Goal: Download file/media: Obtain a digital file from the website

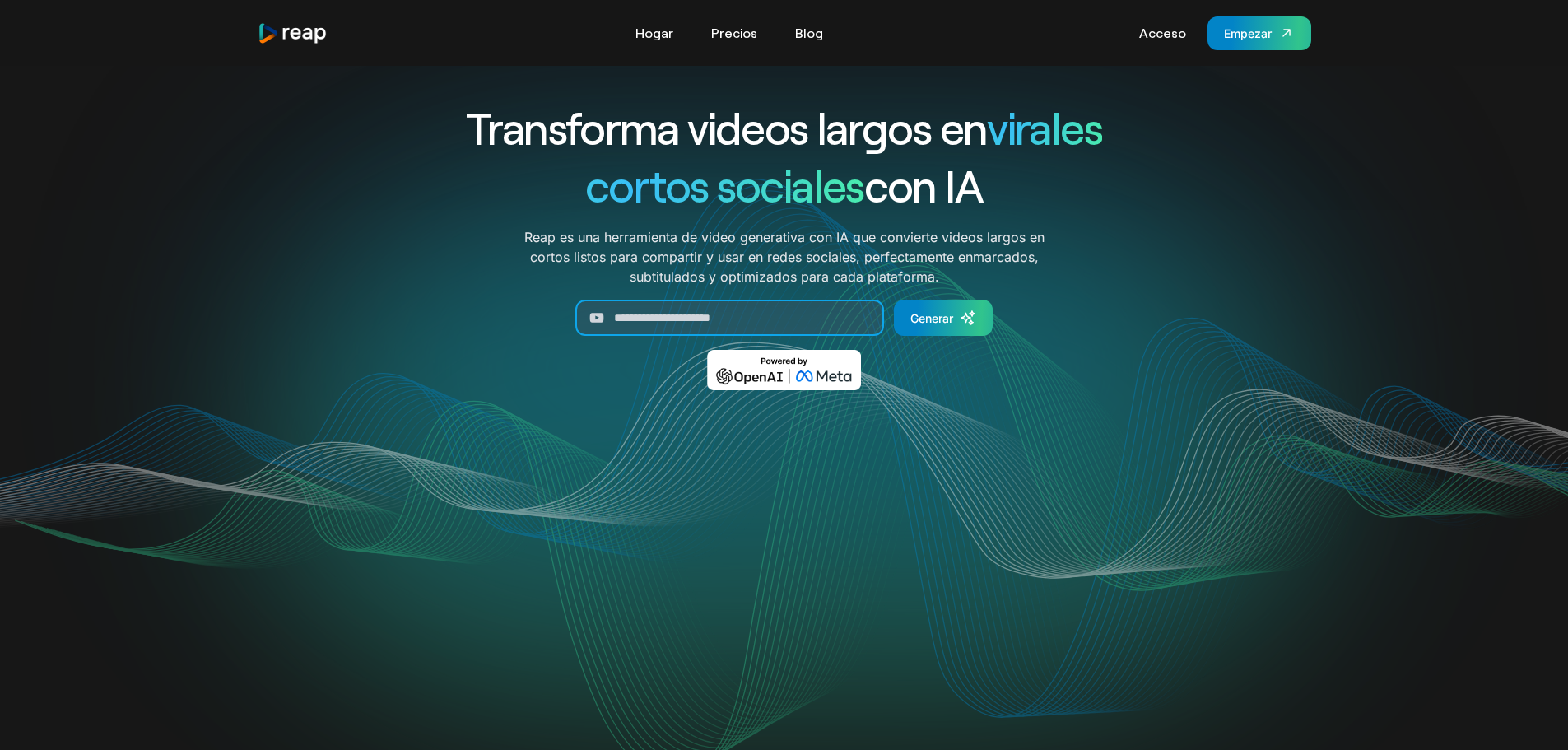
click at [622, 312] on input "Generar formulario" at bounding box center [729, 317] width 309 height 36
paste input "**********"
type input "**********"
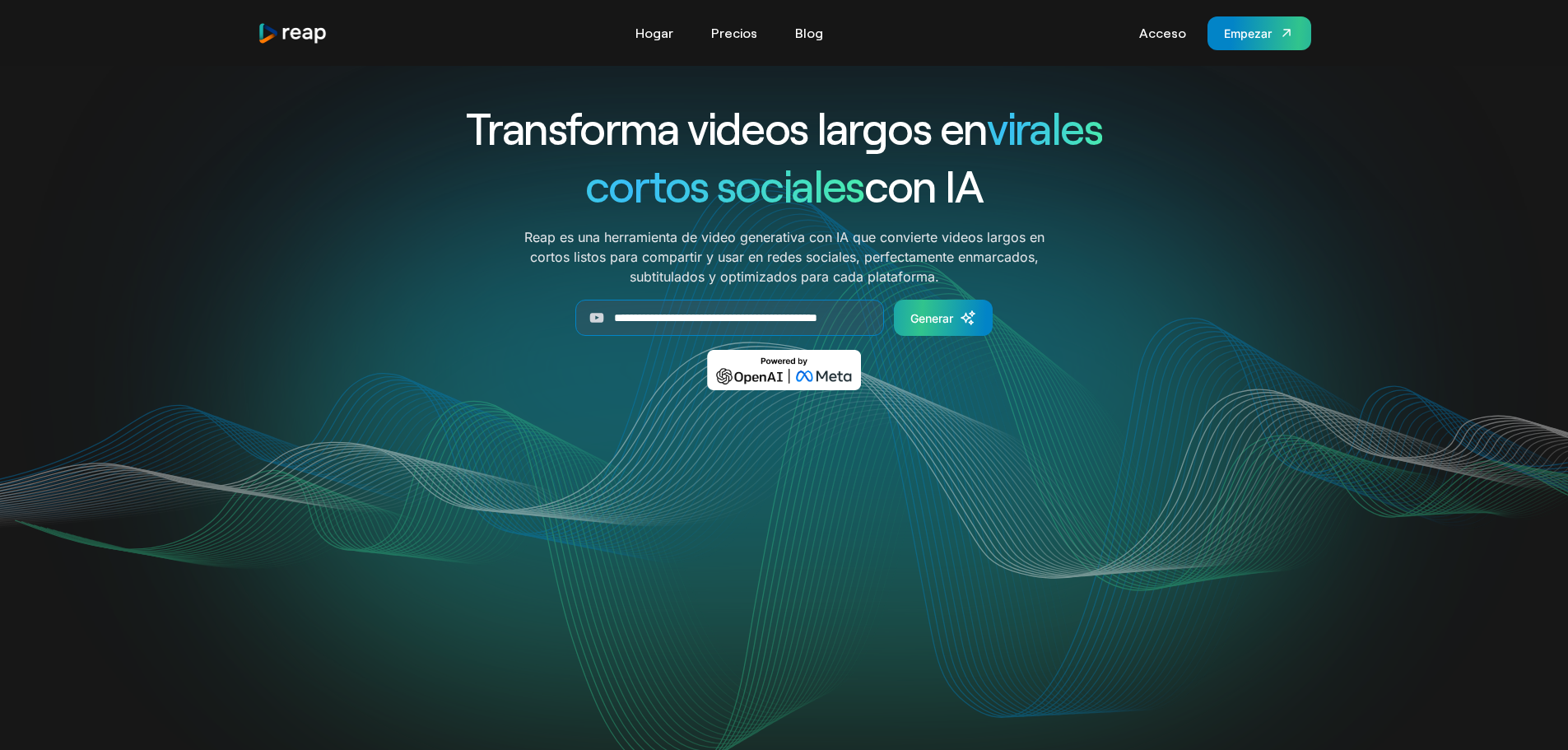
click at [920, 318] on font "Generar" at bounding box center [931, 318] width 42 height 14
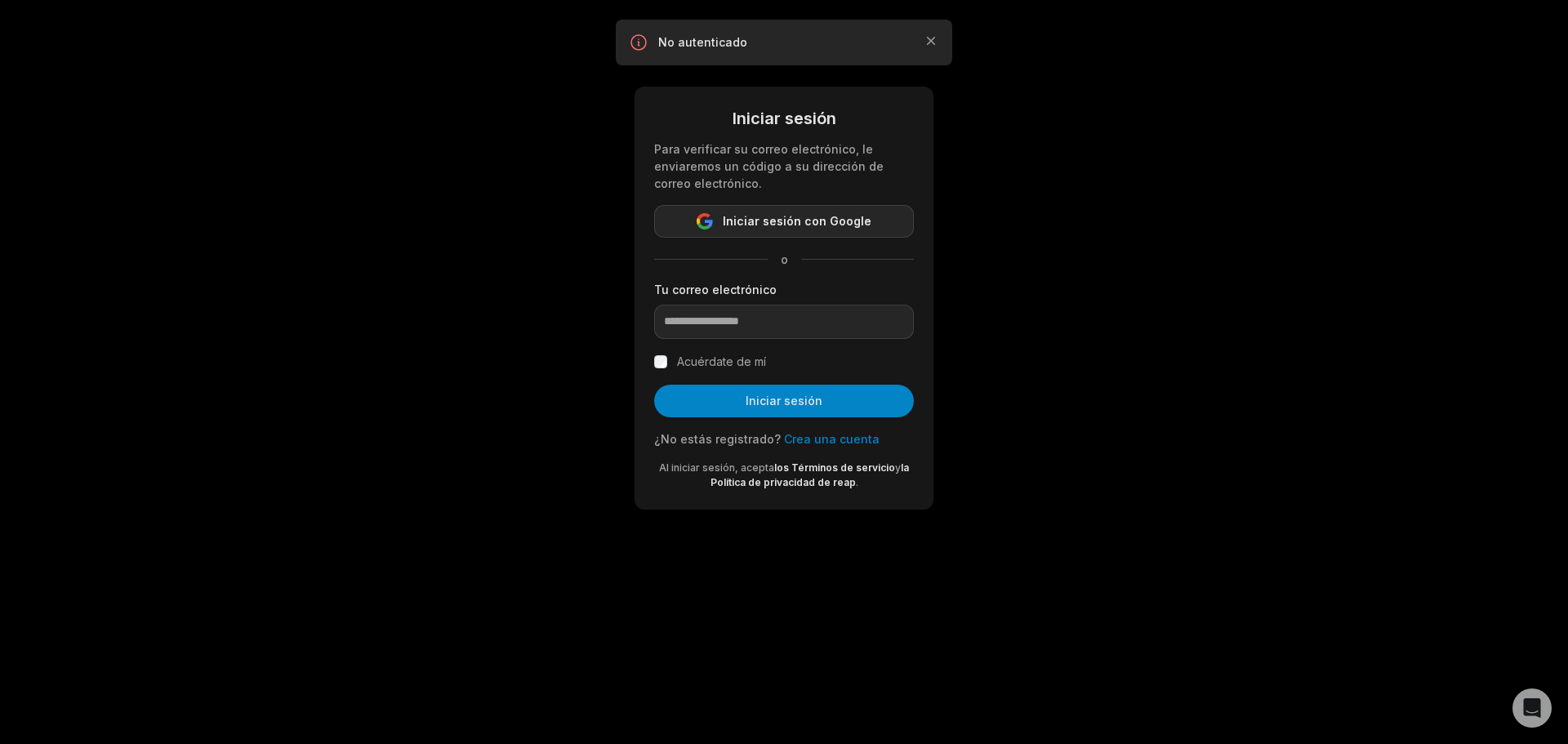
click at [814, 218] on font "Iniciar sesión con Google" at bounding box center [796, 220] width 148 height 14
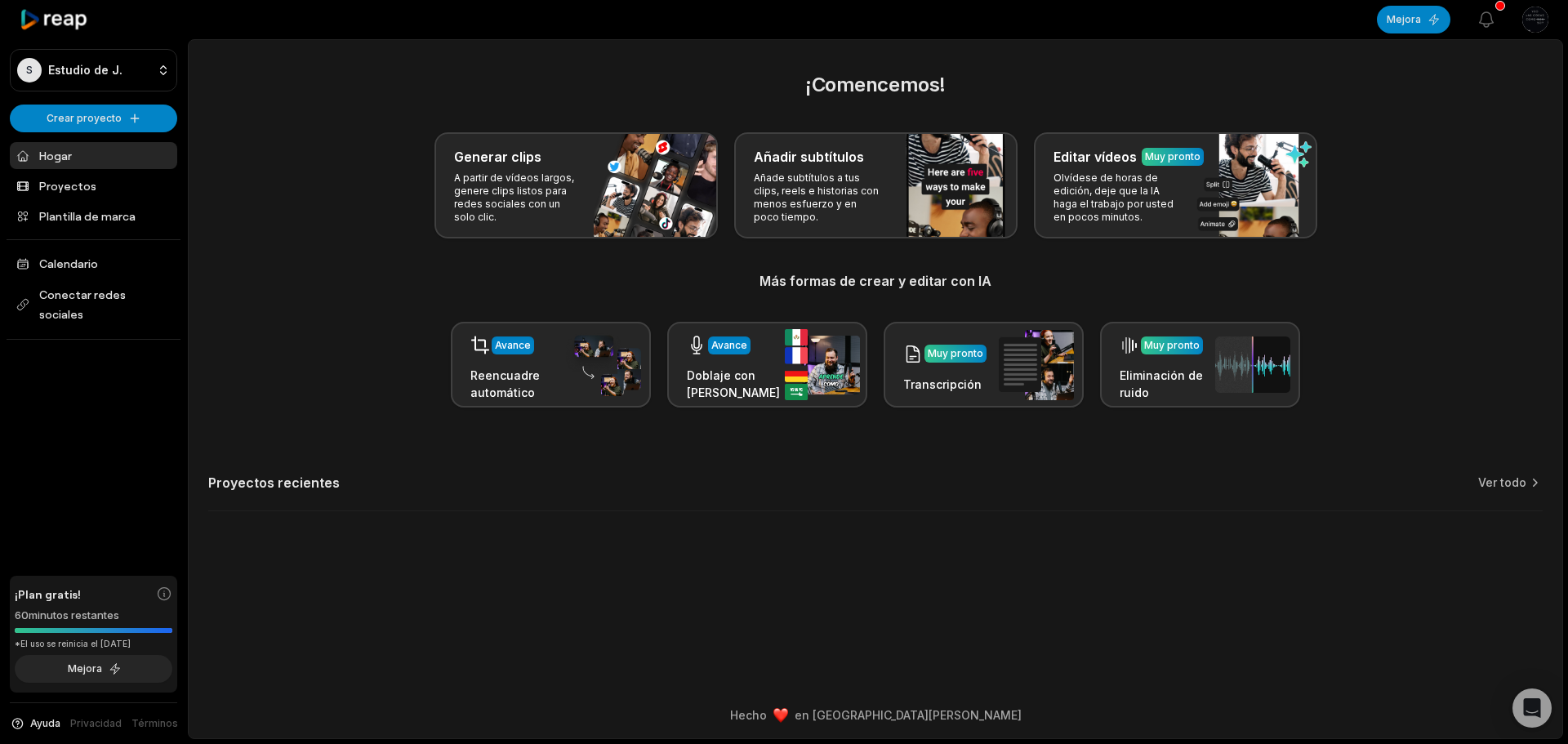
click at [895, 81] on font "¡Comencemos!" at bounding box center [875, 84] width 140 height 23
click at [1529, 482] on icon at bounding box center [1533, 482] width 16 height 16
click at [1513, 483] on font "Ver todo" at bounding box center [1502, 482] width 49 height 14
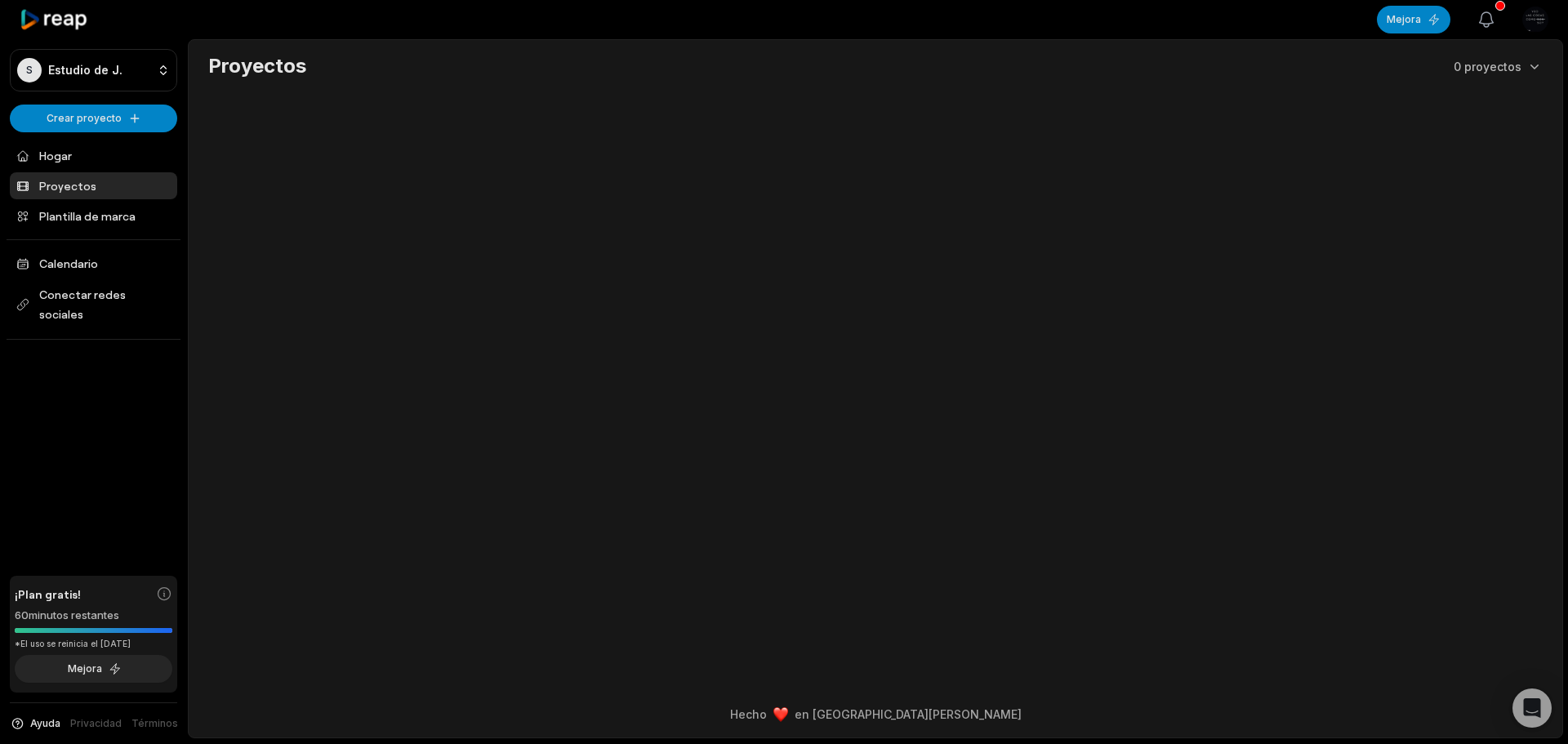
click at [1479, 18] on icon "button" at bounding box center [1486, 19] width 20 height 20
click at [88, 117] on html "S Estudio de J. Crear proyecto Hogar Proyectos Plantilla de marca Calendario Co…" at bounding box center [784, 372] width 1568 height 744
click at [109, 153] on font "Crear clips" at bounding box center [80, 153] width 58 height 14
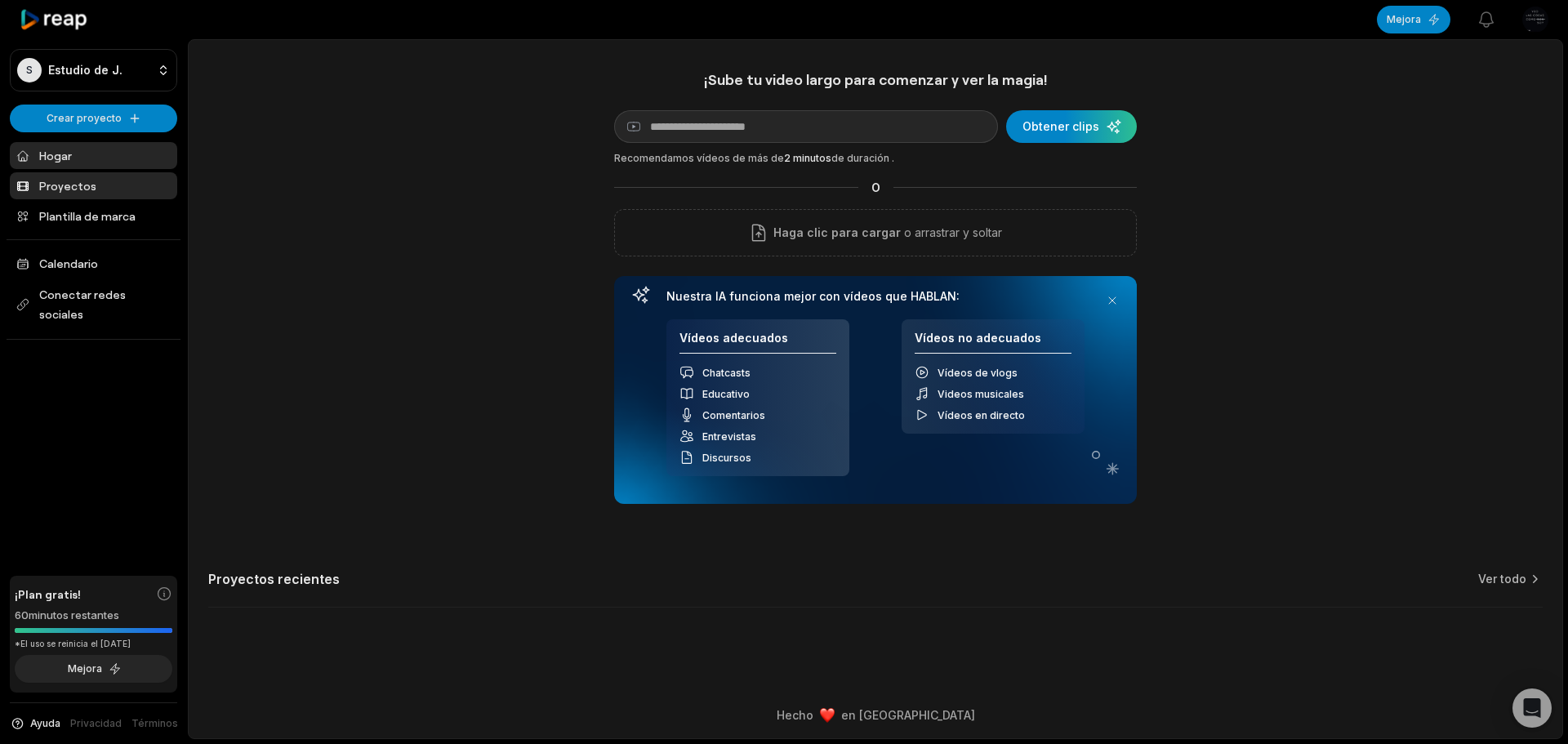
click at [117, 185] on link "Proyectos" at bounding box center [92, 186] width 167 height 27
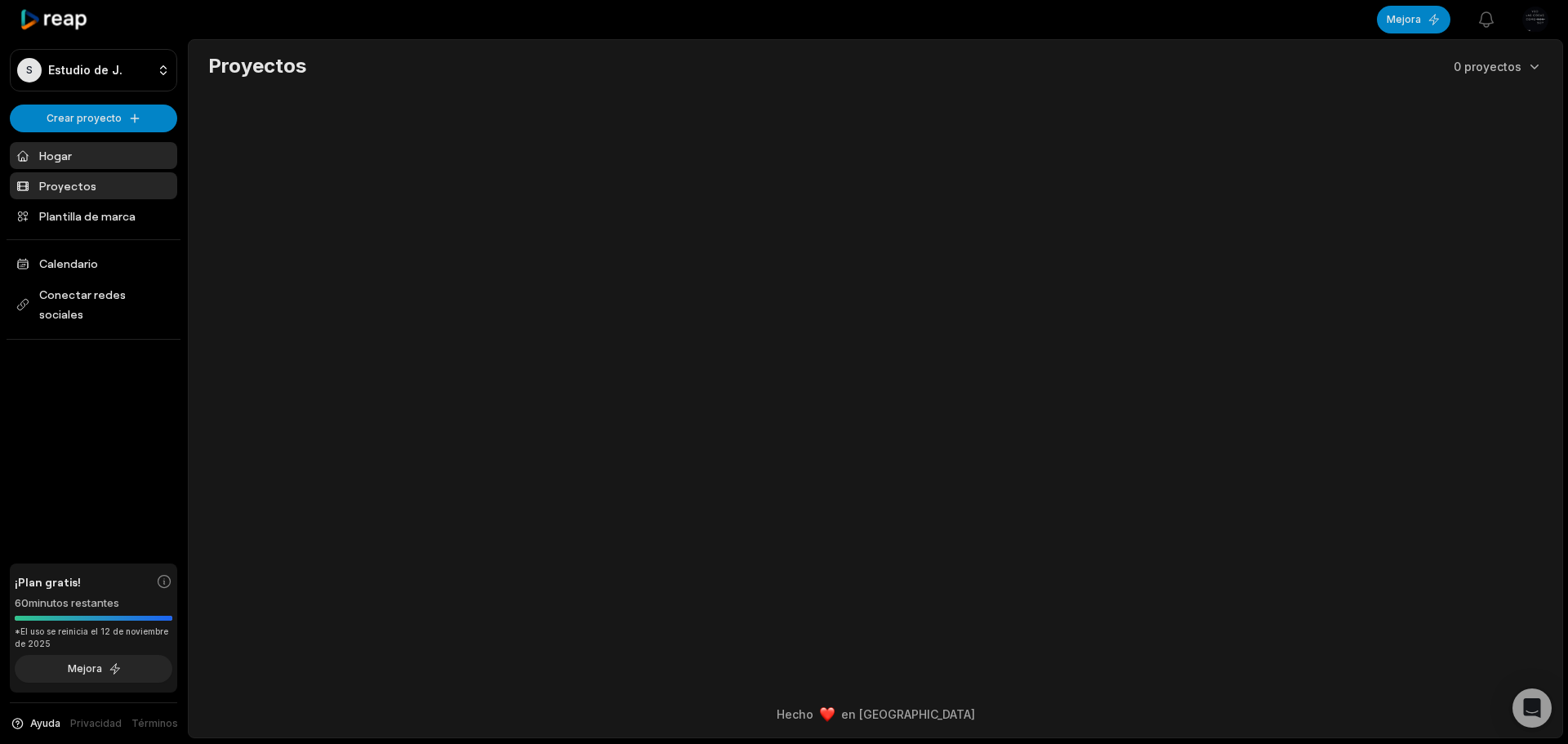
click at [57, 152] on font "Hogar" at bounding box center [55, 155] width 33 height 14
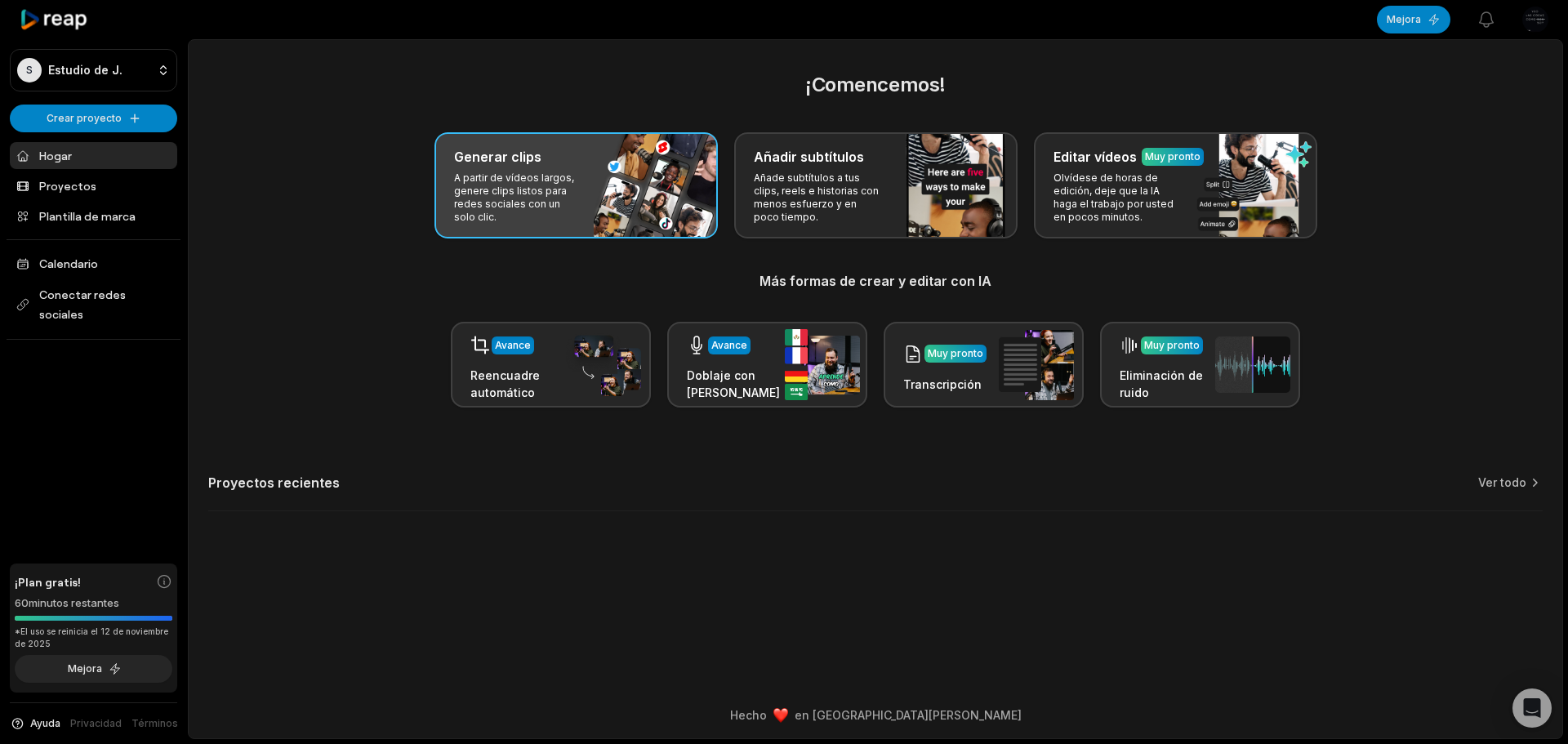
click at [546, 185] on font "A partir de vídeos largos, genere clips listos para redes sociales con un solo …" at bounding box center [513, 197] width 120 height 51
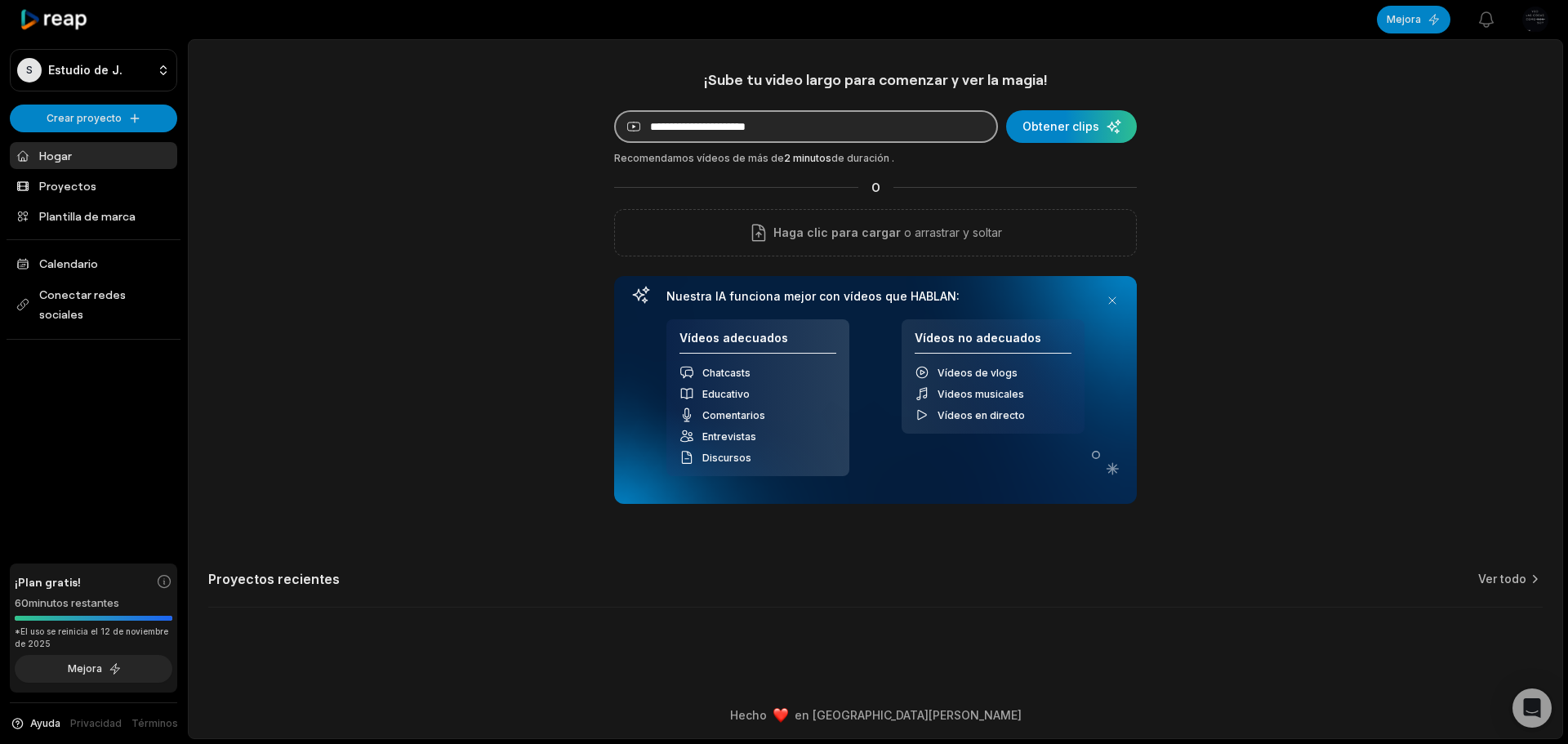
paste input "**********"
type input "**********"
click at [1088, 119] on div "submit" at bounding box center [1071, 126] width 131 height 33
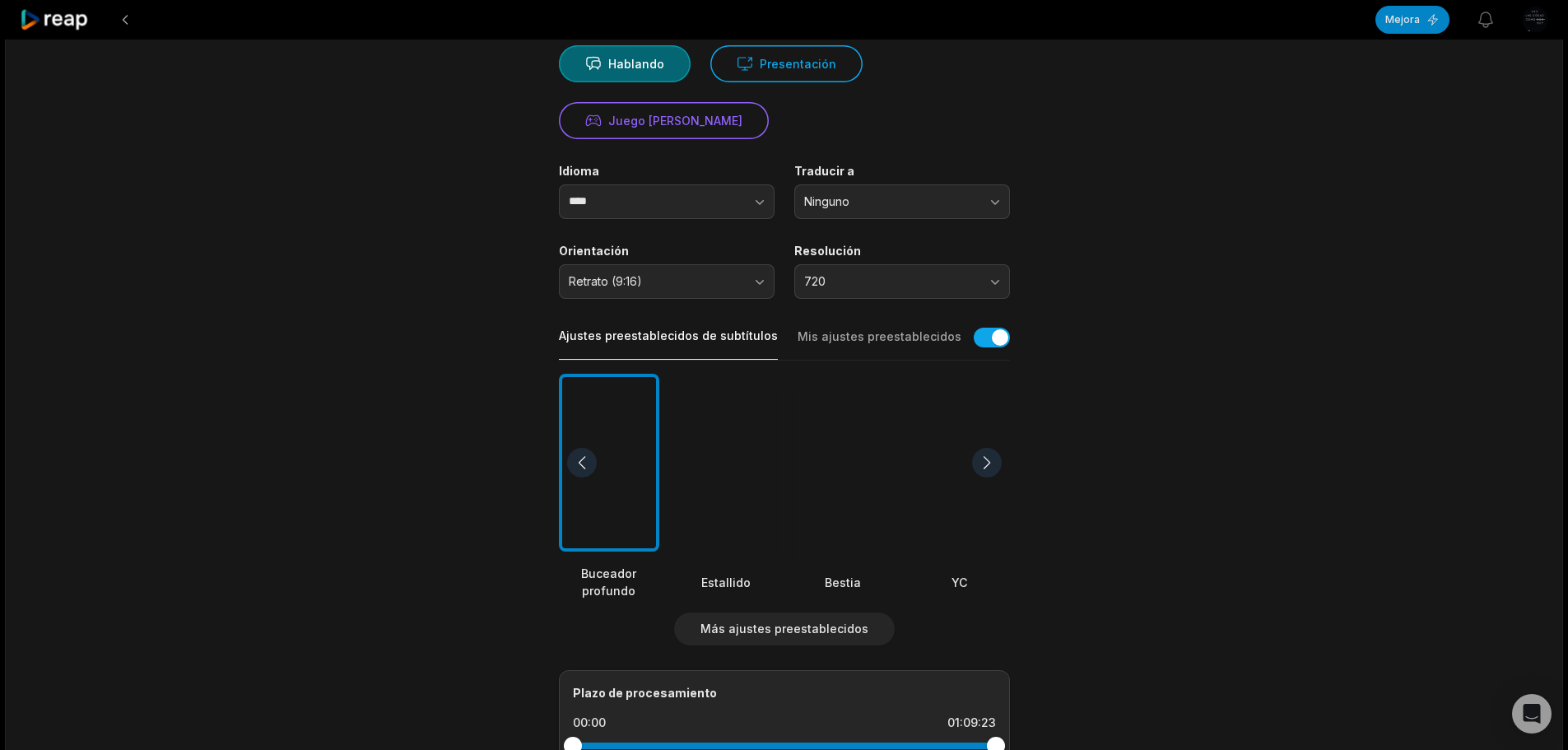
scroll to position [165, 0]
click at [762, 279] on button "Retrato (9:16)" at bounding box center [666, 279] width 216 height 35
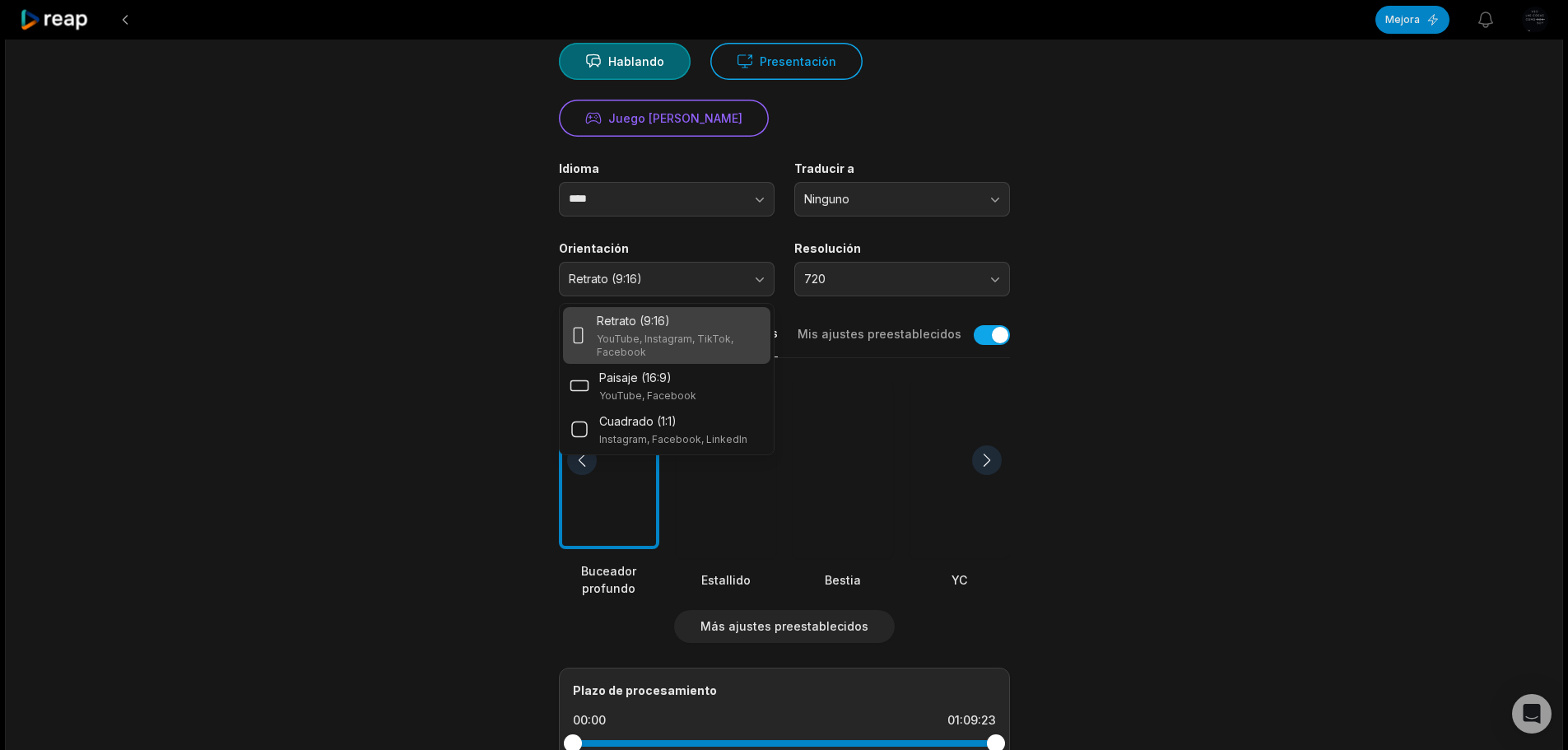
click at [721, 321] on div "Retrato (9:16)" at bounding box center [680, 321] width 168 height 17
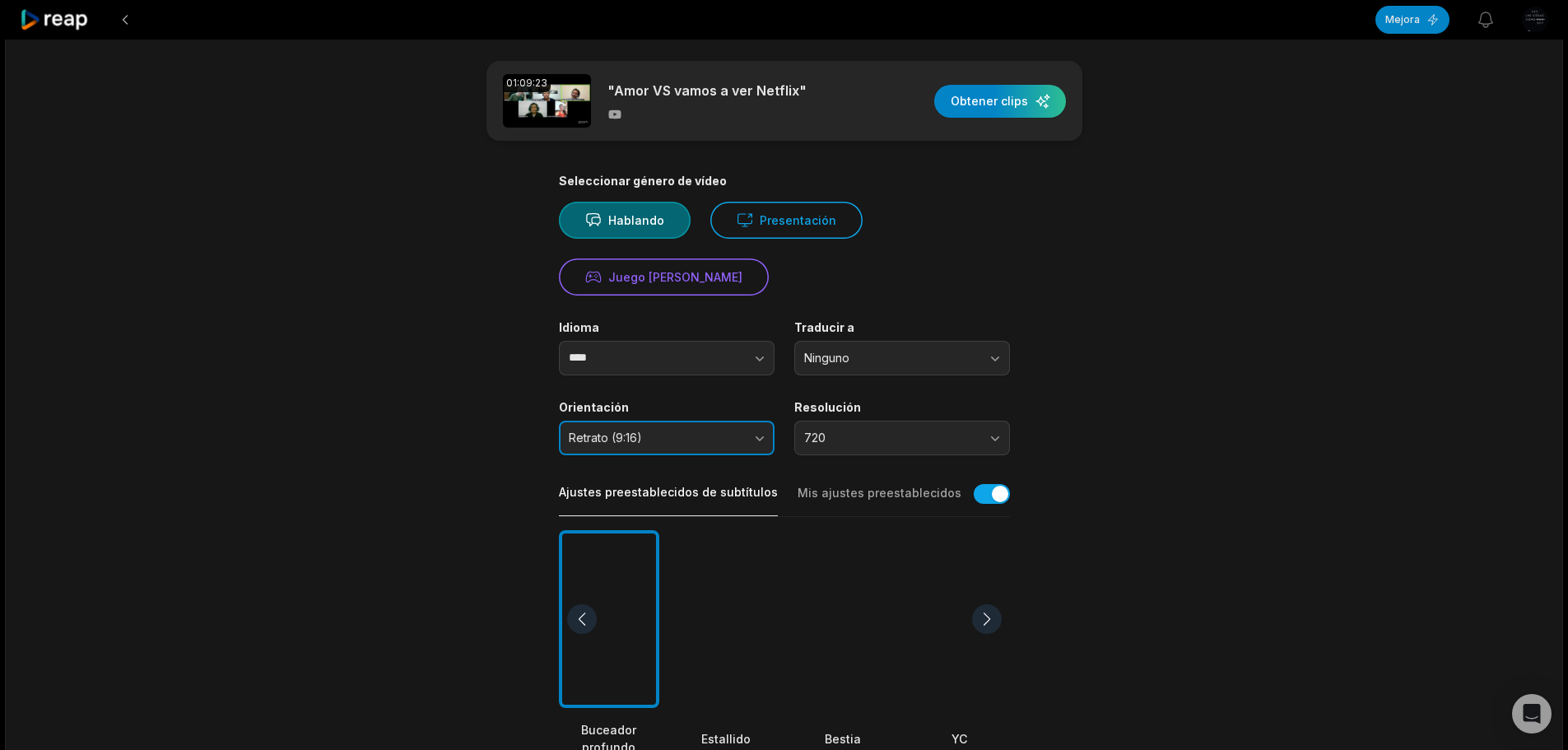
scroll to position [0, 0]
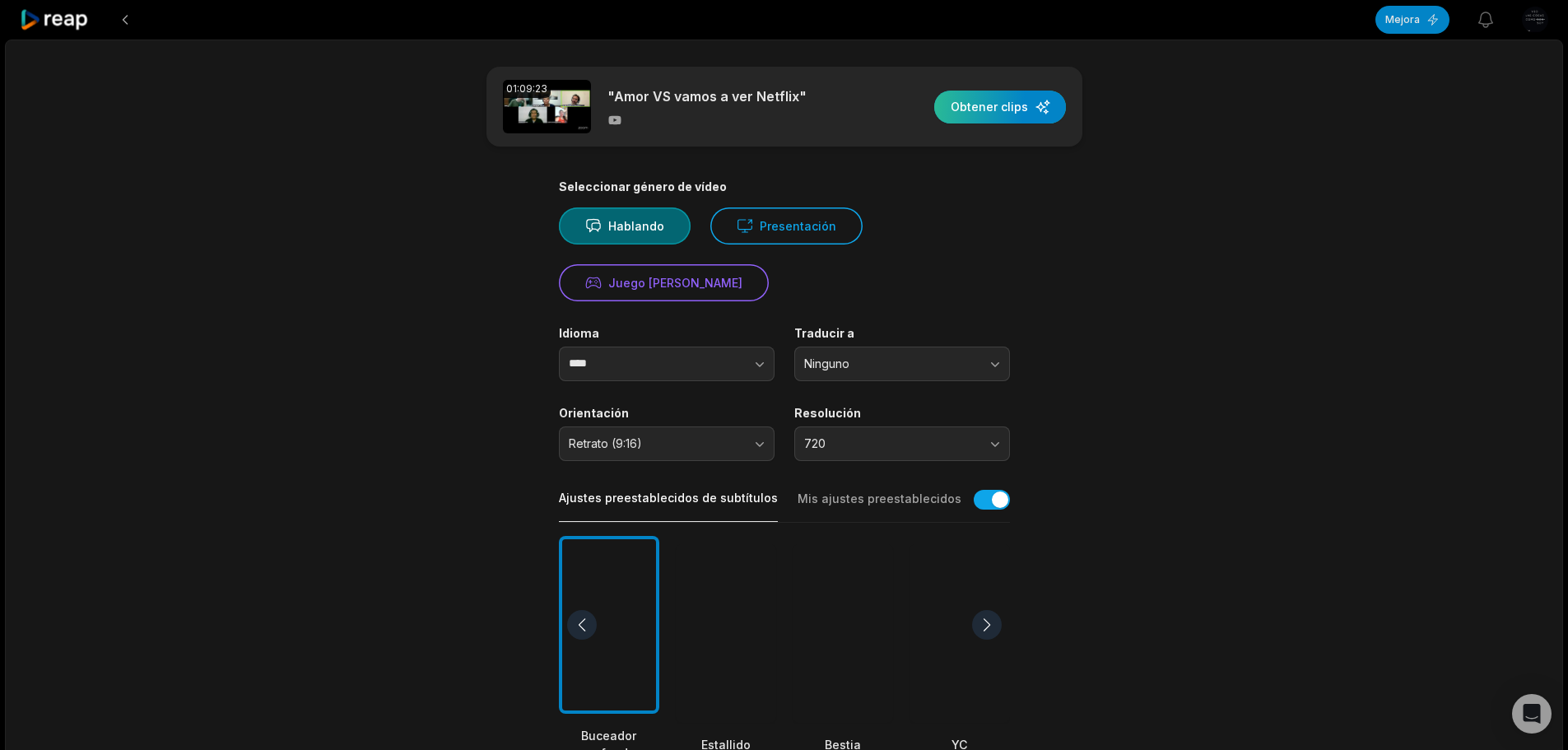
click at [1016, 104] on div "button" at bounding box center [1000, 106] width 132 height 33
click at [1007, 107] on div "button" at bounding box center [1000, 106] width 132 height 33
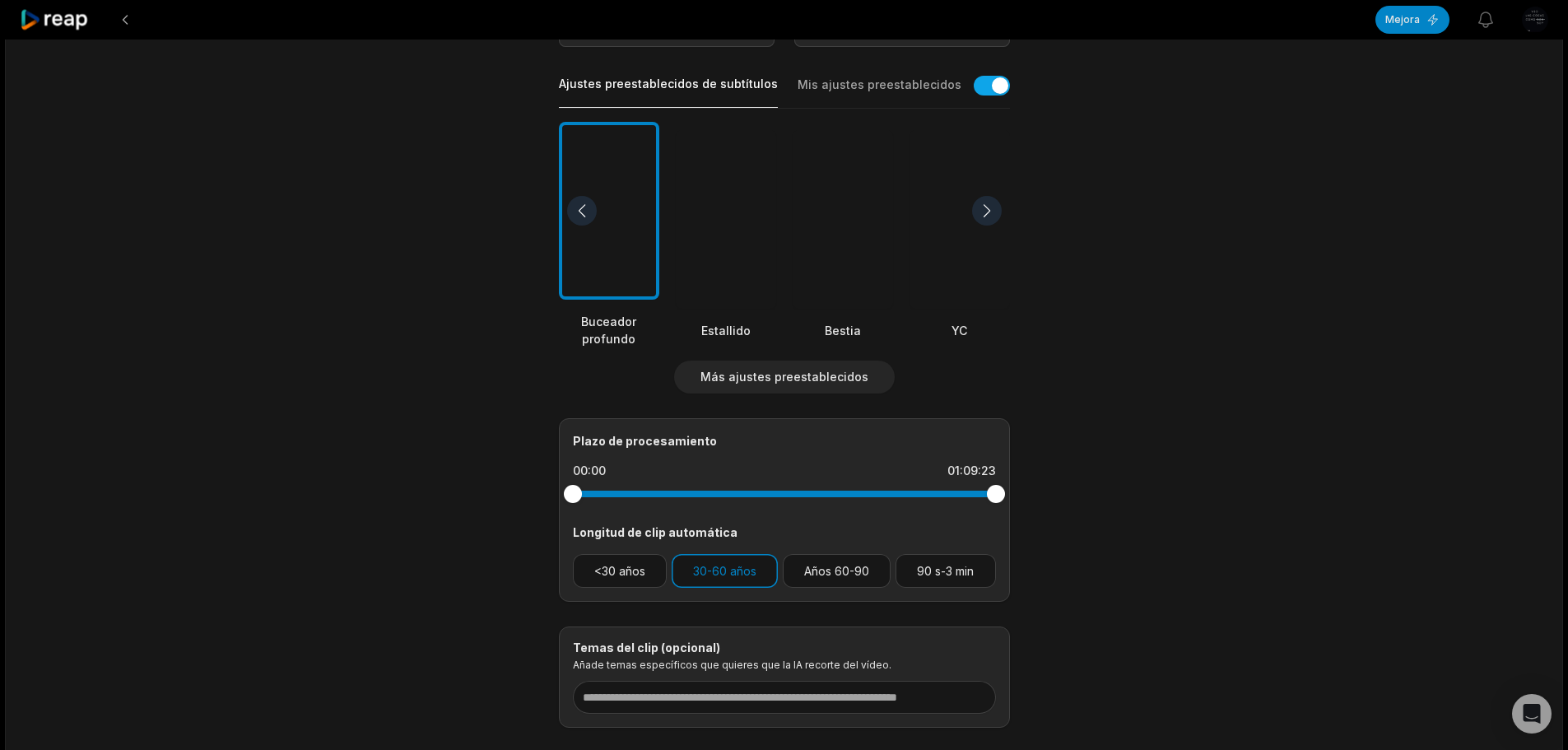
scroll to position [510, 0]
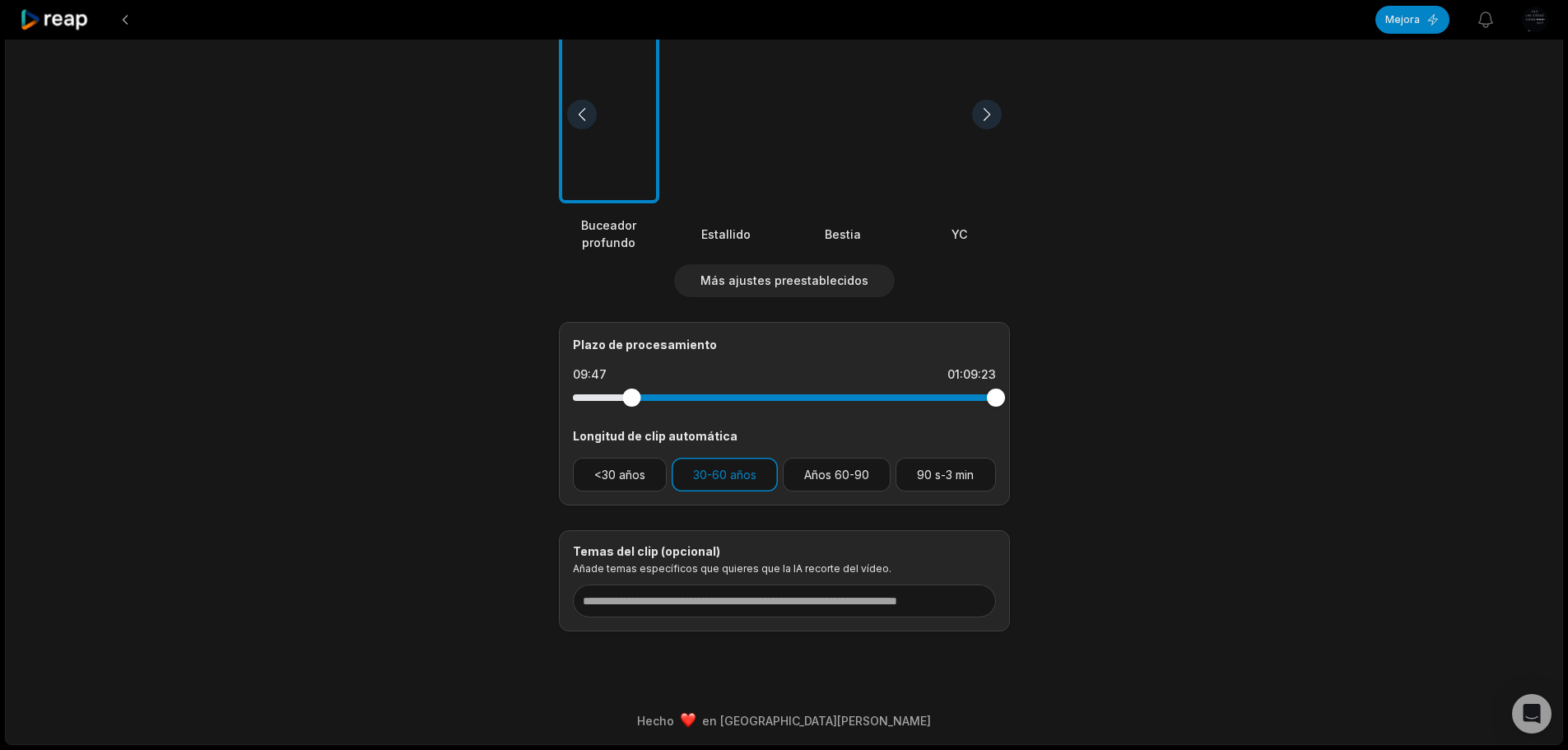
drag, startPoint x: 573, startPoint y: 397, endPoint x: 632, endPoint y: 416, distance: 62.0
click at [632, 416] on div "Plazo de procesamiento 09:47 01:09:23 Longitud de clip automática <30 años 30-6…" at bounding box center [784, 413] width 451 height 184
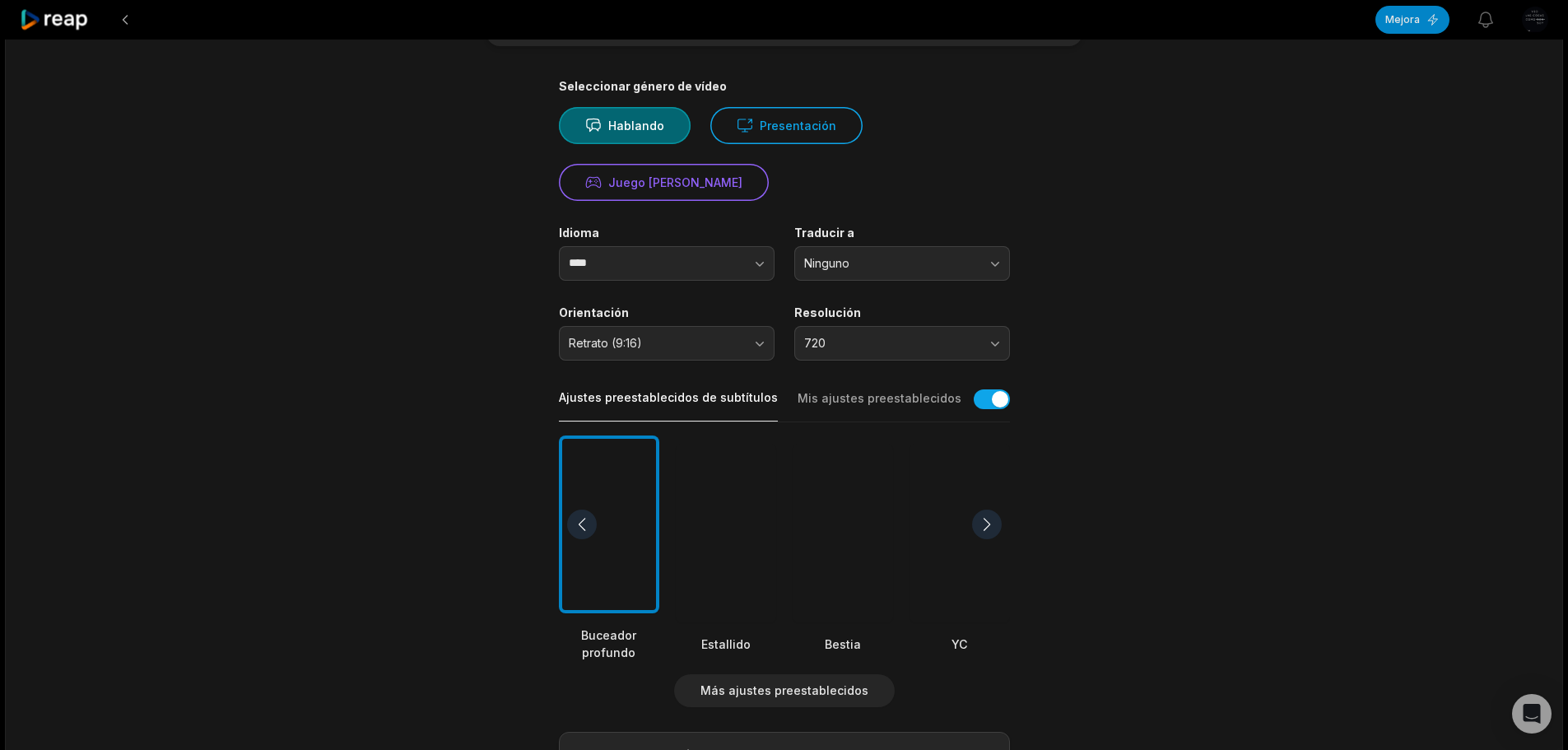
scroll to position [0, 0]
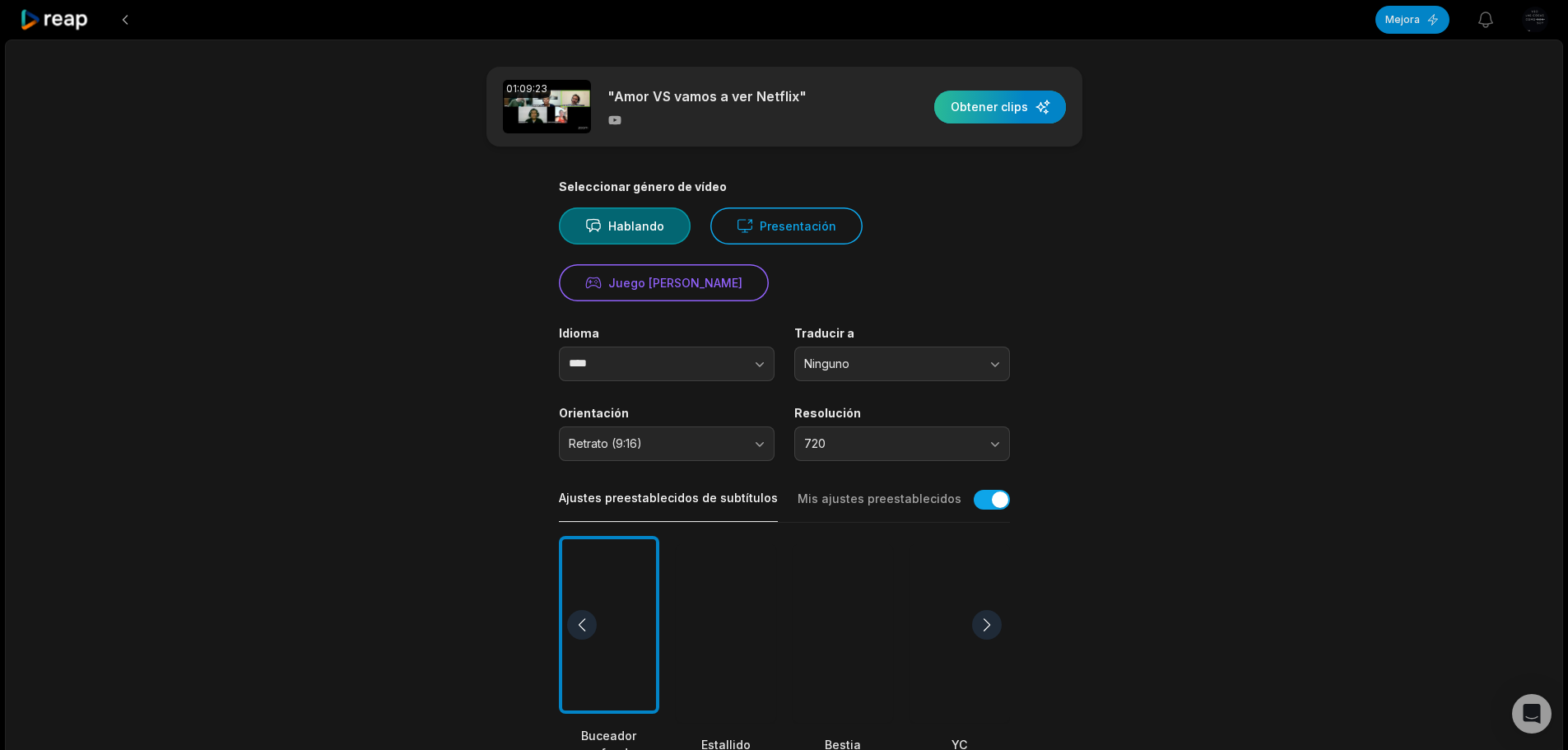
click at [991, 102] on div "button" at bounding box center [1000, 106] width 132 height 33
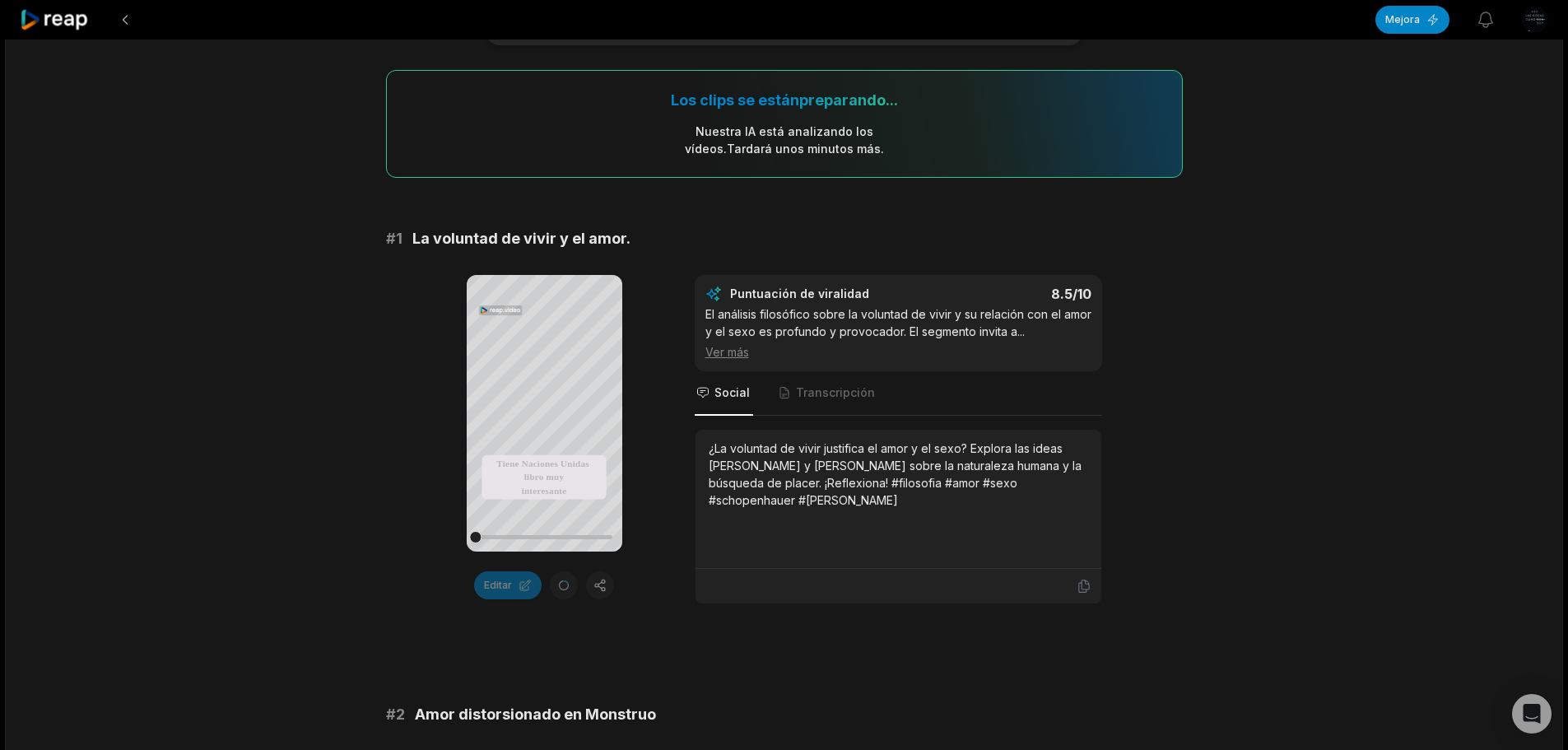
scroll to position [165, 0]
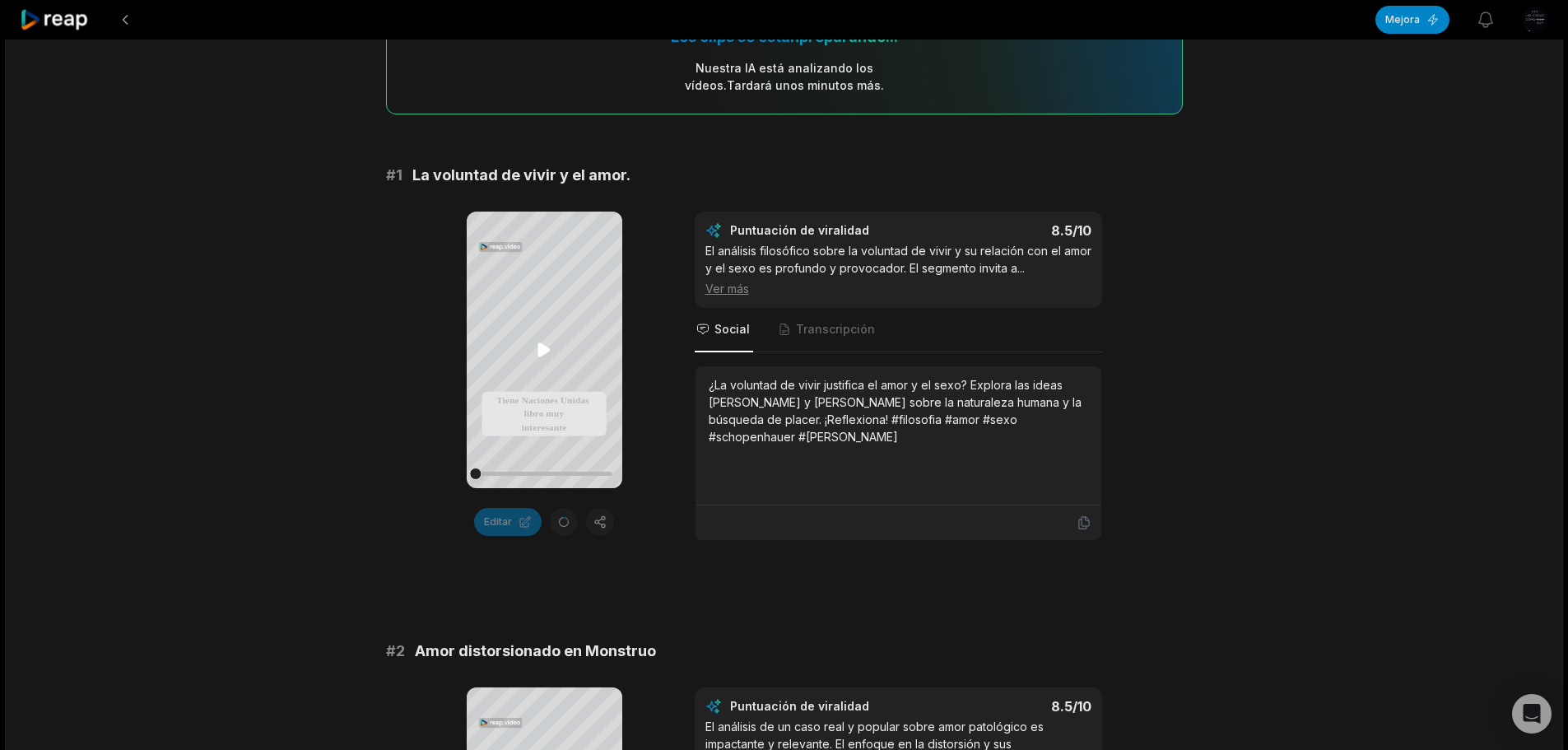
click at [549, 345] on icon at bounding box center [544, 349] width 20 height 20
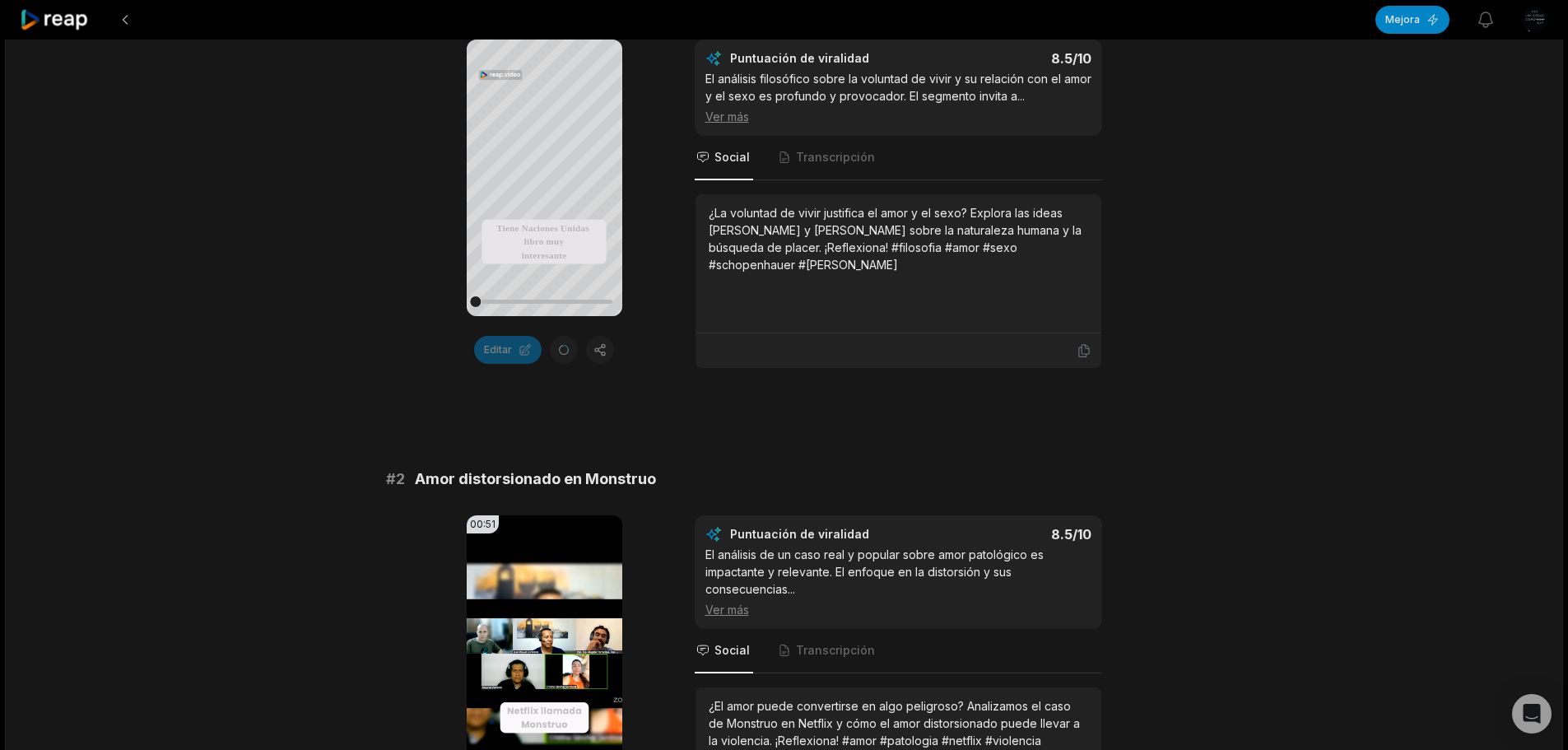
scroll to position [494, 0]
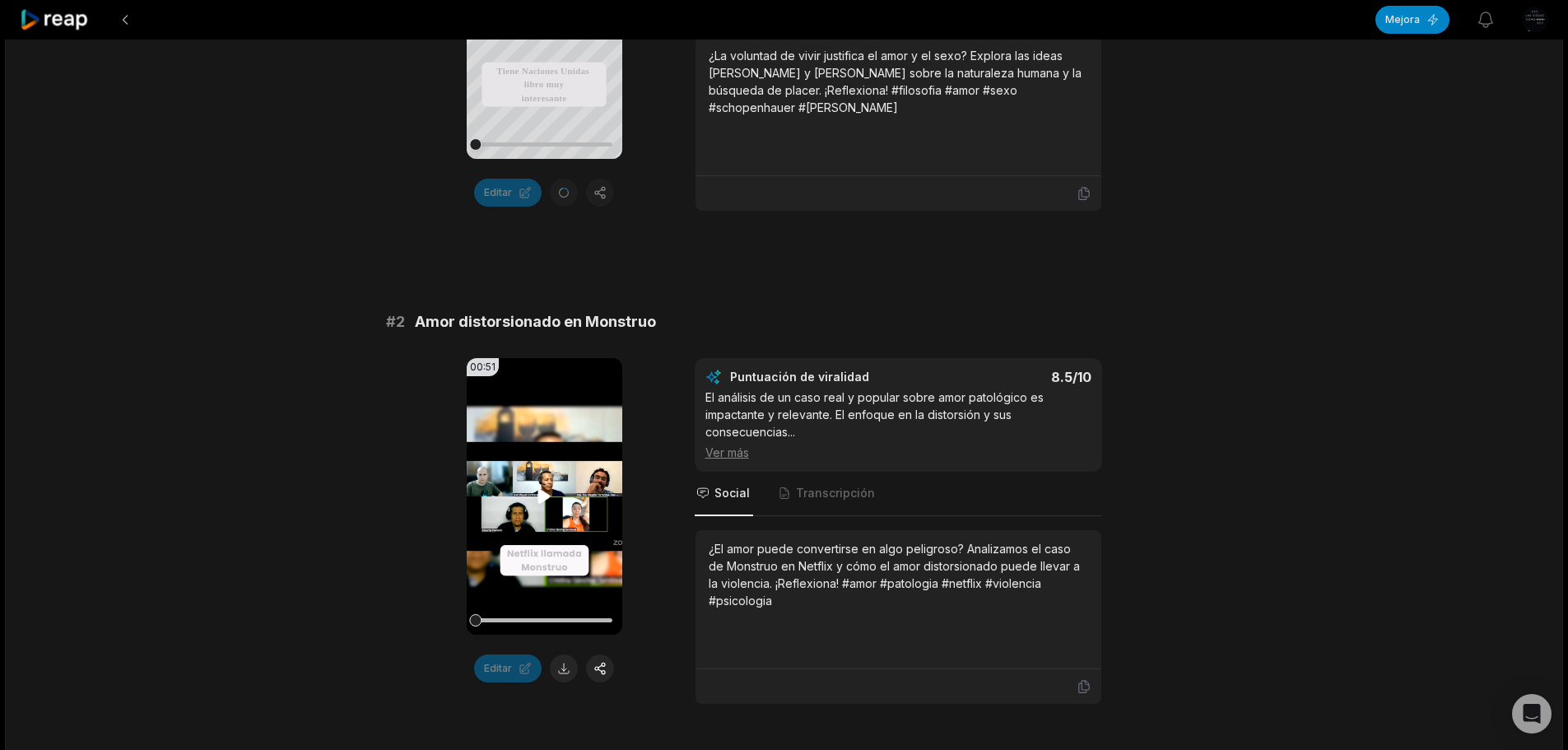
click at [547, 495] on icon at bounding box center [544, 496] width 12 height 14
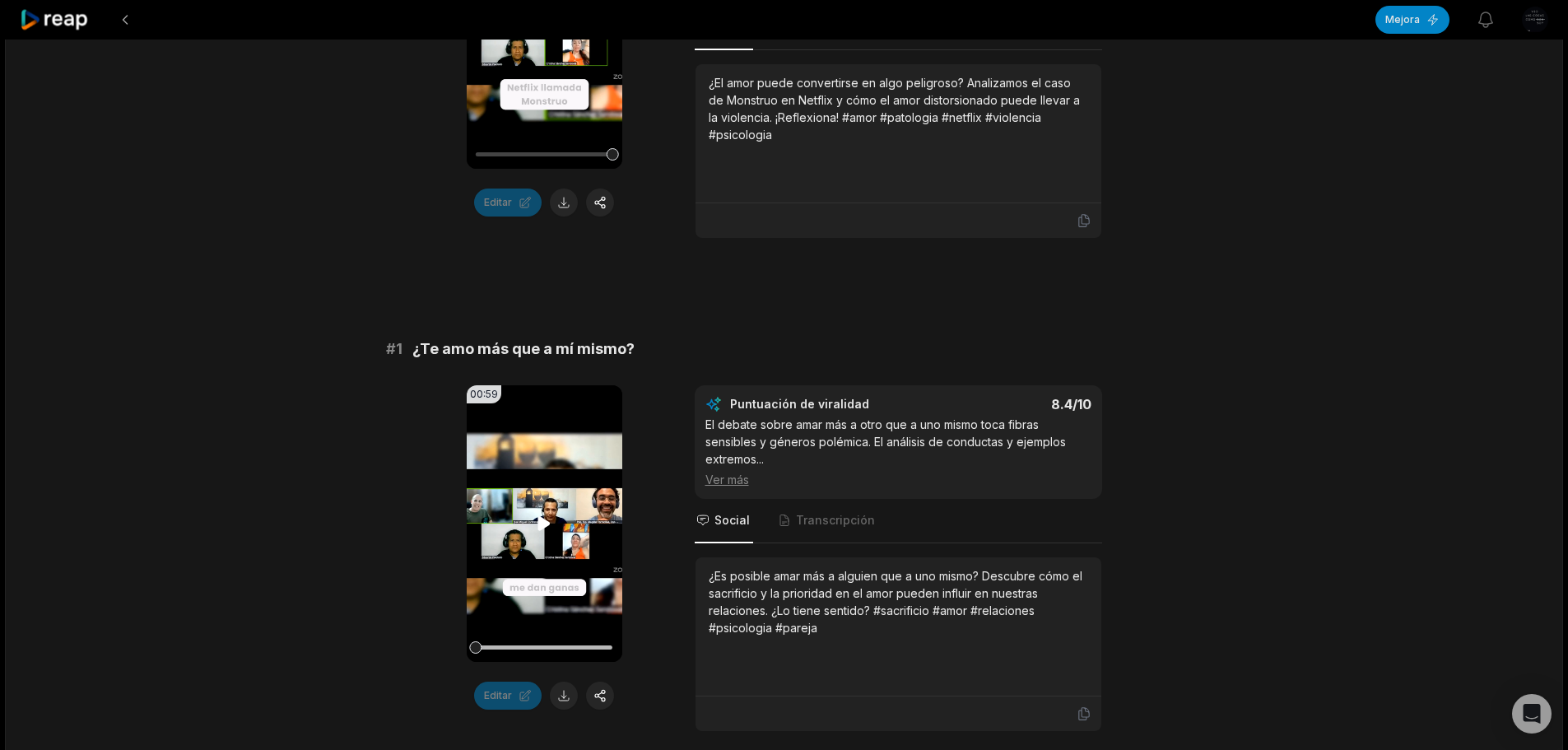
scroll to position [1070, 0]
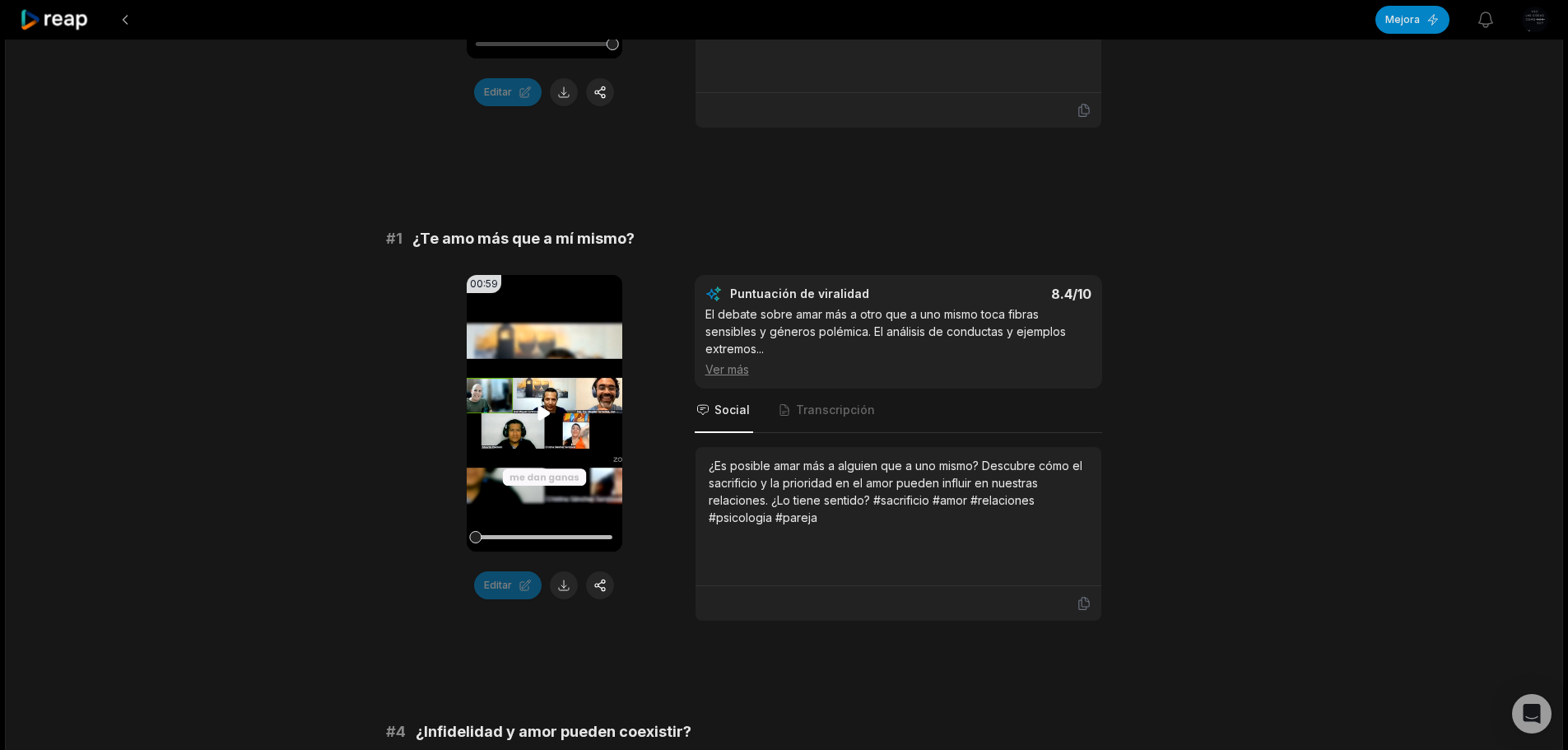
click at [538, 404] on icon at bounding box center [544, 413] width 20 height 20
click at [542, 413] on icon at bounding box center [545, 413] width 7 height 10
click at [547, 413] on icon at bounding box center [544, 413] width 12 height 14
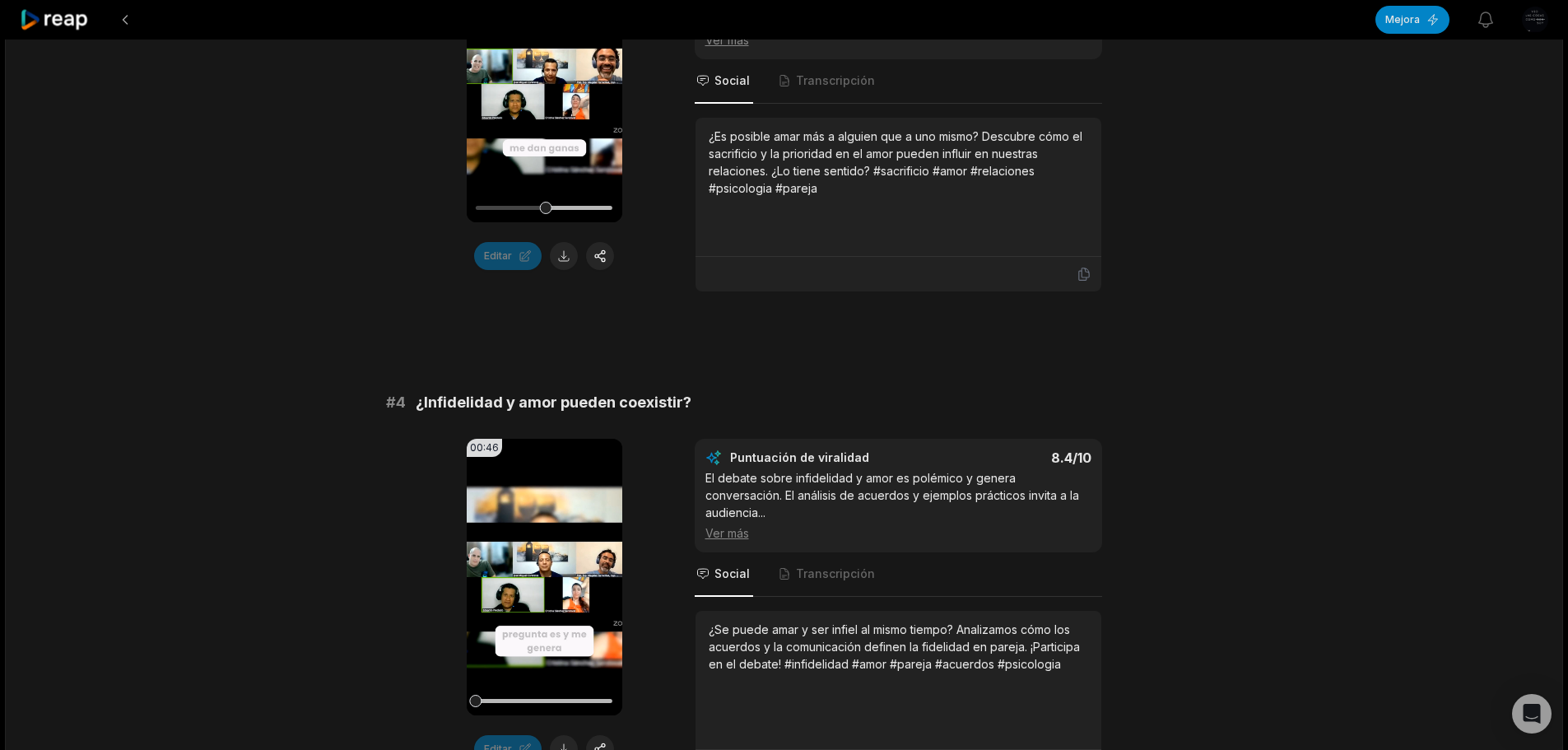
scroll to position [1482, 0]
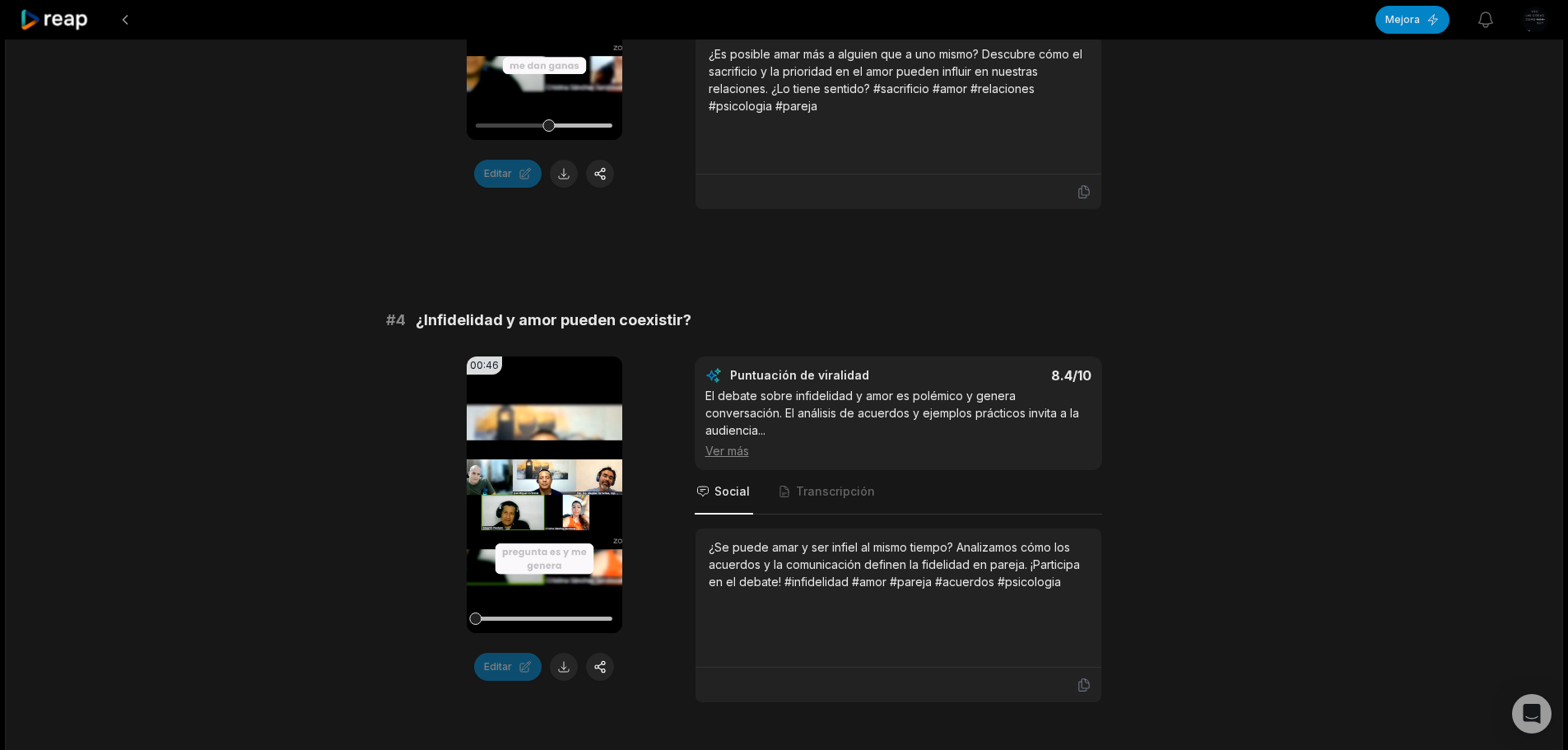
click at [572, 76] on video "Su navegador no soporta el formato mp4." at bounding box center [544, 2] width 155 height 277
click at [544, 490] on icon at bounding box center [544, 495] width 12 height 14
click at [560, 662] on button at bounding box center [564, 667] width 28 height 28
click at [568, 173] on button at bounding box center [564, 174] width 28 height 28
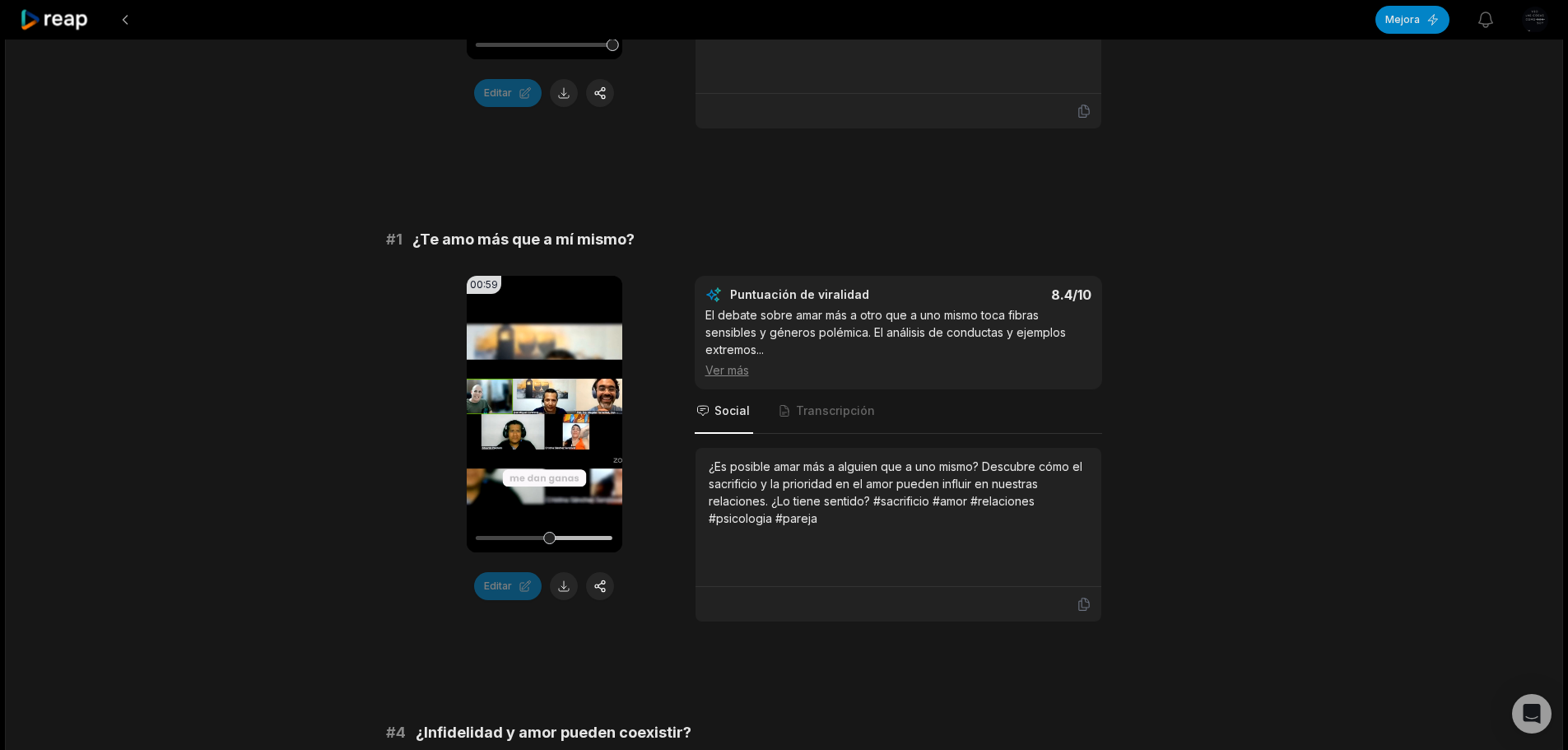
scroll to position [988, 0]
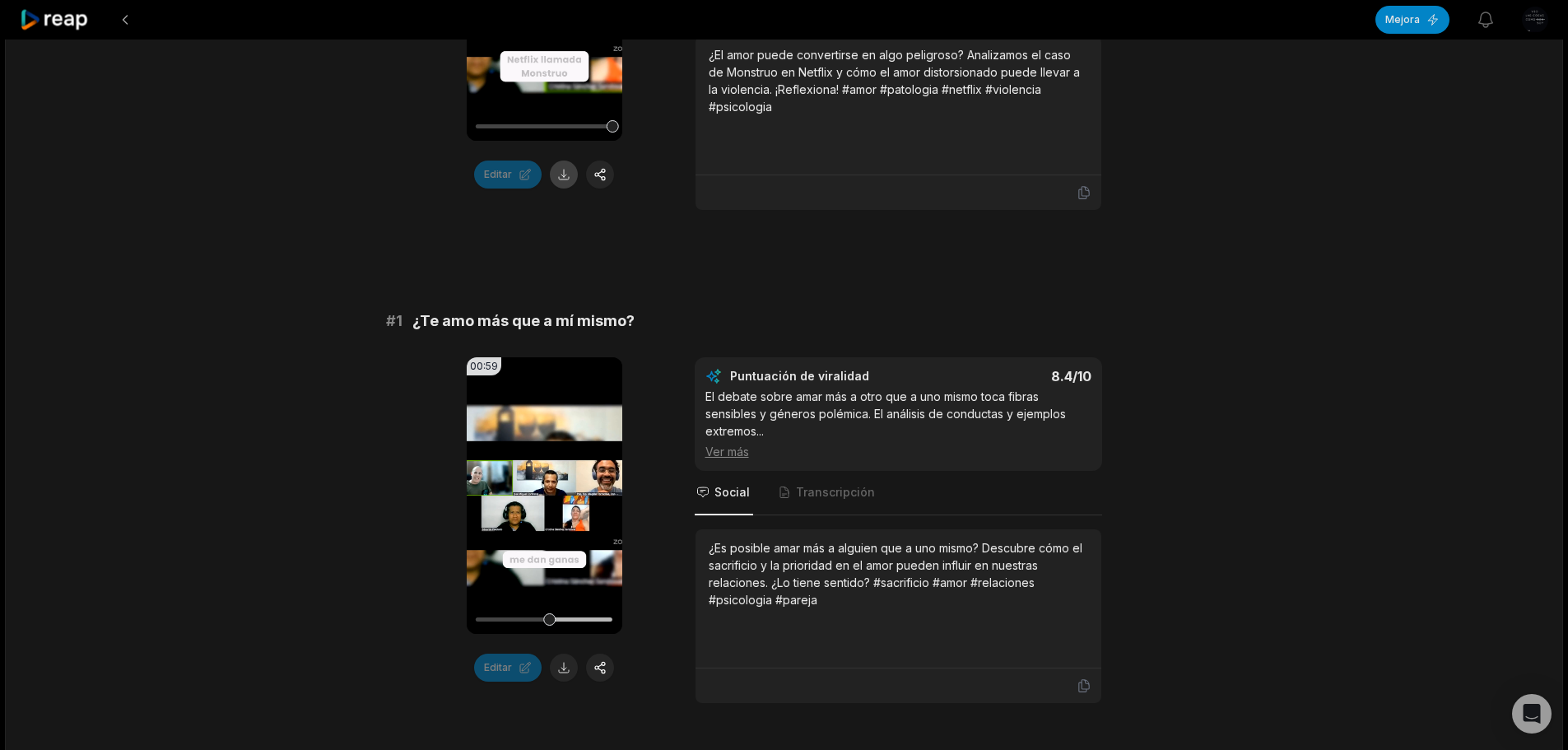
click at [568, 174] on button at bounding box center [564, 175] width 28 height 28
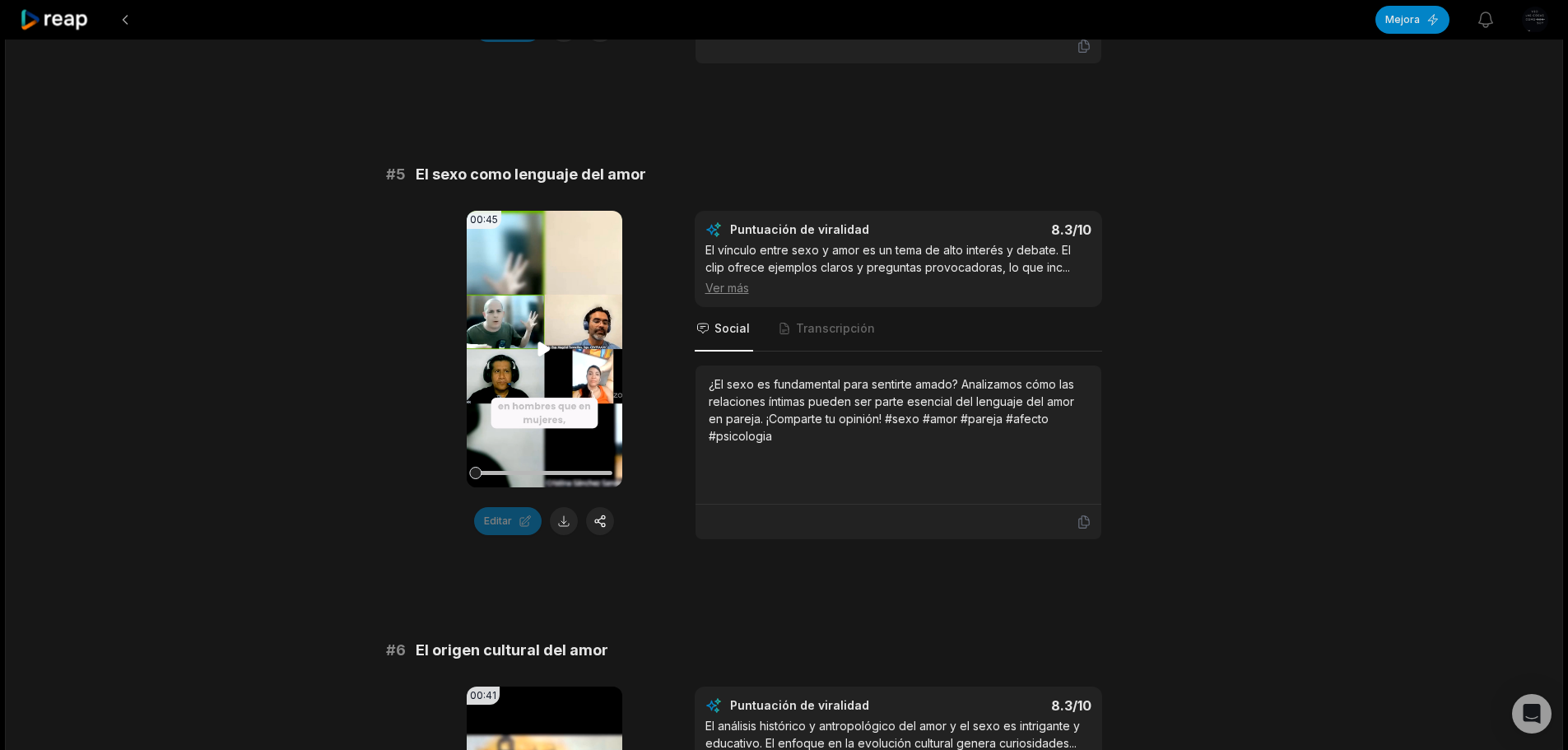
scroll to position [2140, 0]
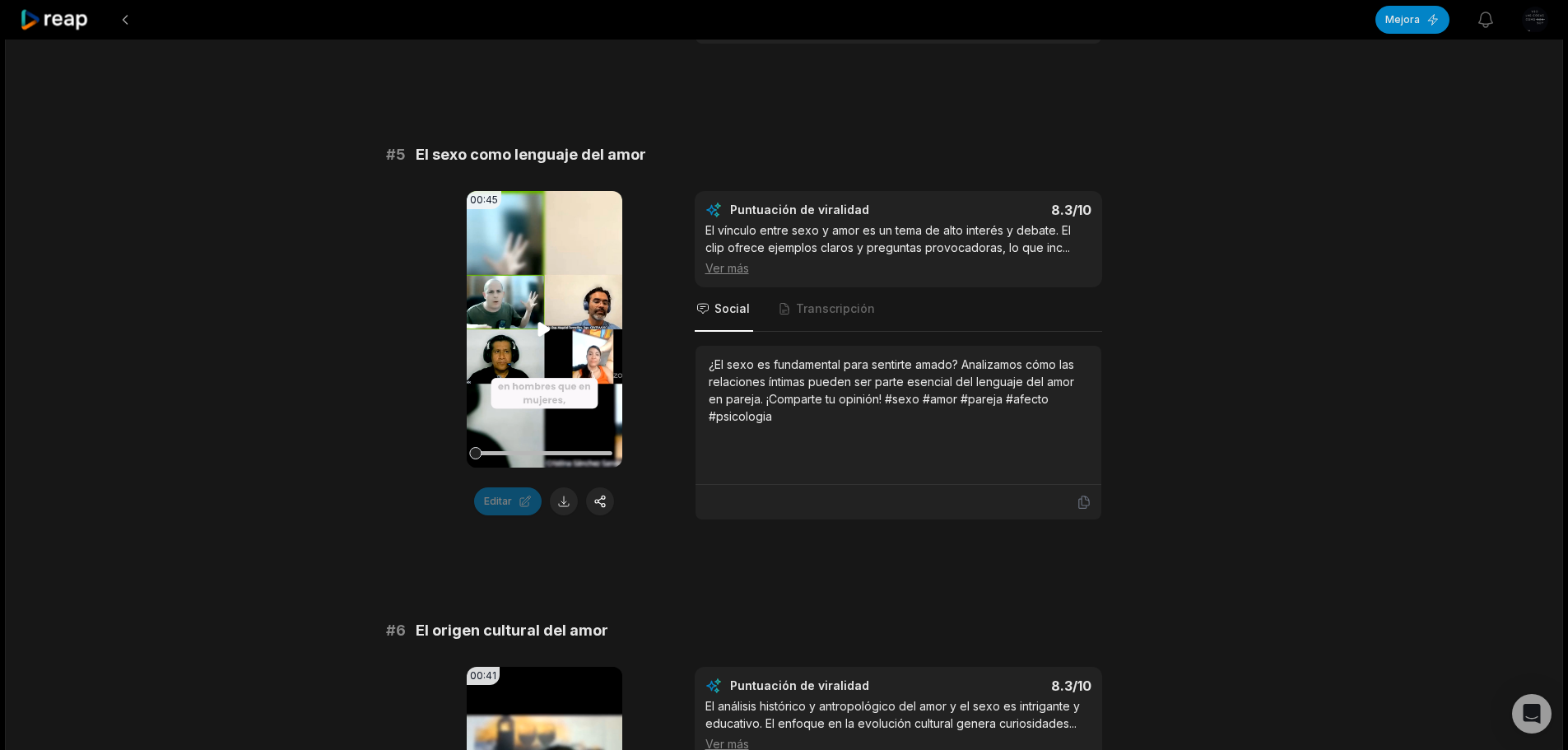
click at [547, 319] on icon at bounding box center [544, 328] width 20 height 20
click at [562, 487] on button at bounding box center [564, 502] width 28 height 28
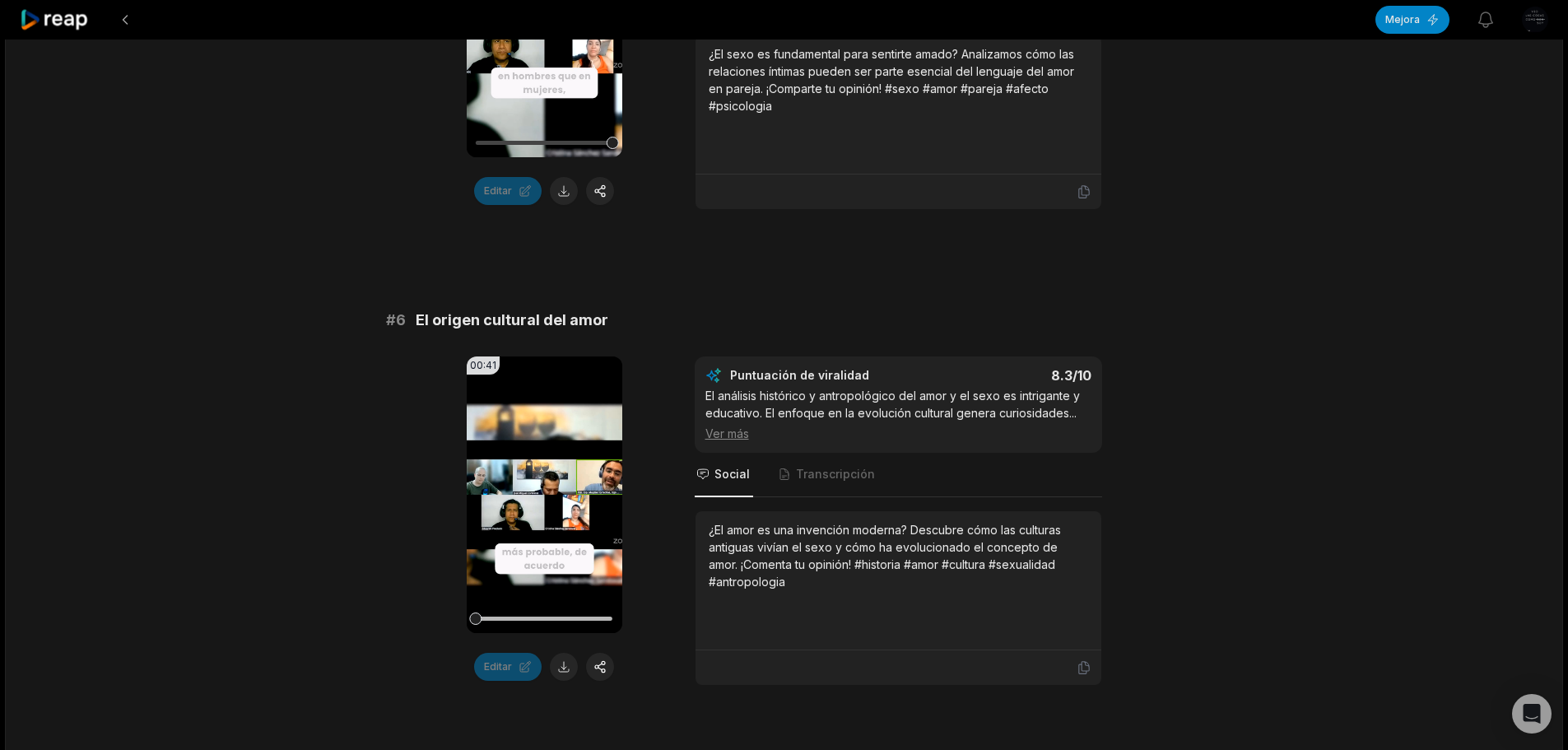
scroll to position [2469, 0]
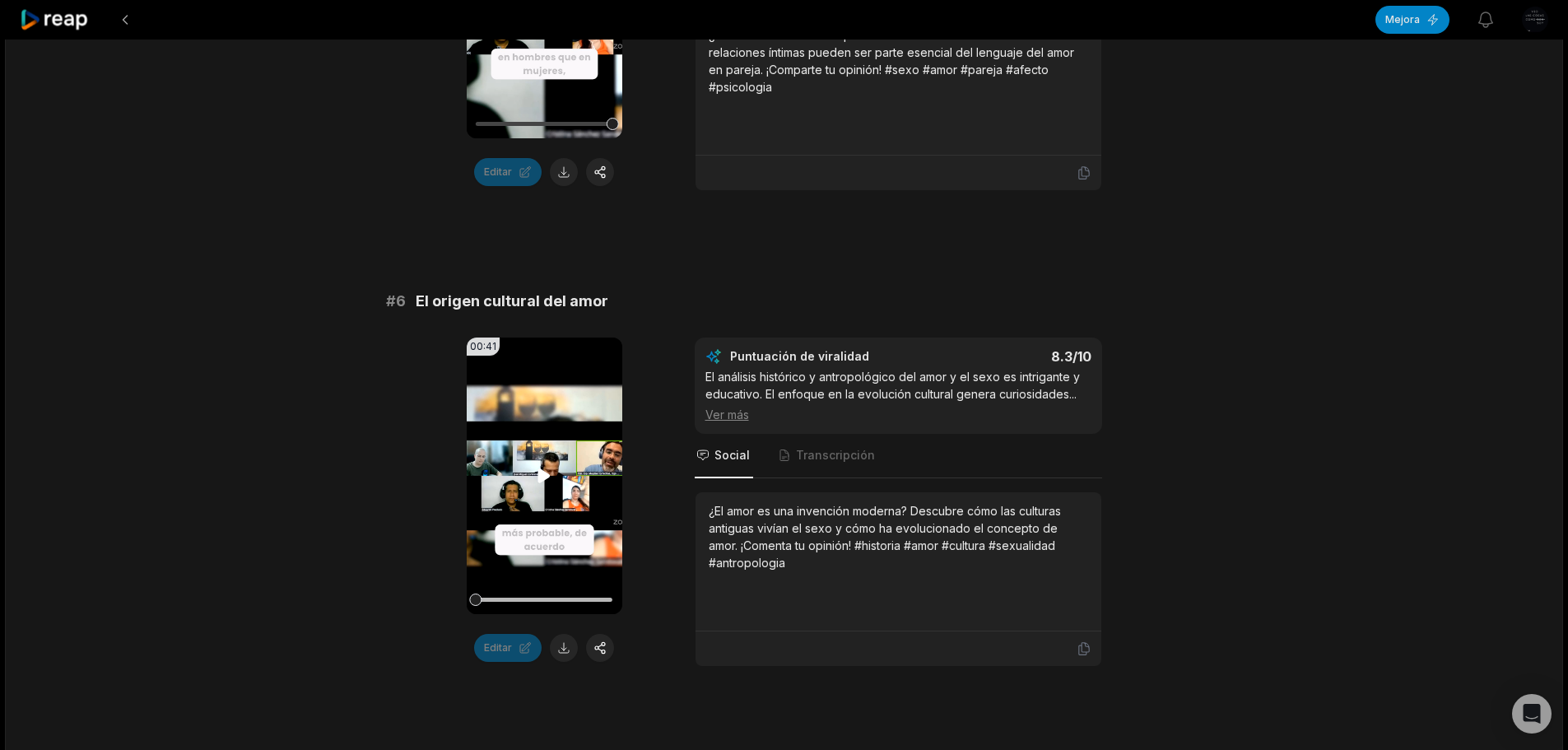
click at [549, 466] on icon at bounding box center [544, 475] width 20 height 20
click at [567, 638] on button at bounding box center [564, 648] width 28 height 28
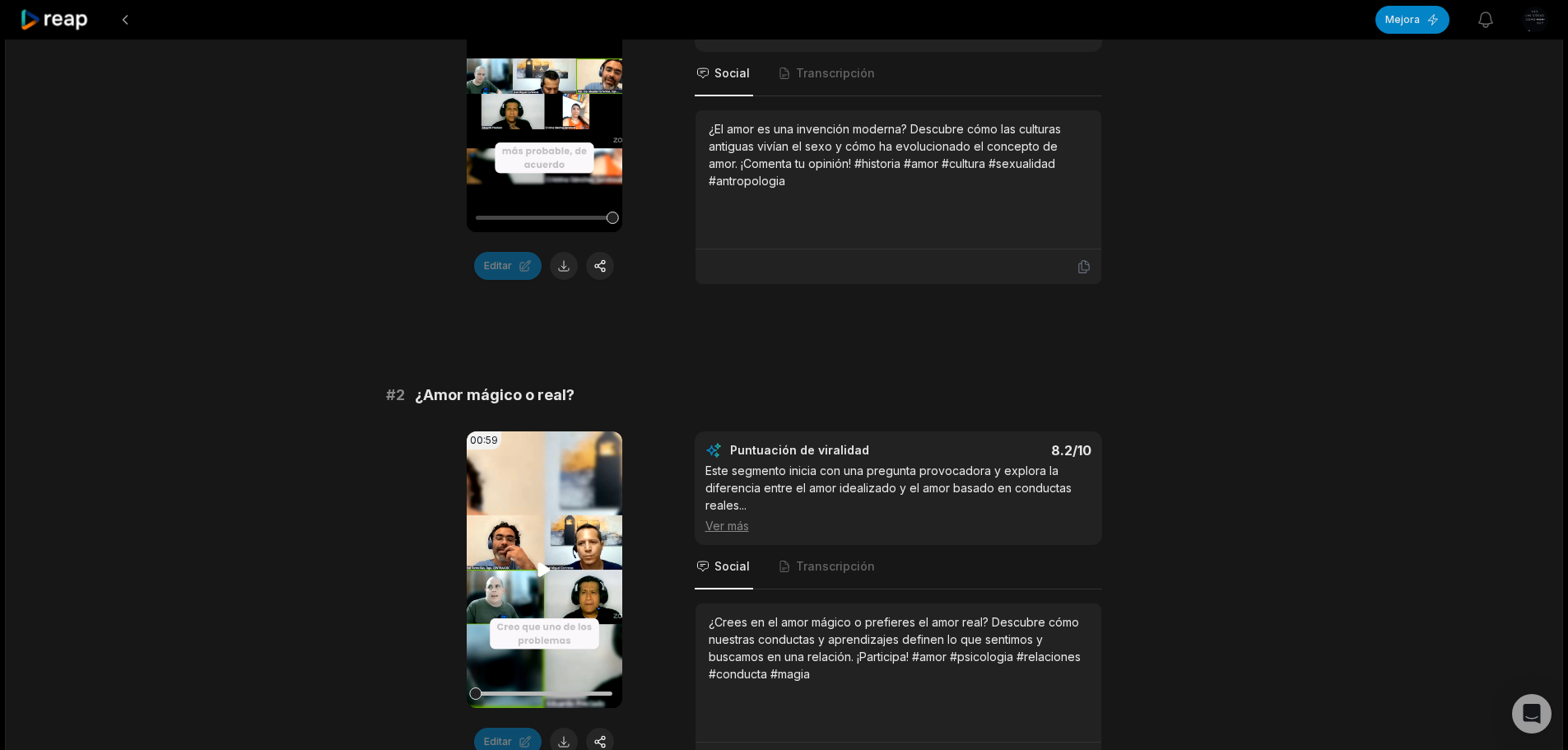
scroll to position [2881, 0]
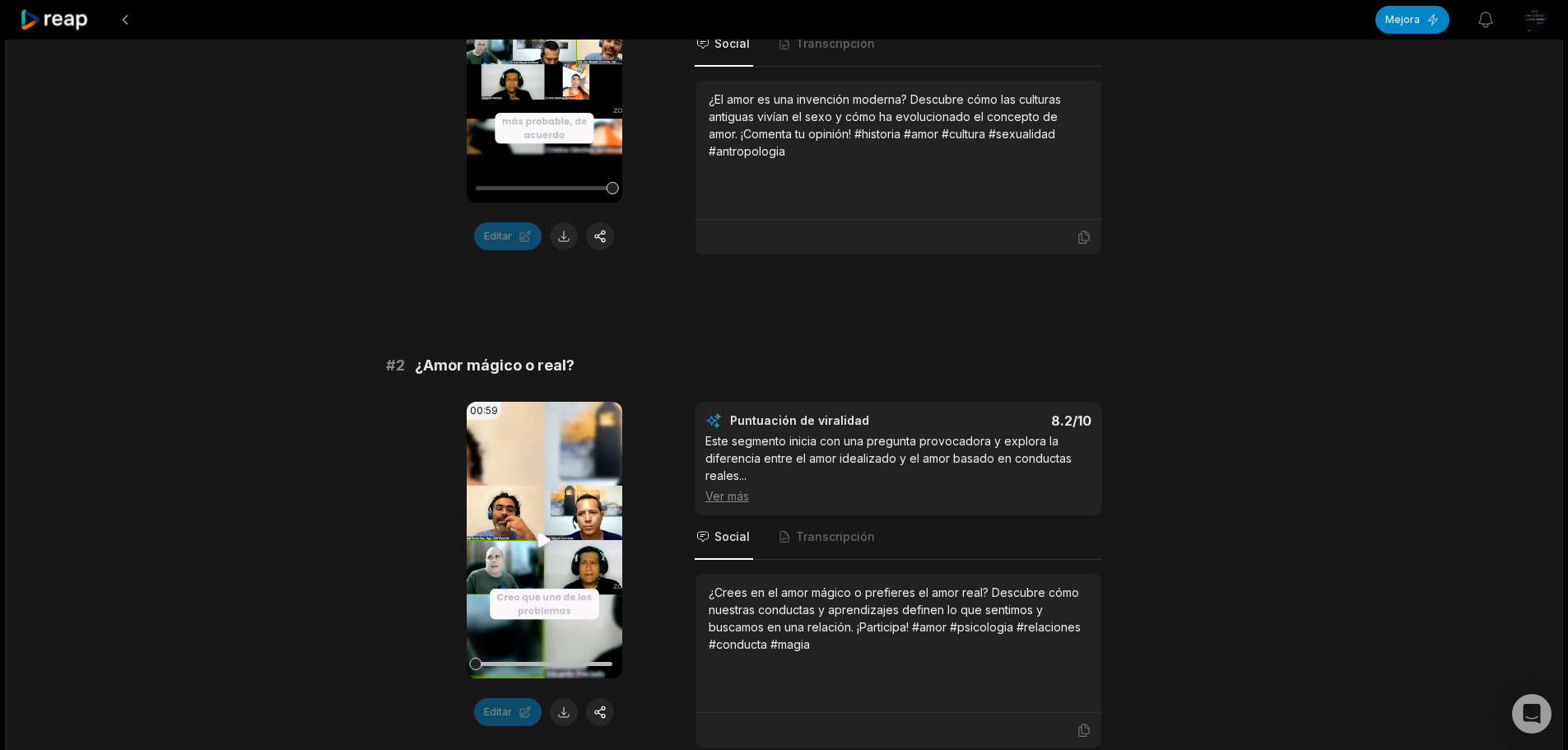
click at [551, 530] on icon at bounding box center [544, 539] width 20 height 20
click at [563, 698] on button at bounding box center [564, 712] width 28 height 28
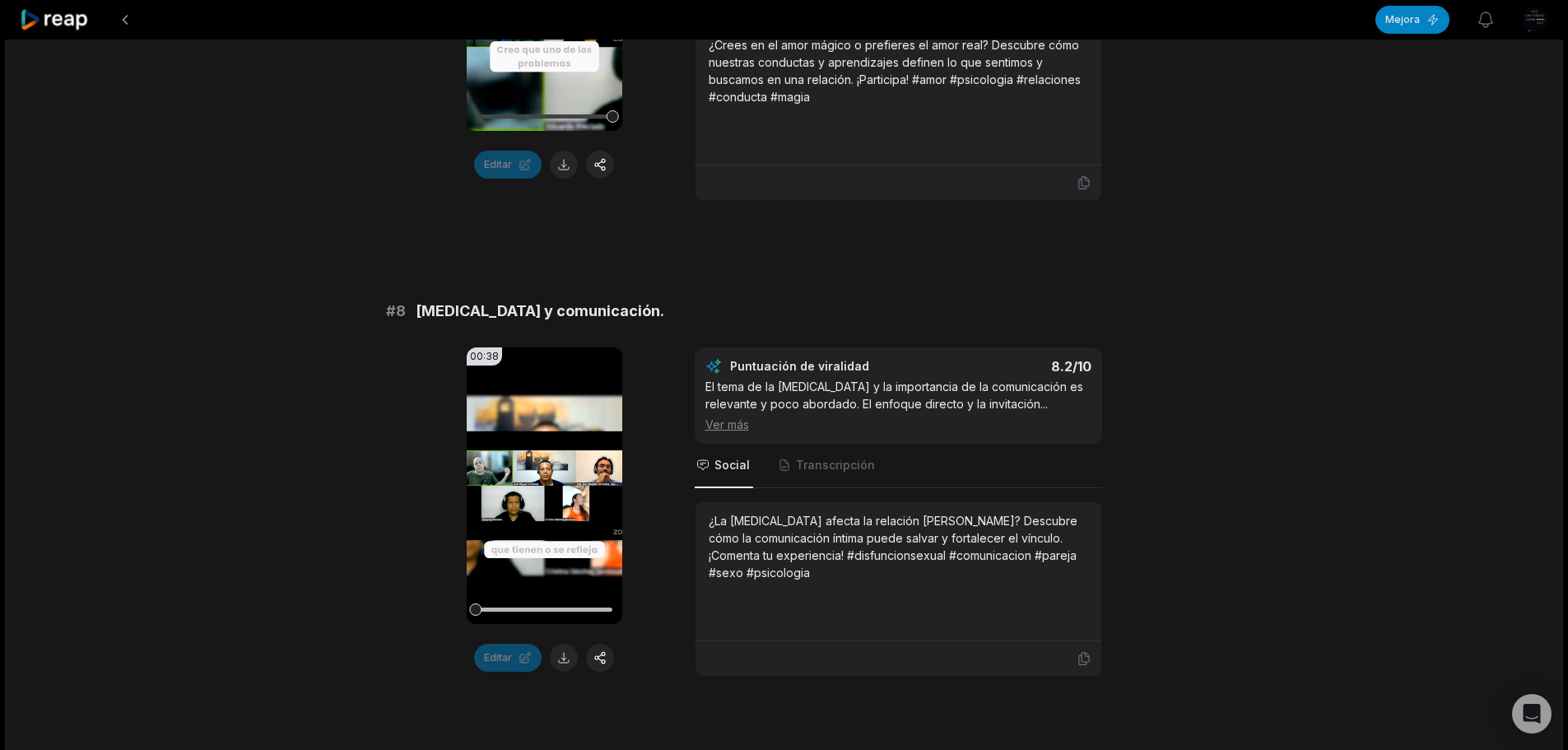
scroll to position [3457, 0]
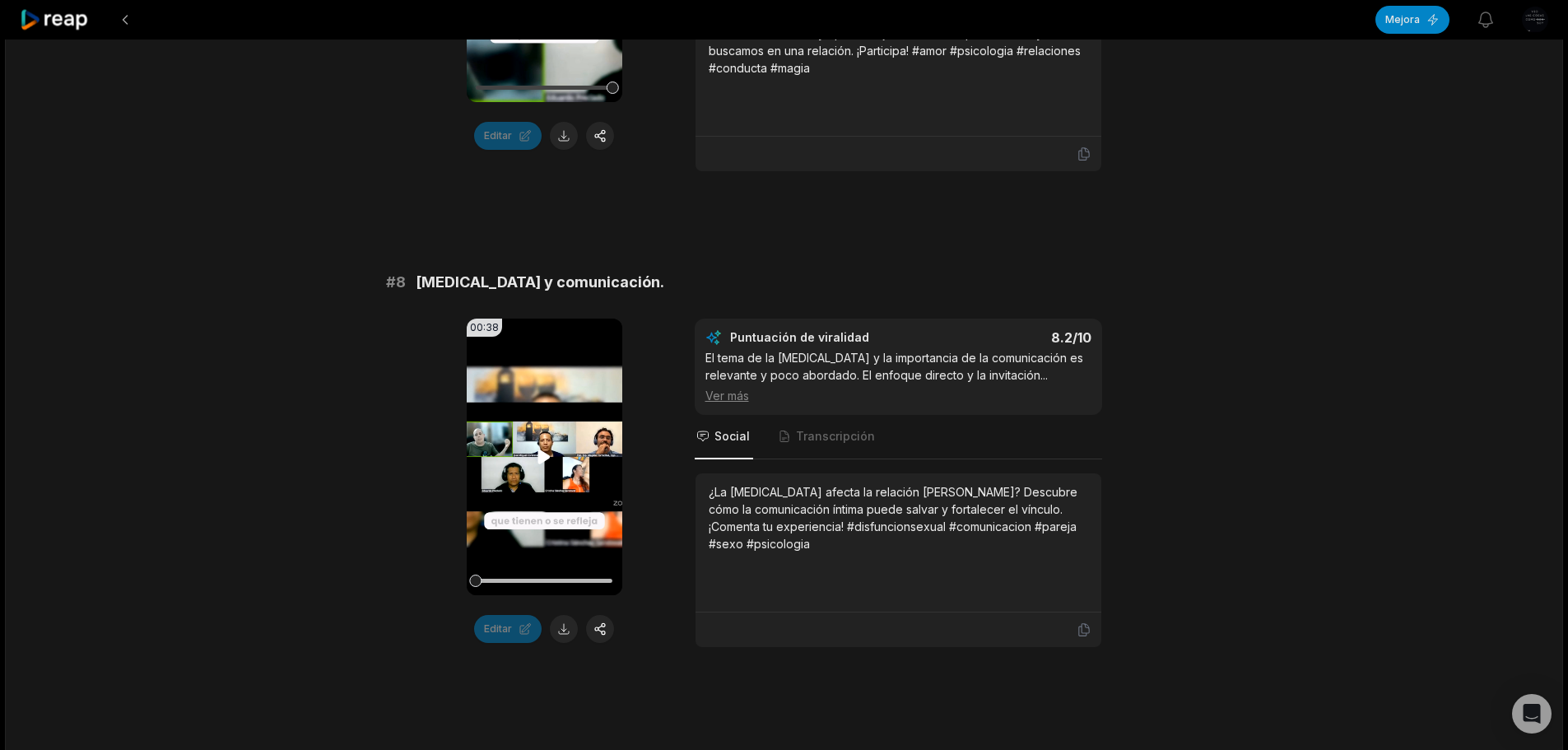
click at [546, 450] on icon at bounding box center [544, 456] width 12 height 14
click at [560, 614] on button at bounding box center [564, 629] width 28 height 28
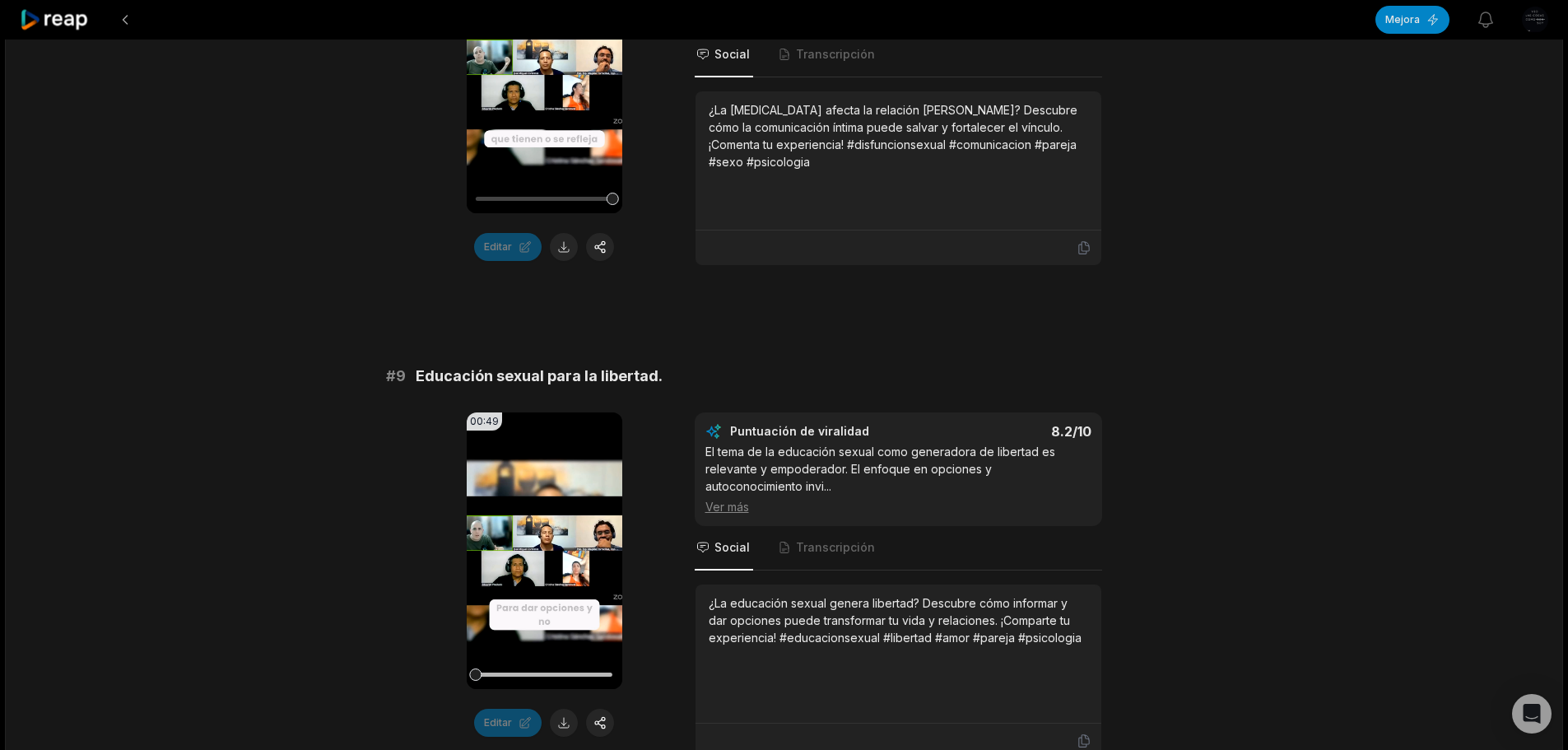
scroll to position [3869, 0]
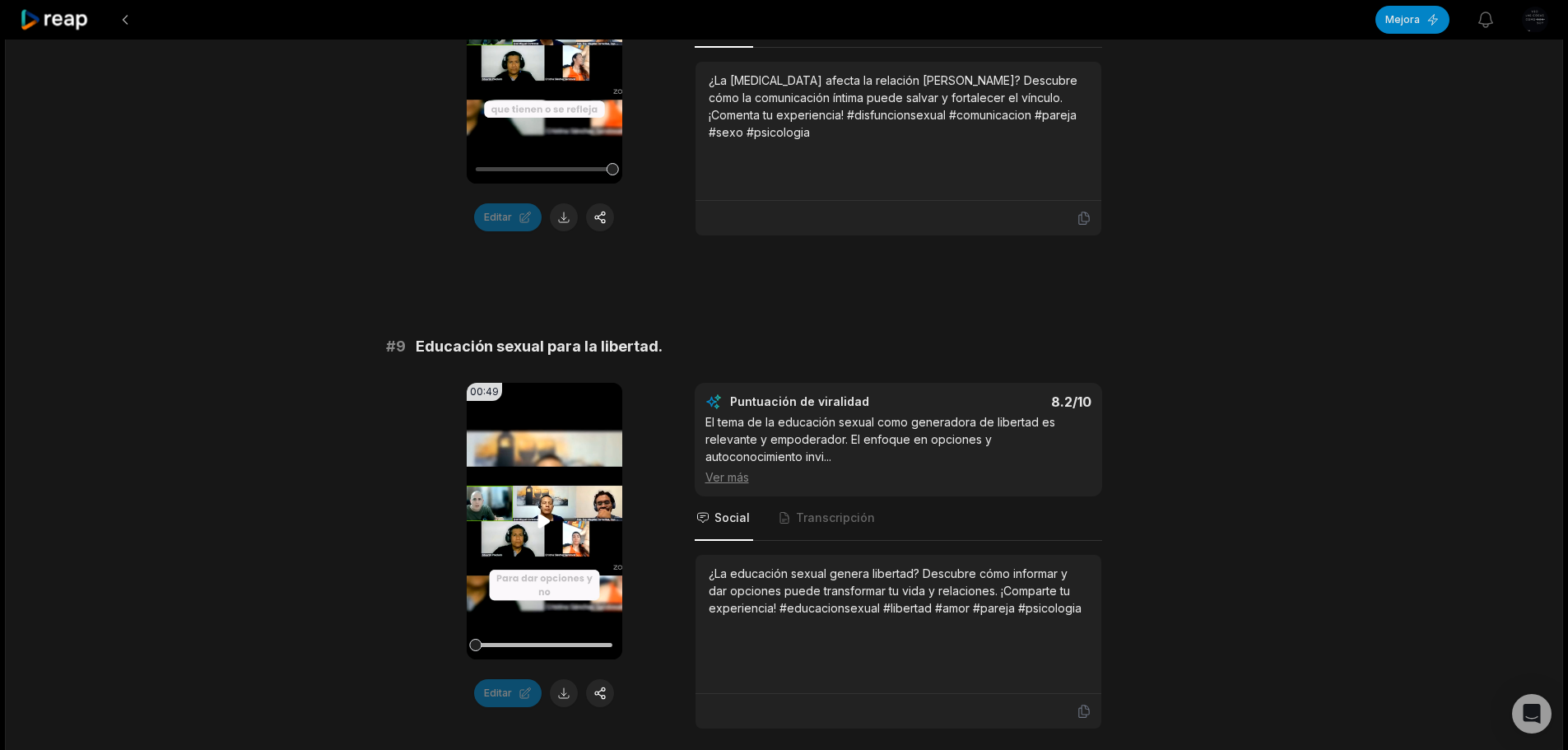
click at [543, 511] on icon at bounding box center [544, 520] width 20 height 20
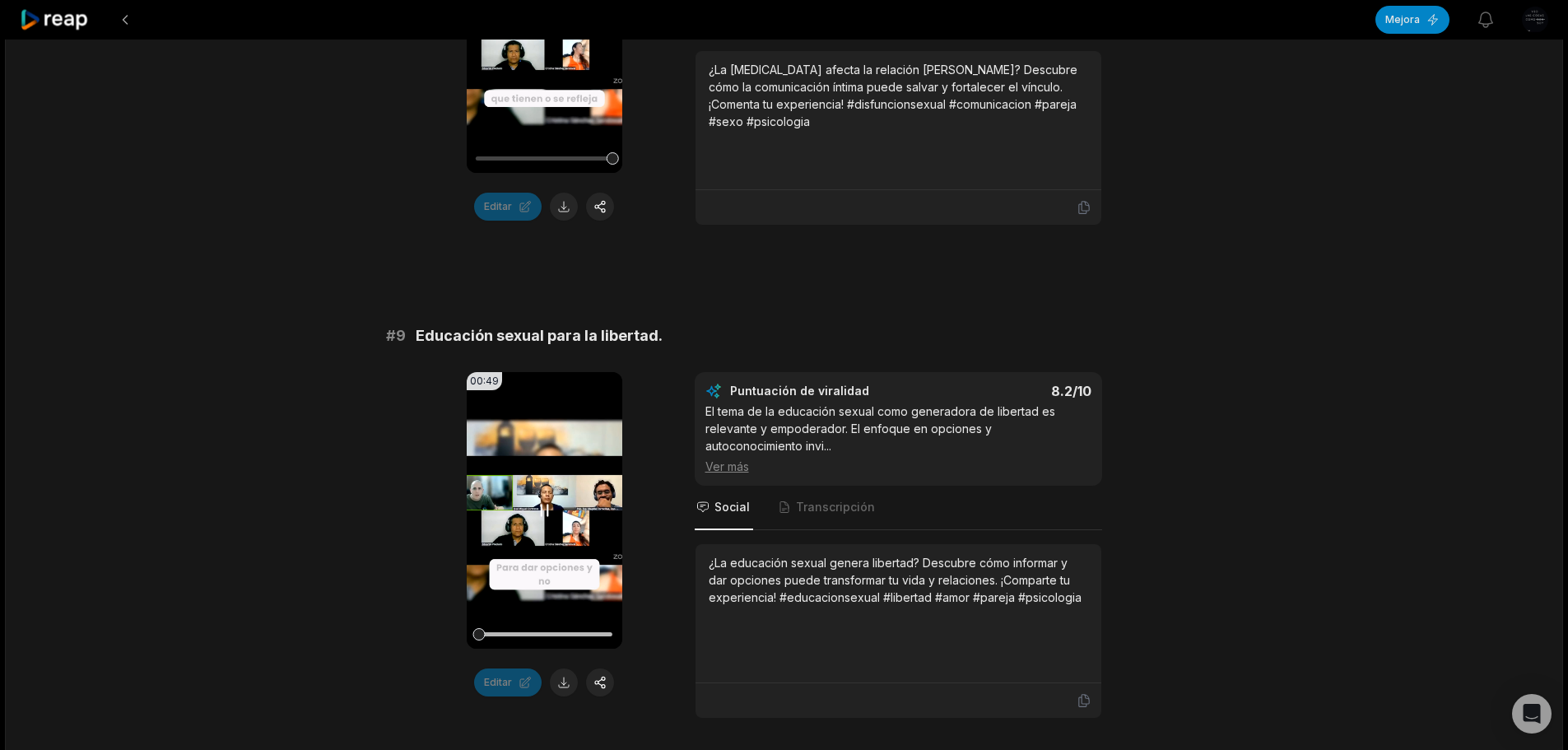
scroll to position [3951, 0]
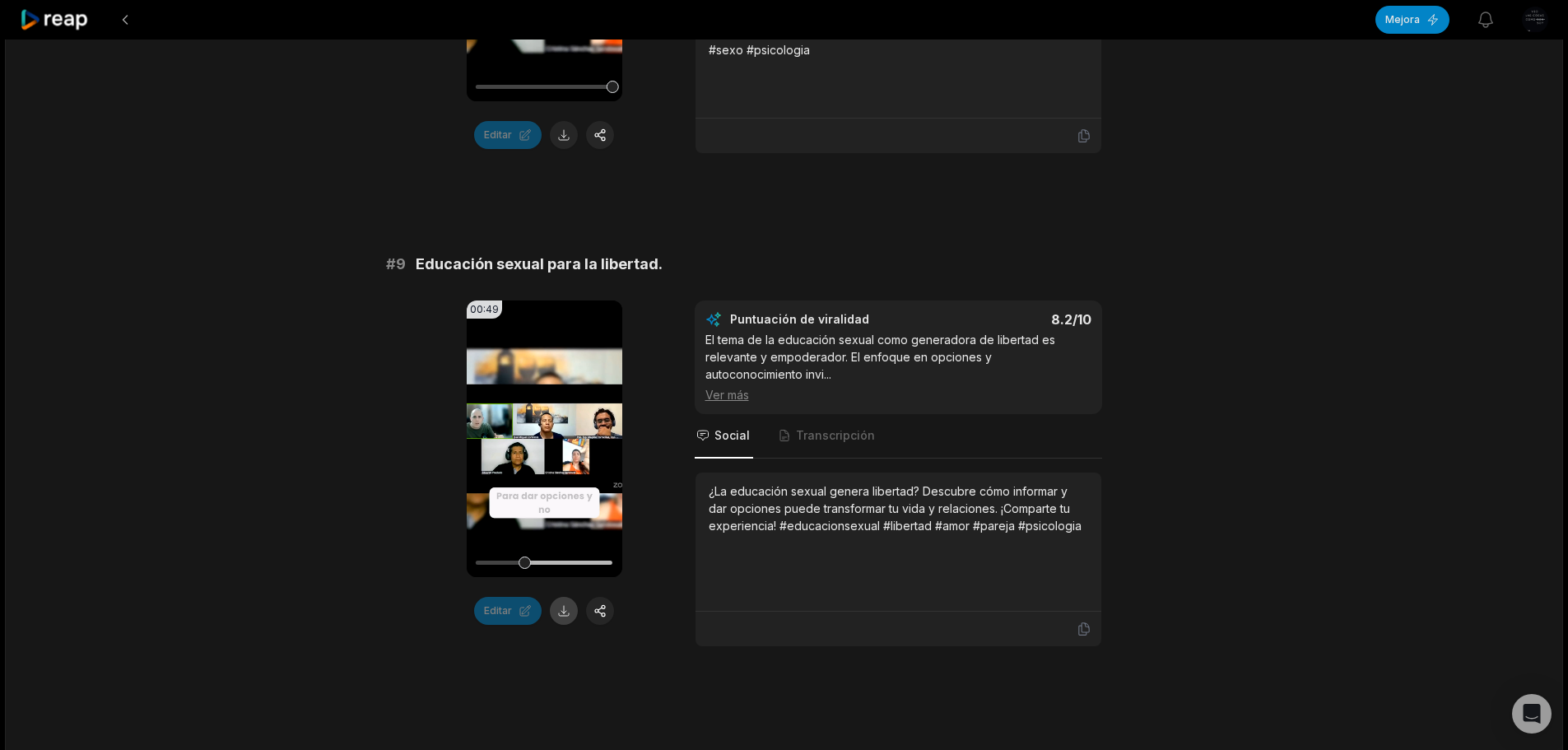
click at [564, 597] on button at bounding box center [564, 611] width 28 height 28
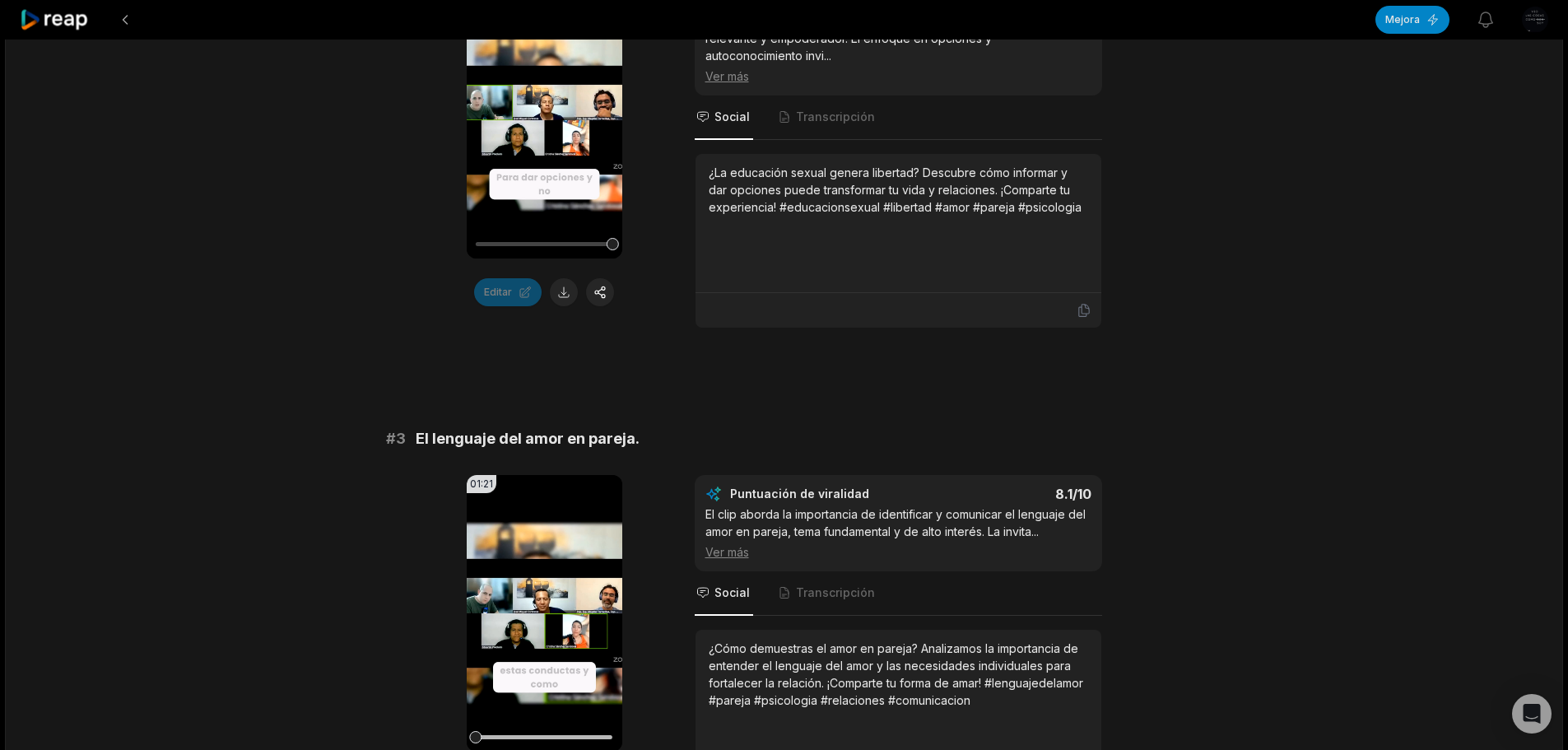
scroll to position [4116, 0]
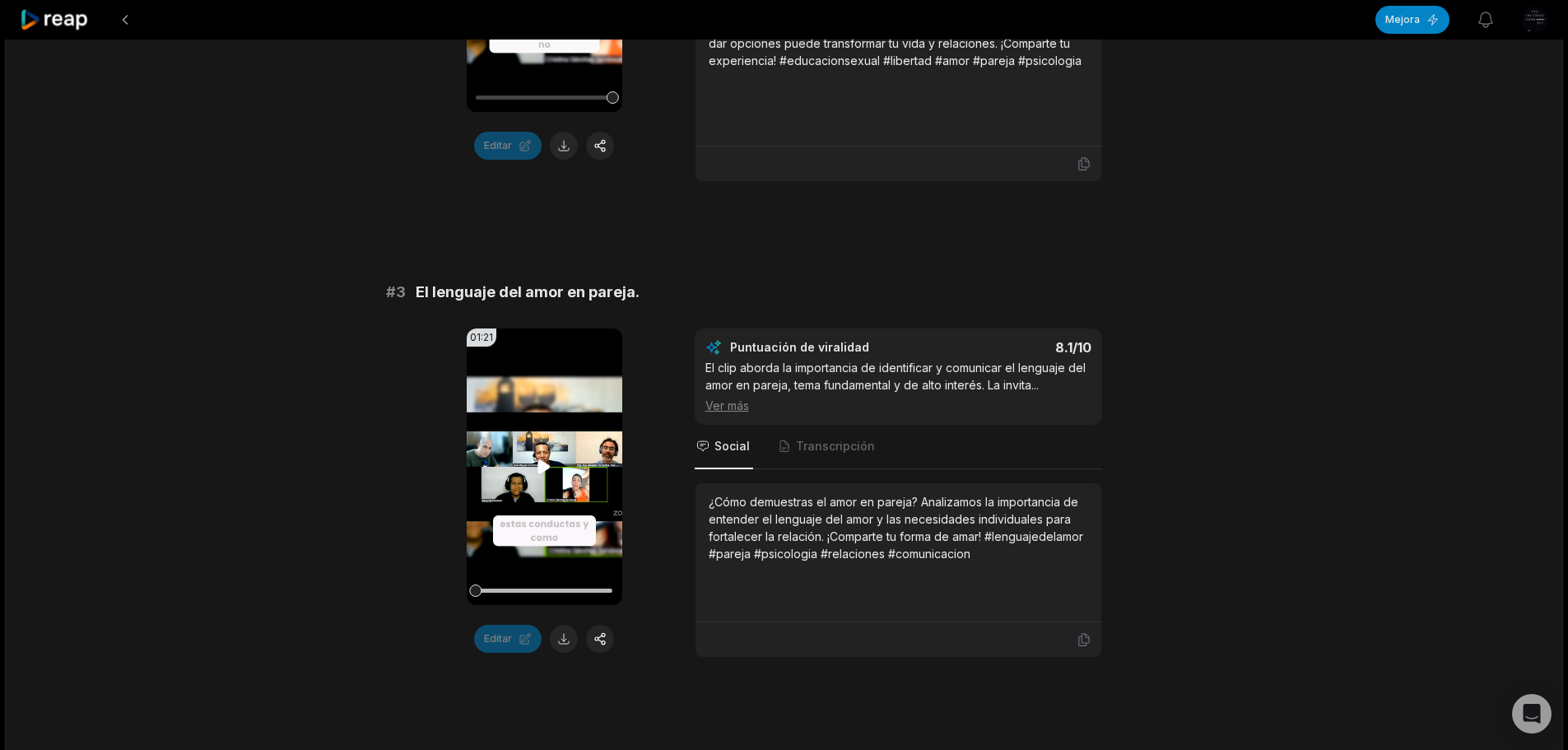
scroll to position [4445, 0]
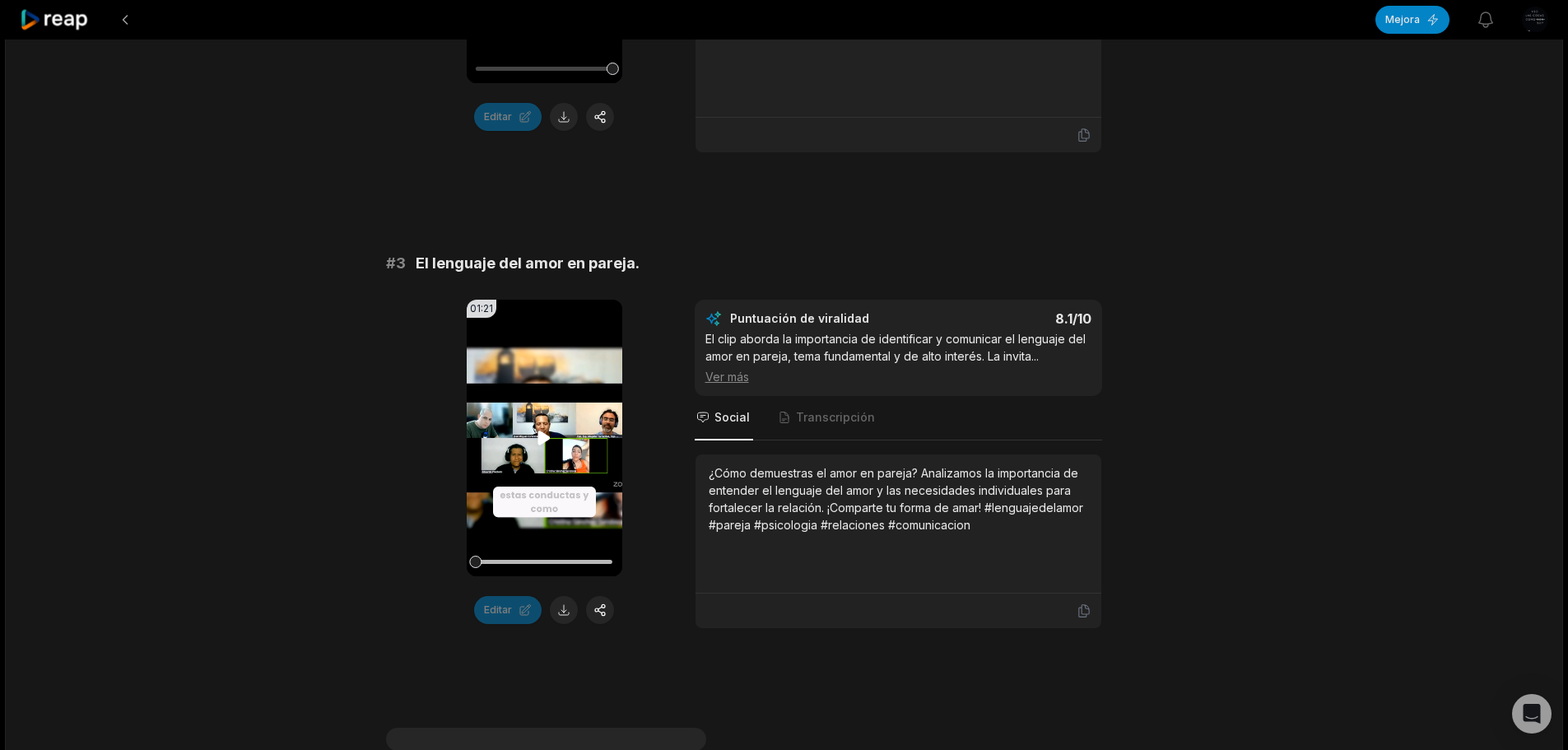
click at [537, 428] on icon at bounding box center [544, 438] width 20 height 20
click at [566, 597] on button at bounding box center [564, 610] width 28 height 28
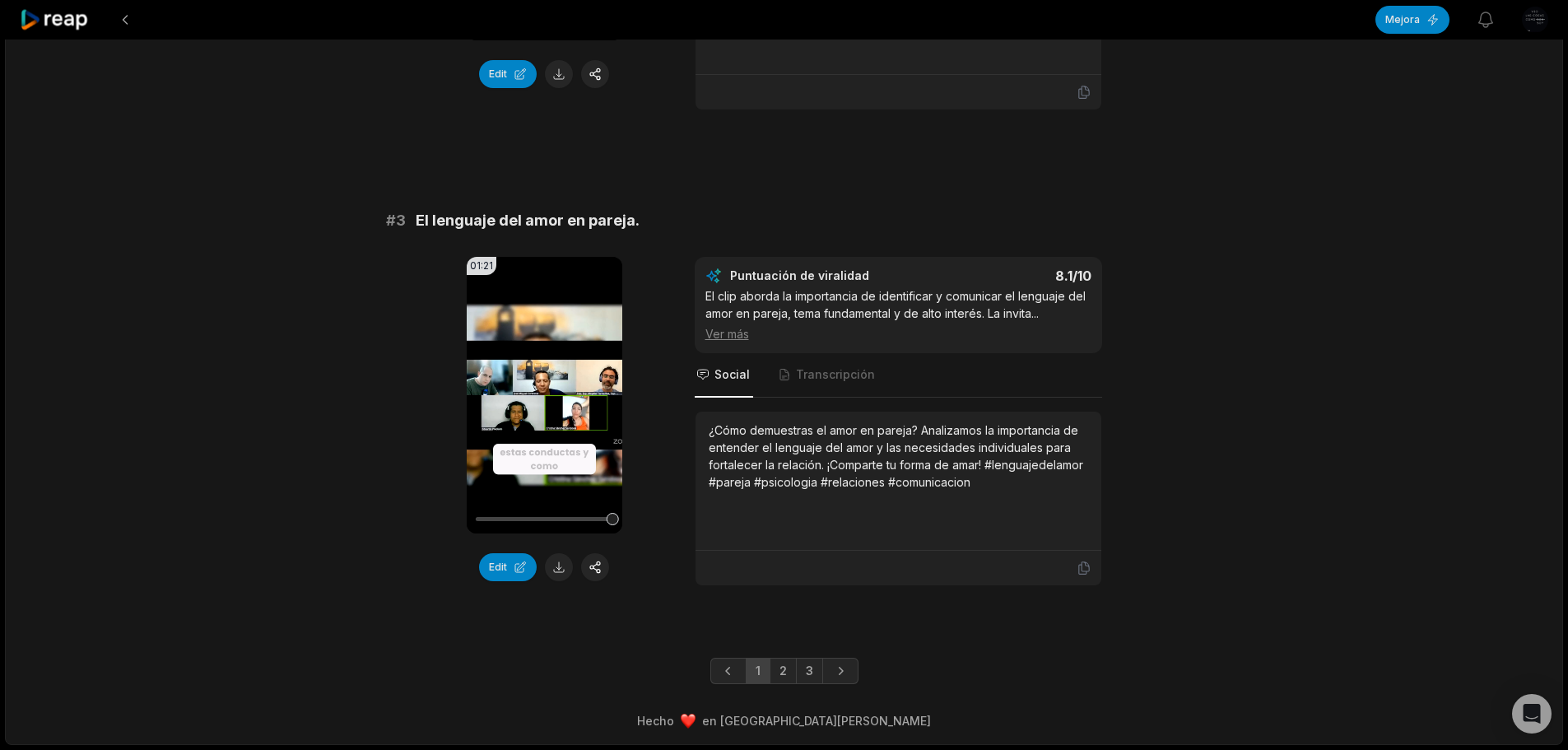
scroll to position [4338, 0]
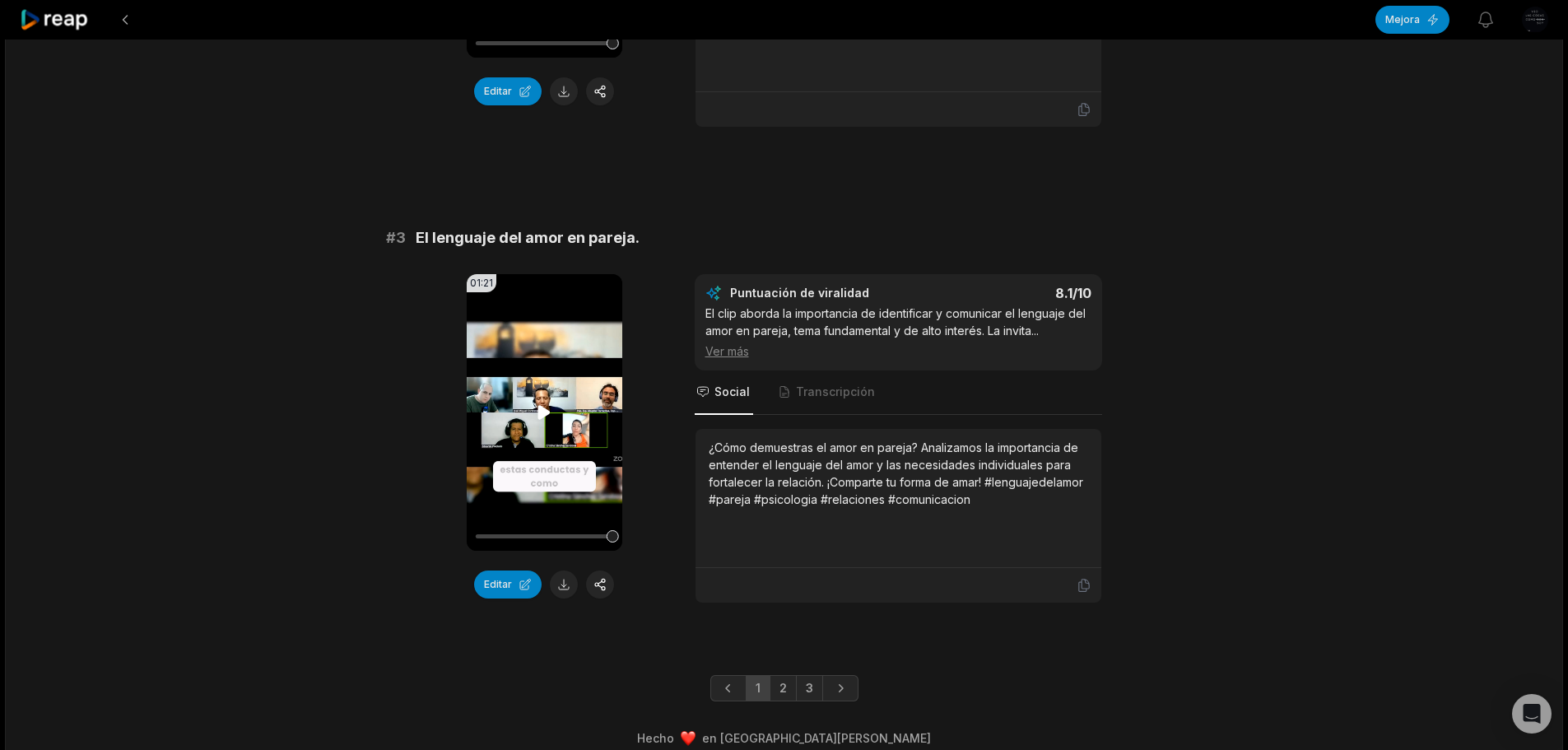
click at [549, 405] on icon at bounding box center [544, 411] width 12 height 14
click at [776, 675] on link "2" at bounding box center [783, 688] width 27 height 26
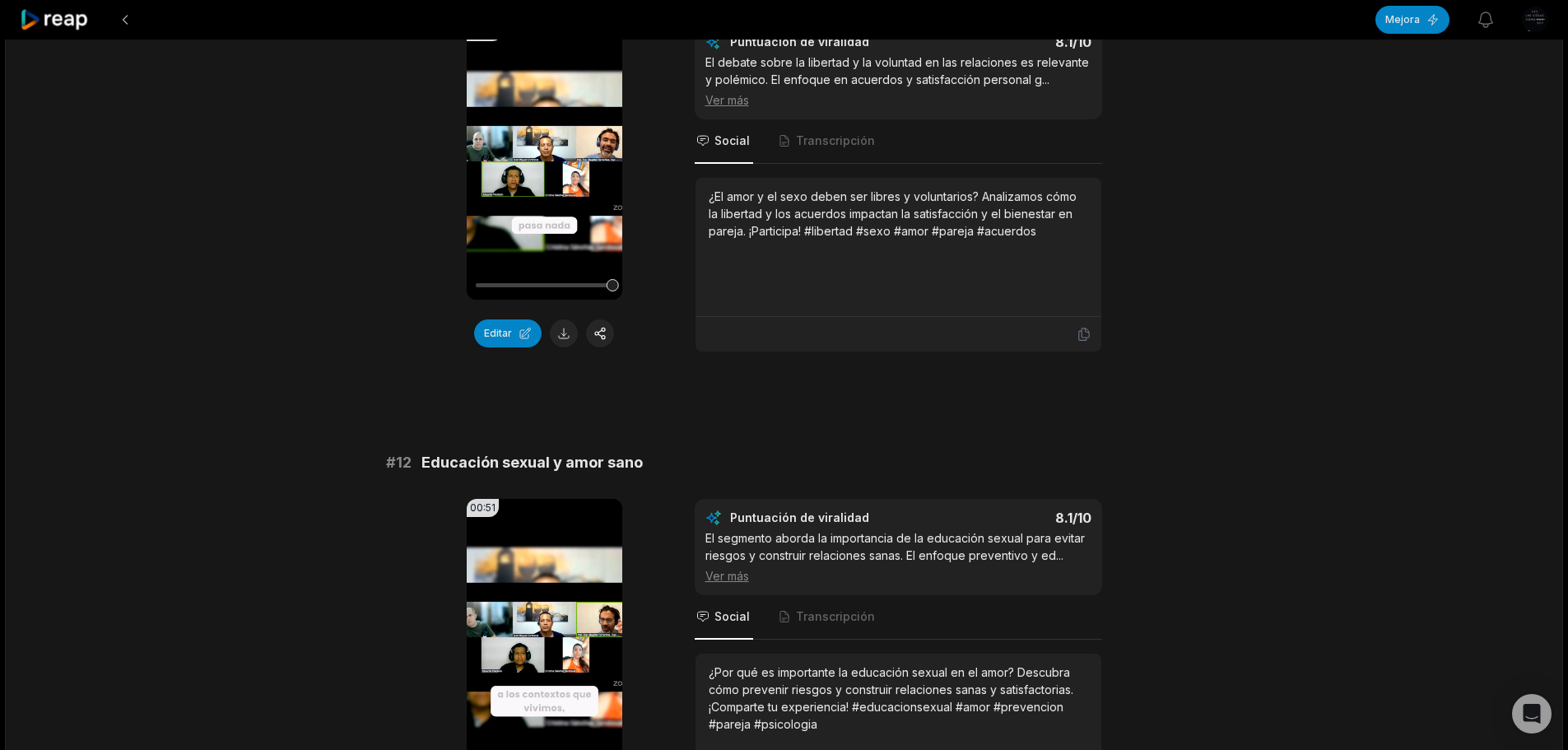
scroll to position [411, 0]
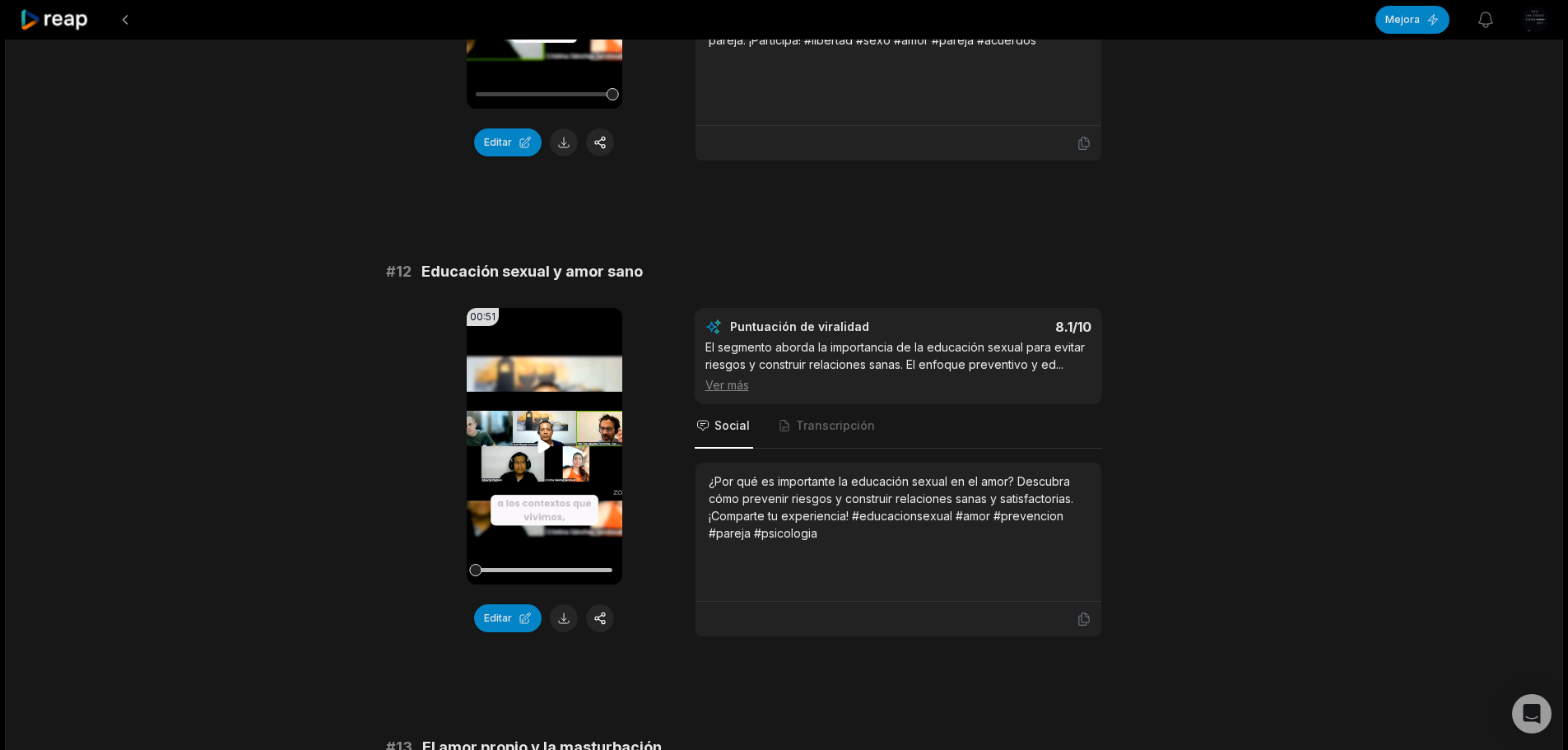
click at [538, 443] on icon at bounding box center [544, 445] width 12 height 14
click at [572, 621] on button at bounding box center [564, 618] width 28 height 28
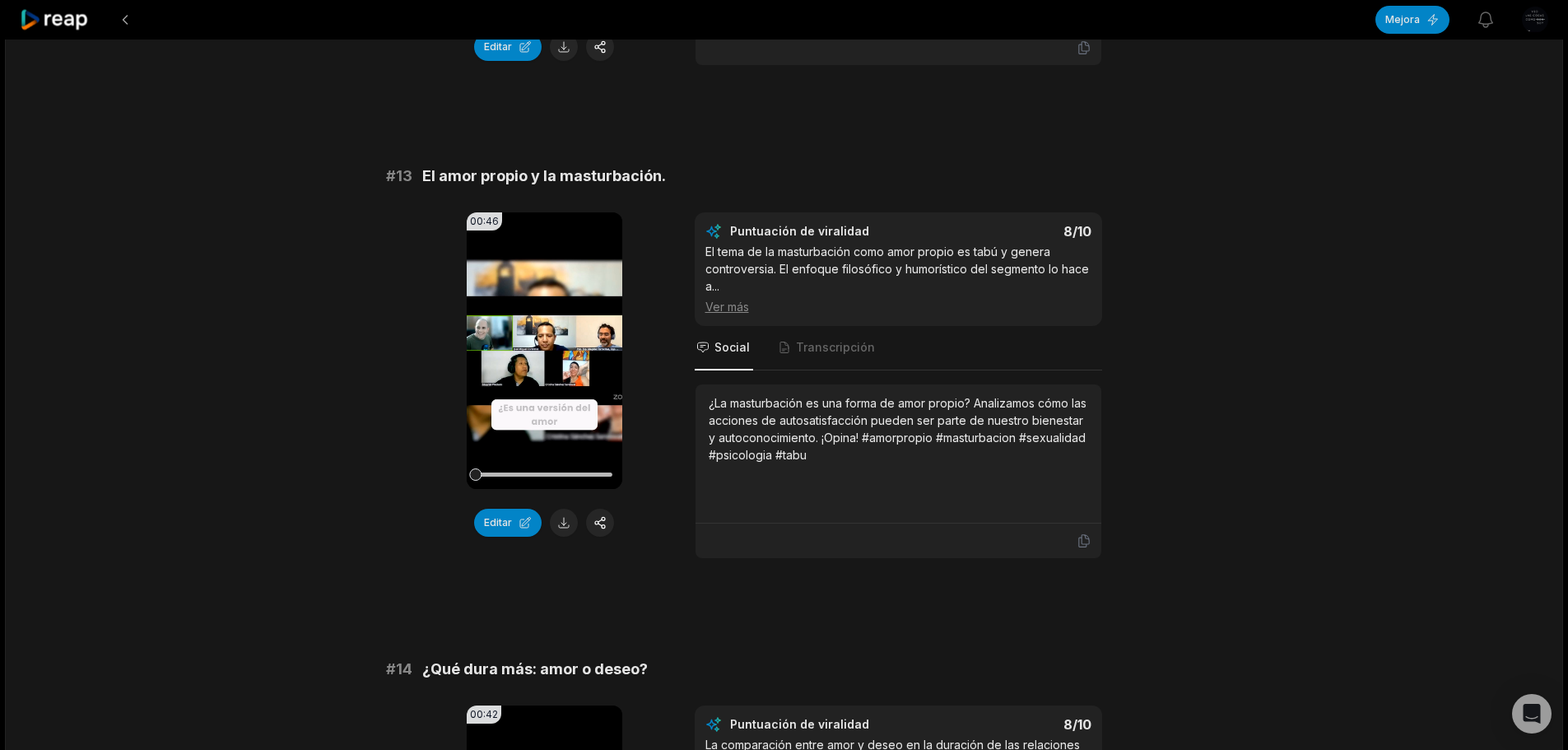
scroll to position [988, 0]
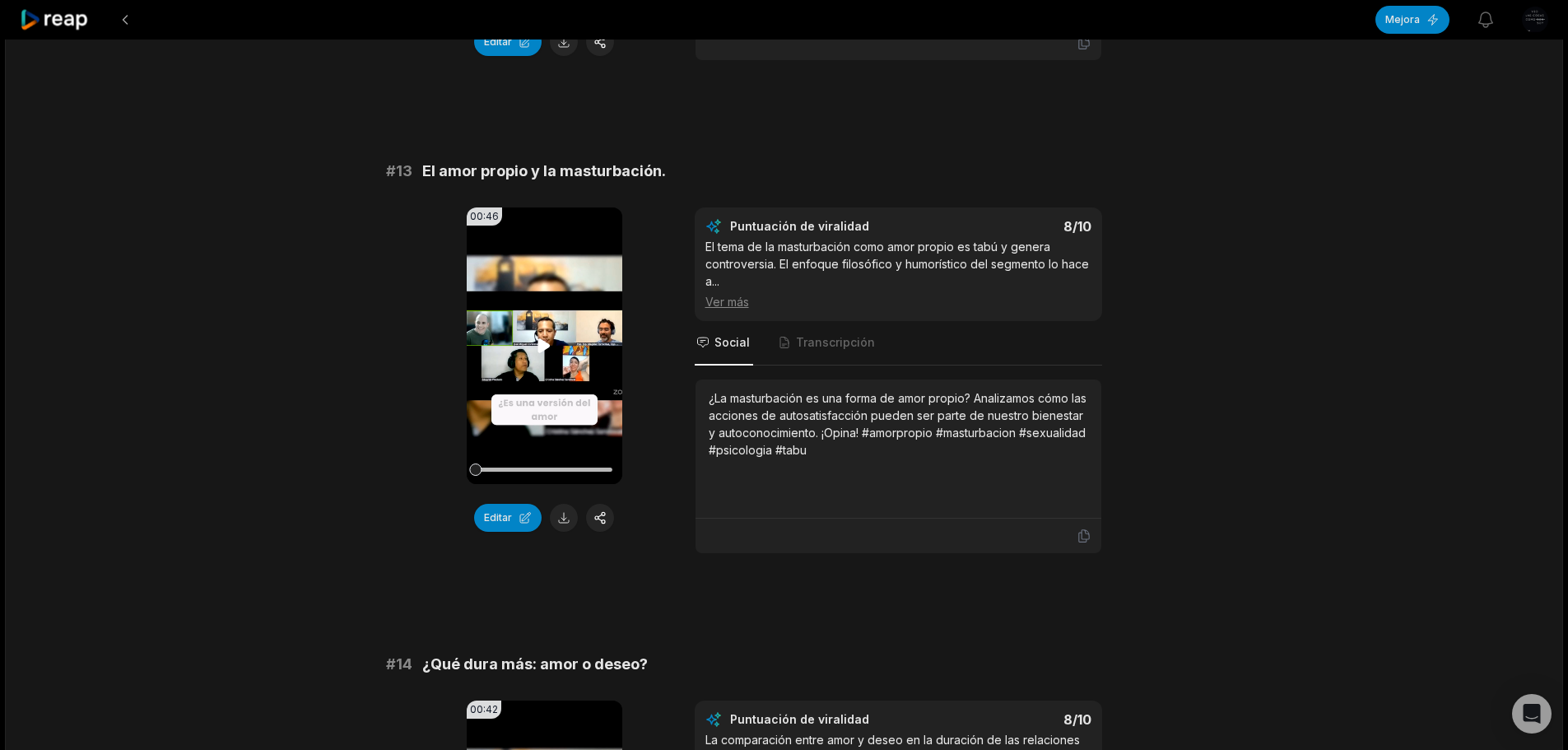
click at [543, 347] on icon at bounding box center [544, 345] width 12 height 14
click at [568, 509] on button at bounding box center [564, 518] width 28 height 28
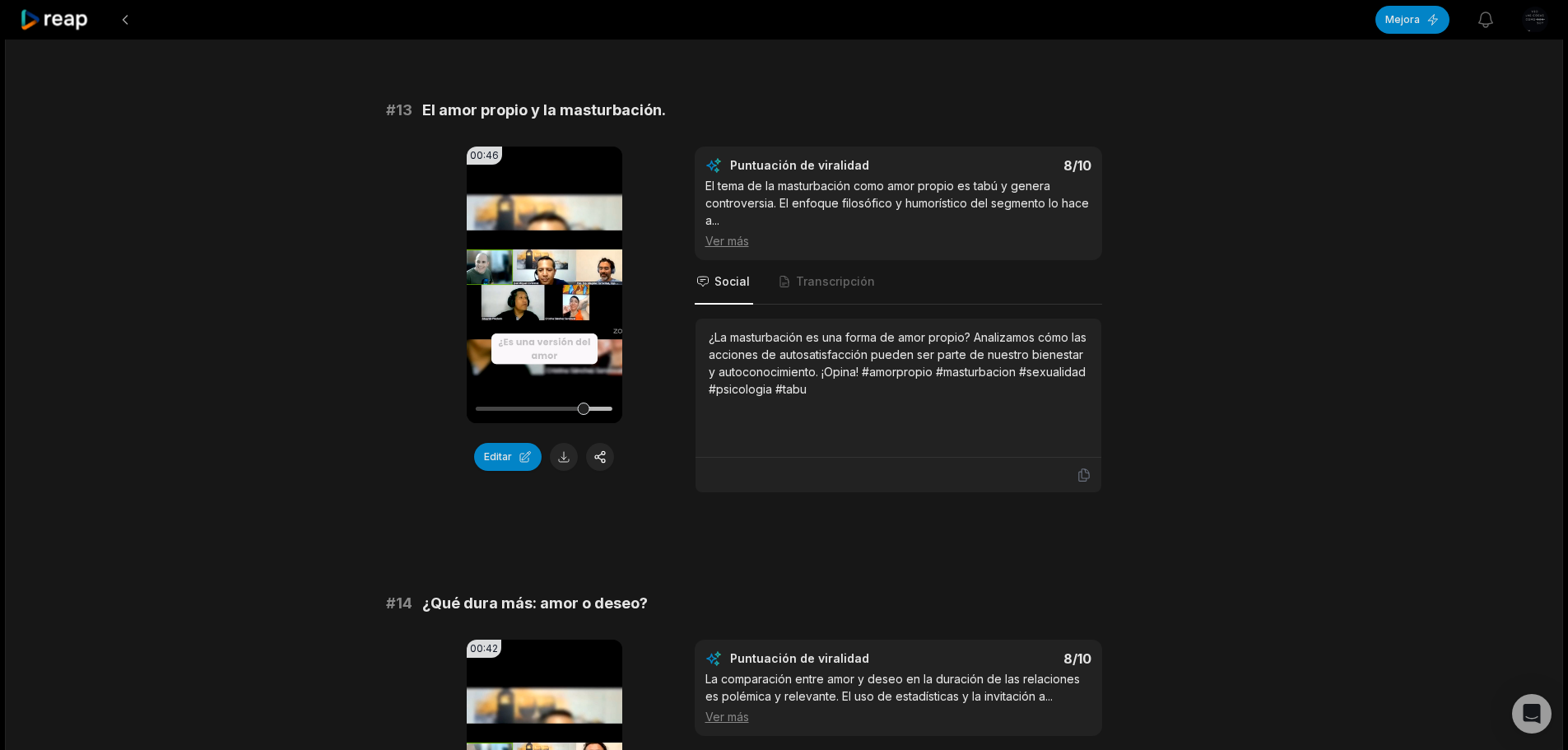
scroll to position [1235, 0]
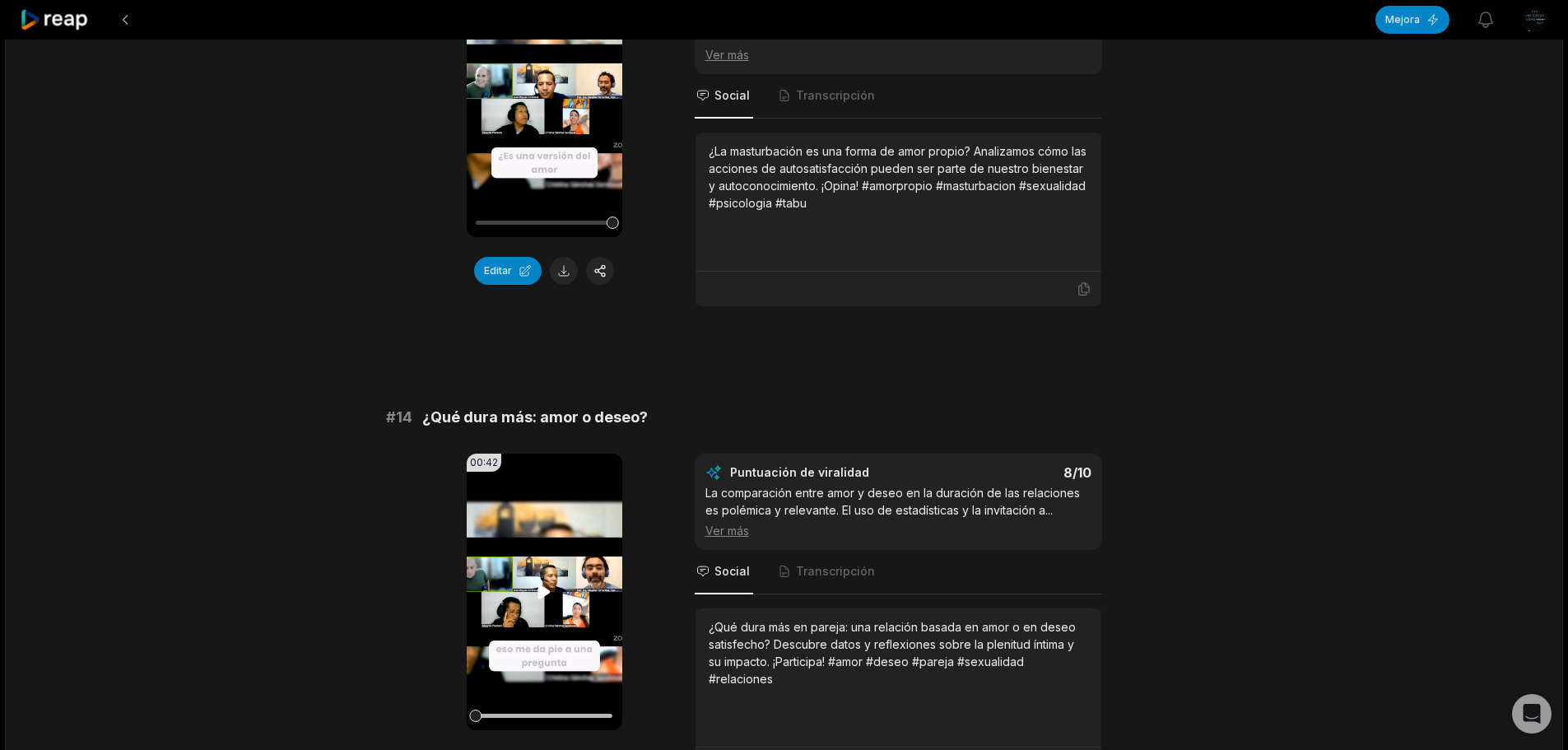
click at [546, 591] on icon at bounding box center [544, 591] width 12 height 14
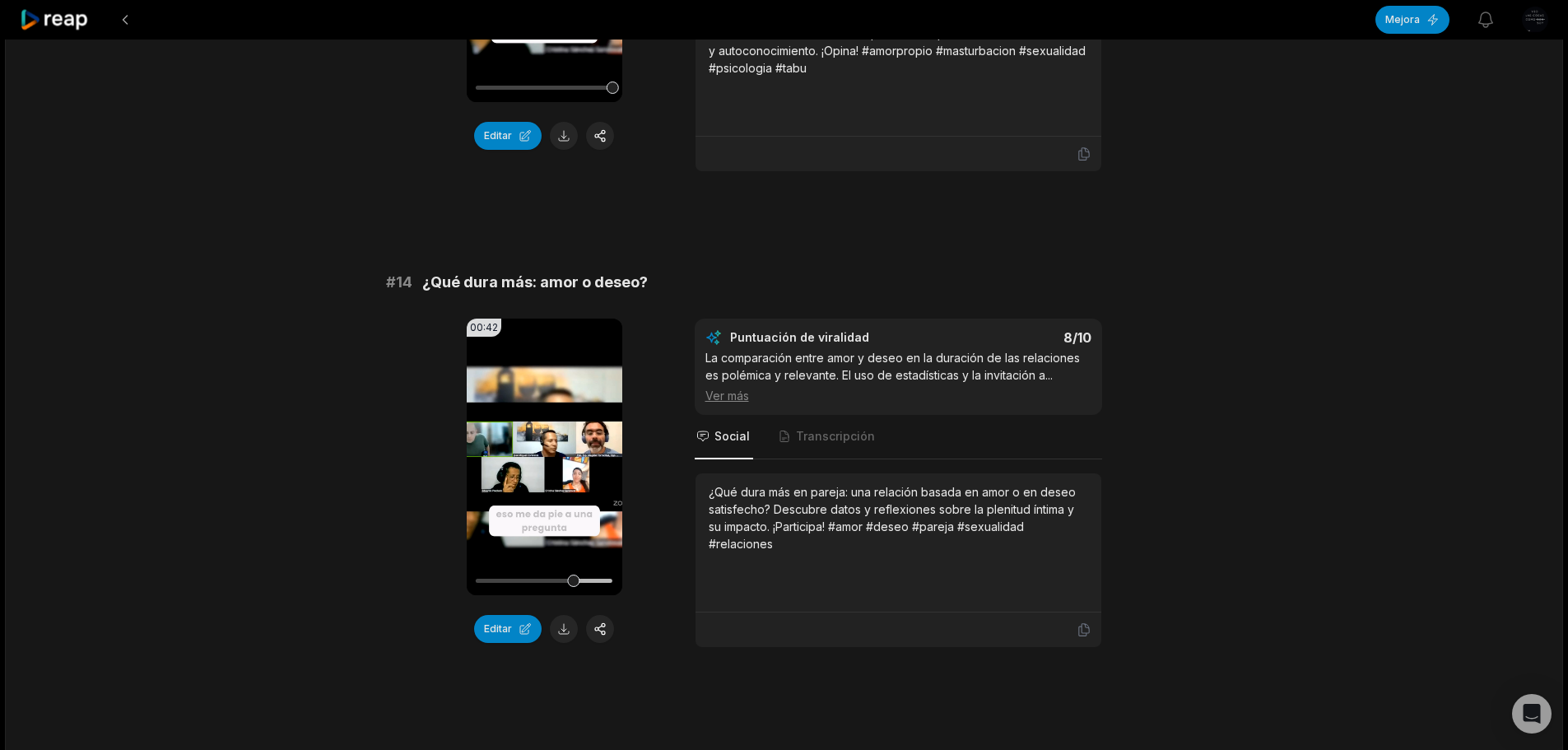
scroll to position [1399, 0]
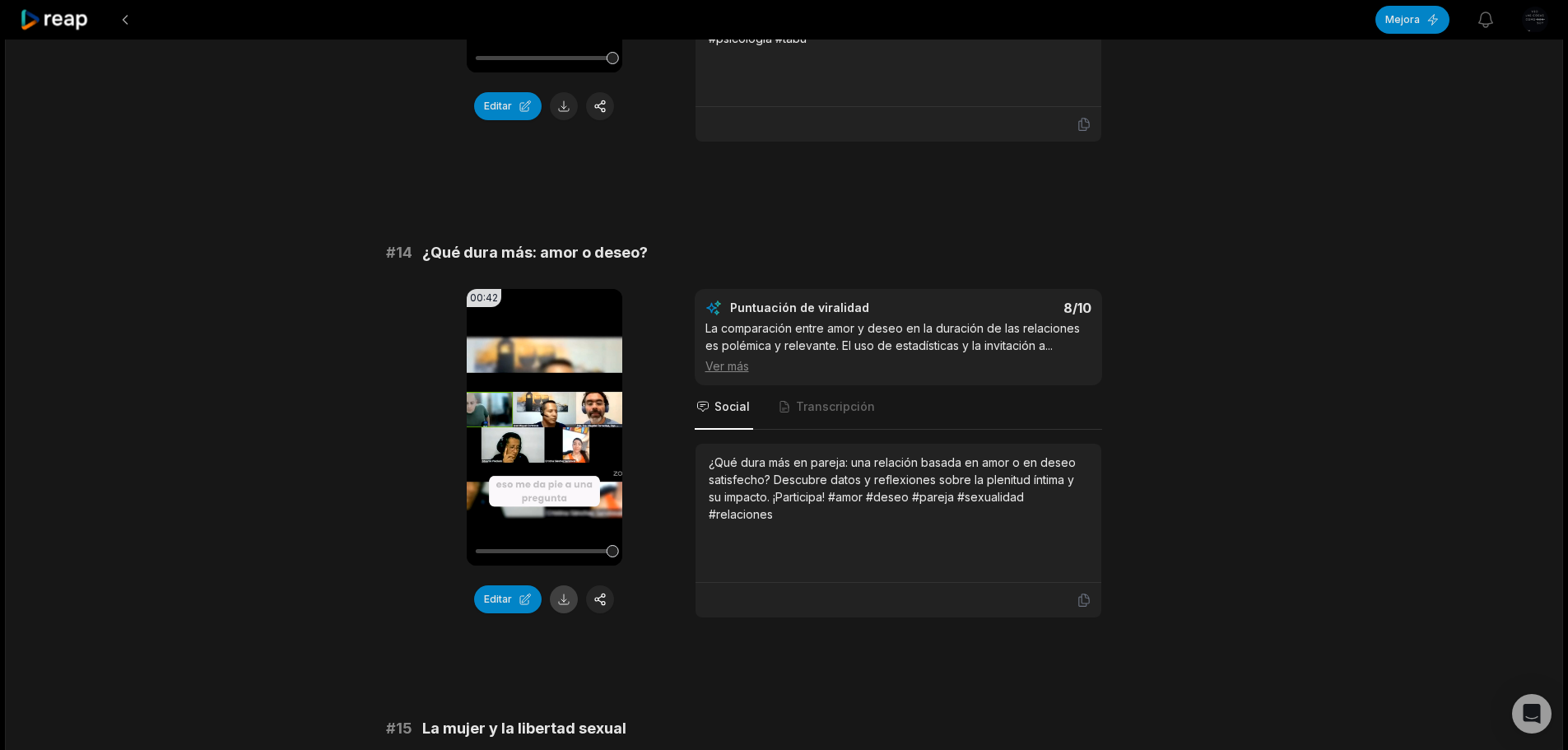
click at [562, 600] on button at bounding box center [564, 599] width 28 height 28
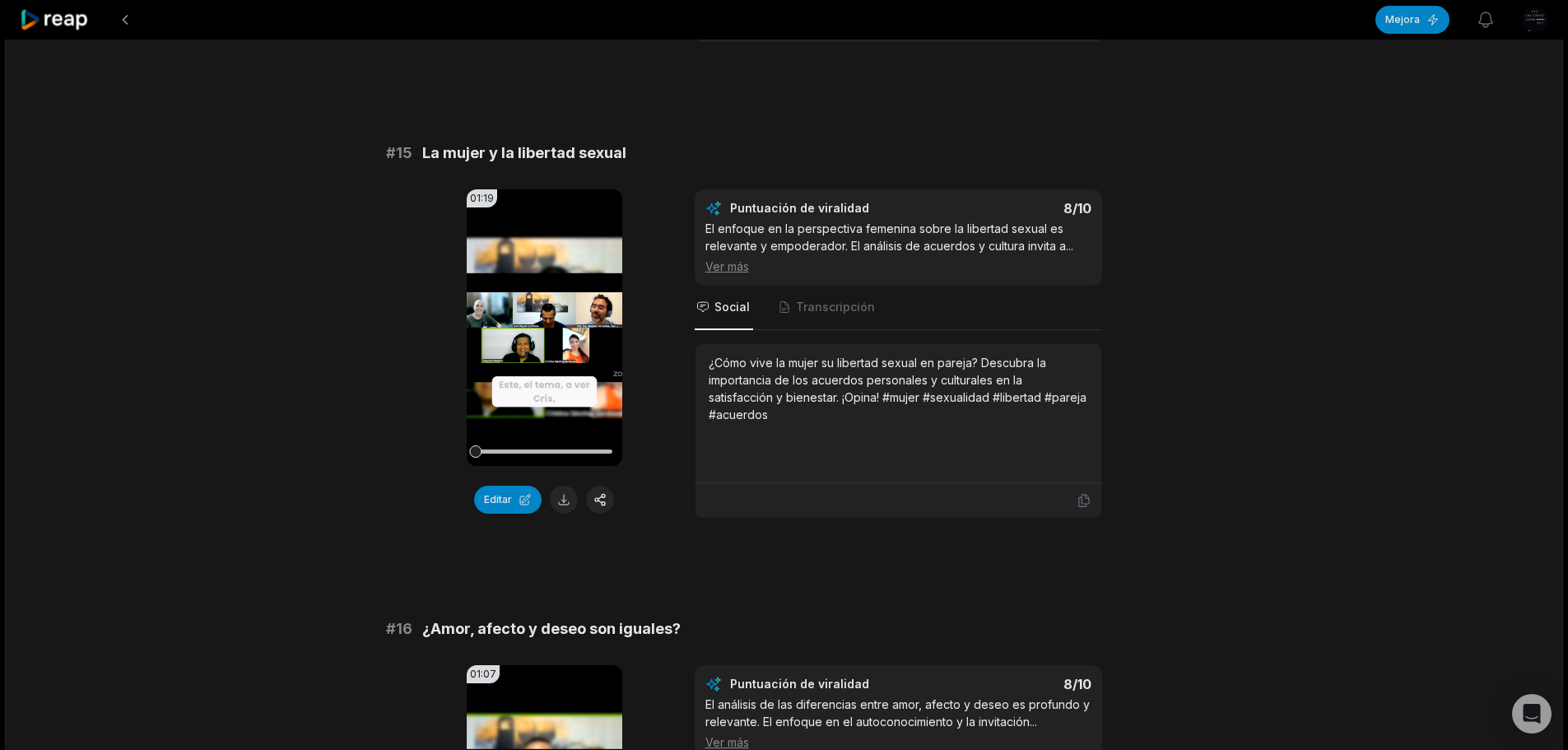
scroll to position [1975, 0]
click at [536, 322] on icon at bounding box center [544, 327] width 20 height 20
click at [563, 493] on button at bounding box center [564, 499] width 28 height 28
click at [568, 503] on button at bounding box center [564, 499] width 28 height 28
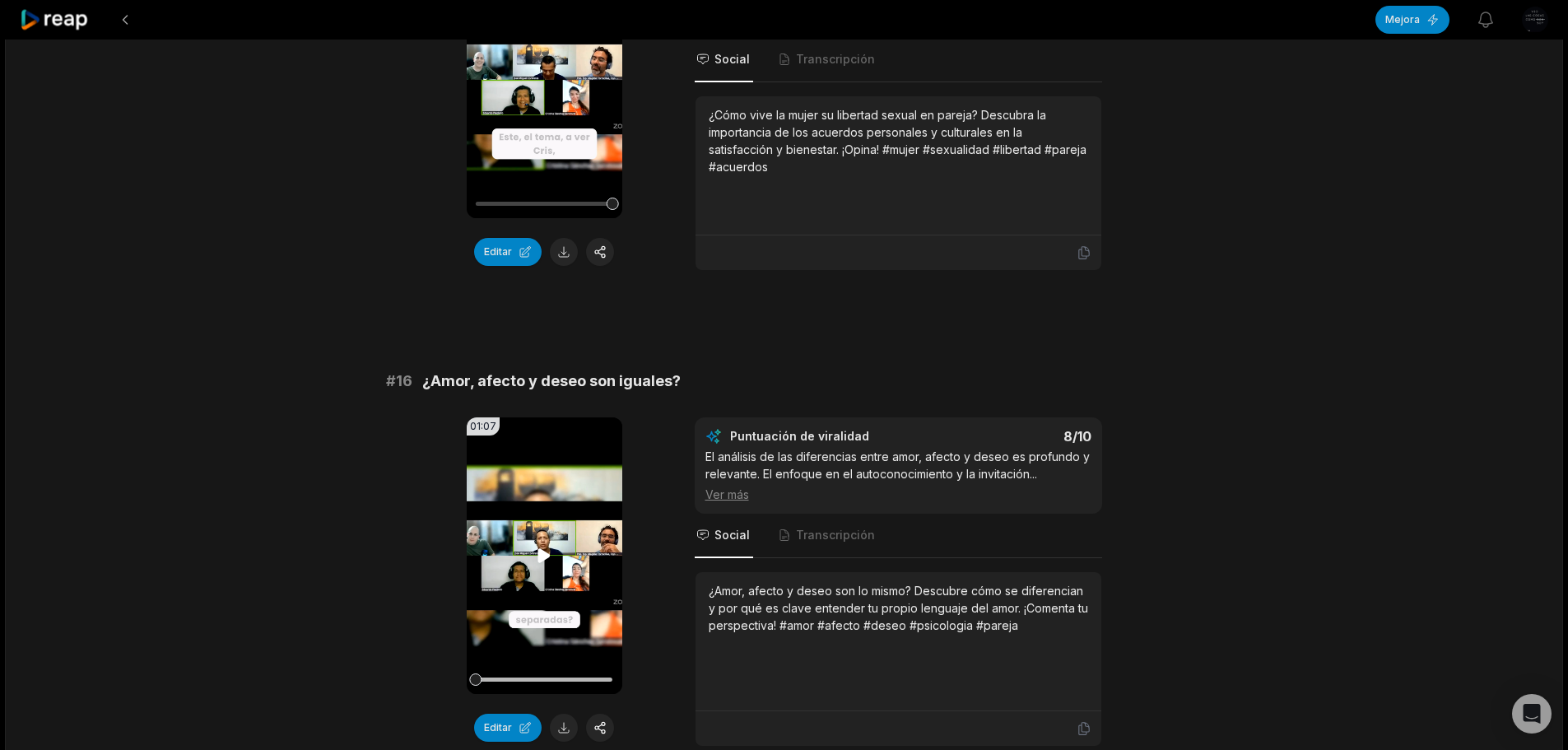
scroll to position [2305, 0]
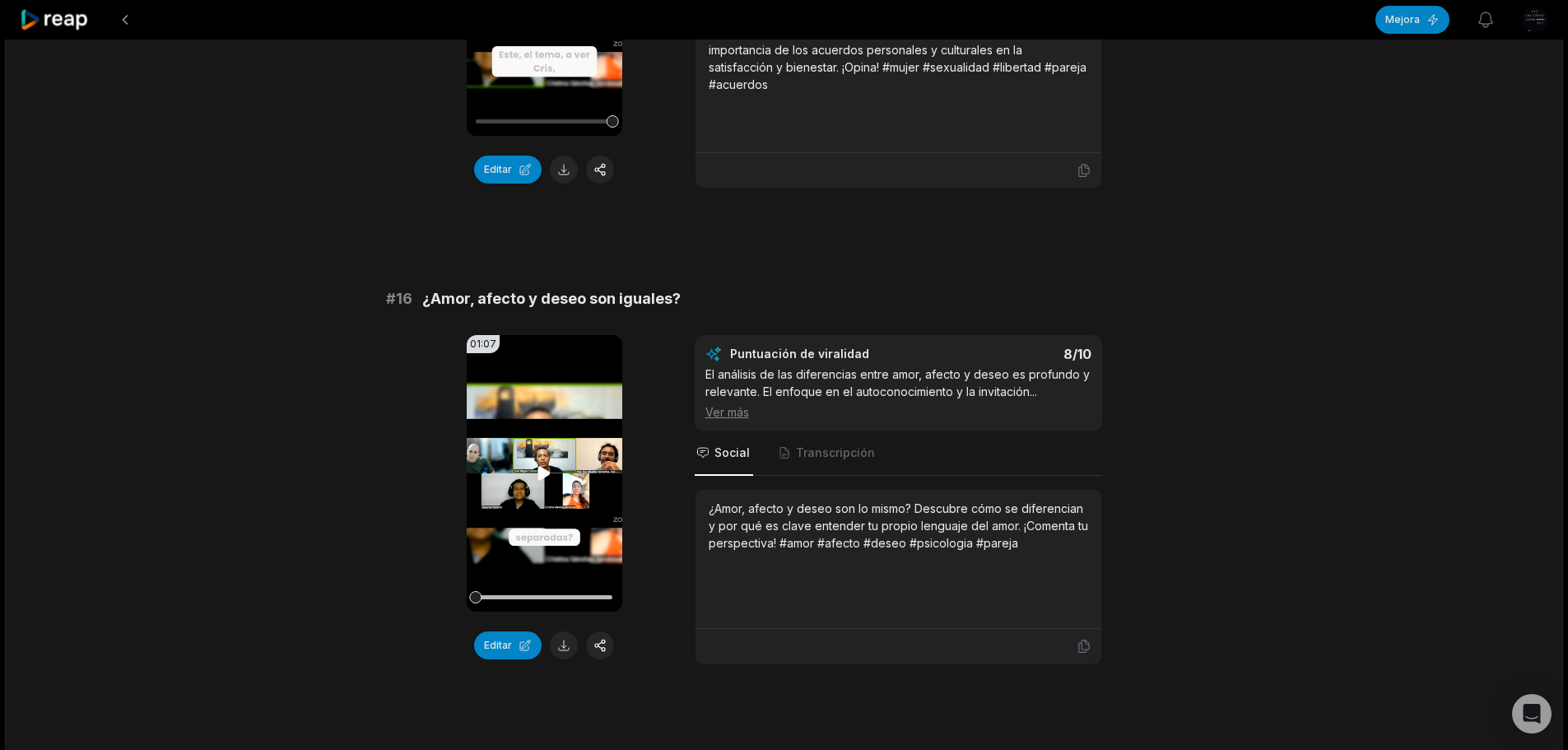
click at [542, 470] on icon at bounding box center [544, 472] width 12 height 14
click at [548, 467] on icon at bounding box center [544, 472] width 20 height 20
click at [566, 644] on button at bounding box center [564, 646] width 28 height 28
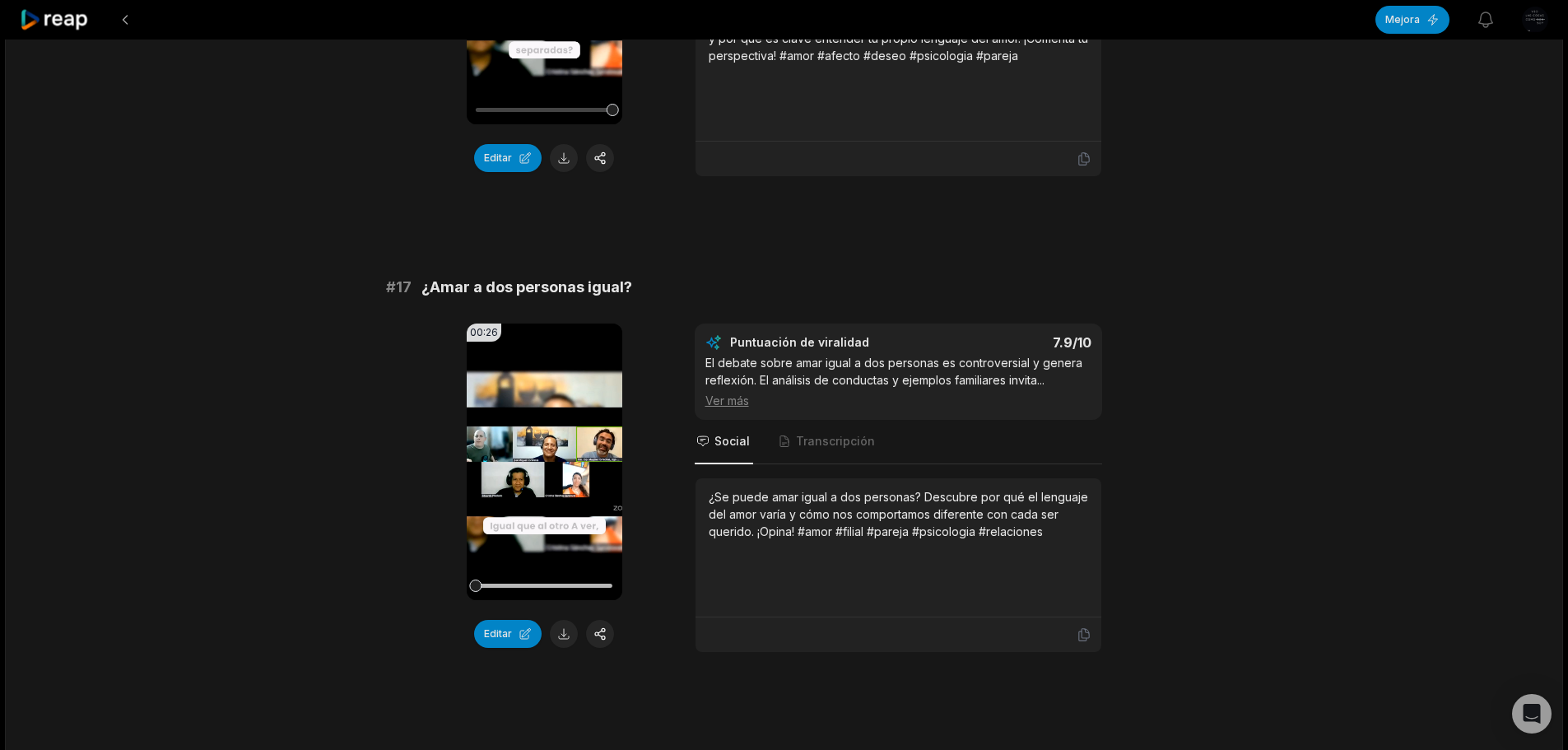
scroll to position [2799, 0]
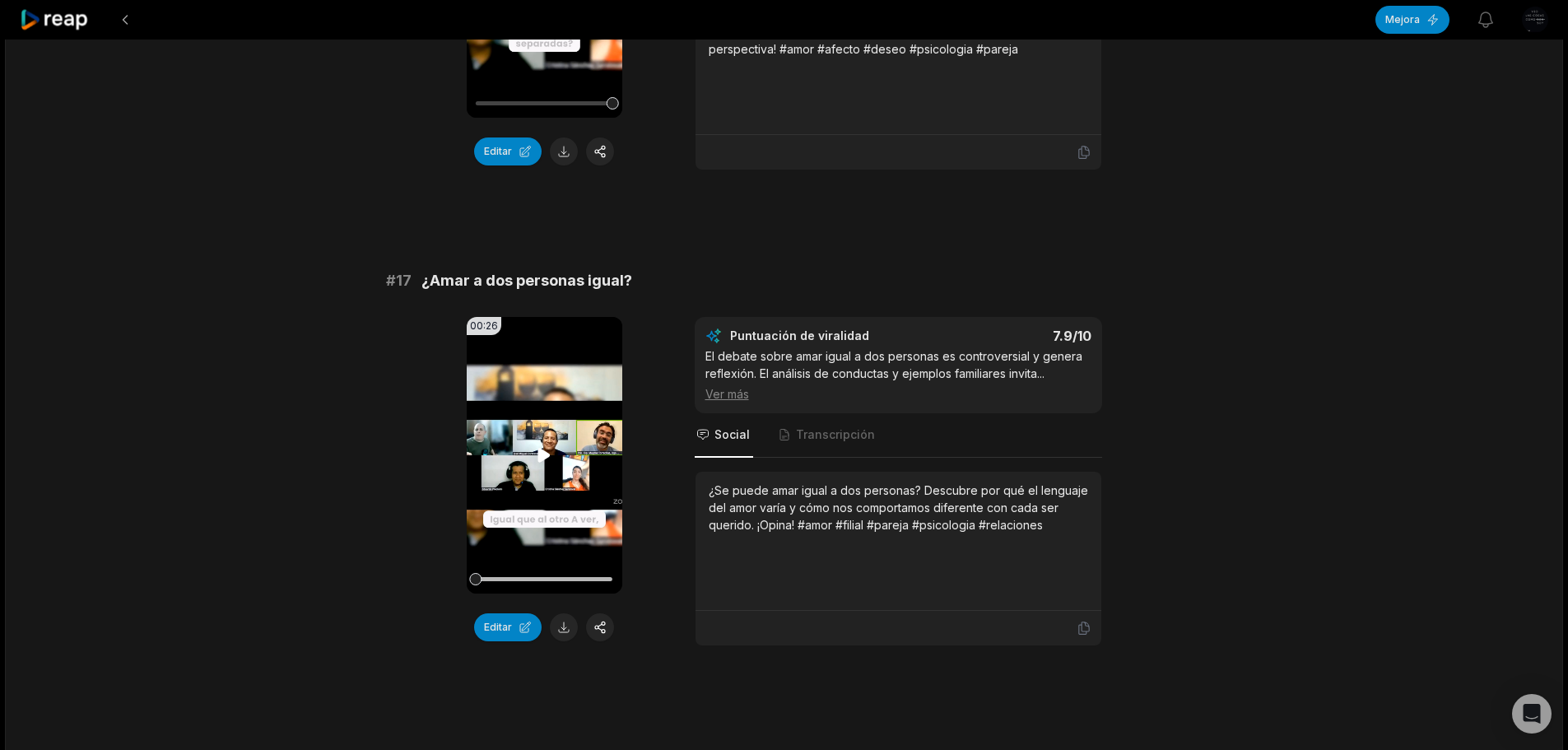
click at [542, 455] on icon at bounding box center [544, 455] width 12 height 14
click at [558, 628] on button at bounding box center [564, 628] width 28 height 28
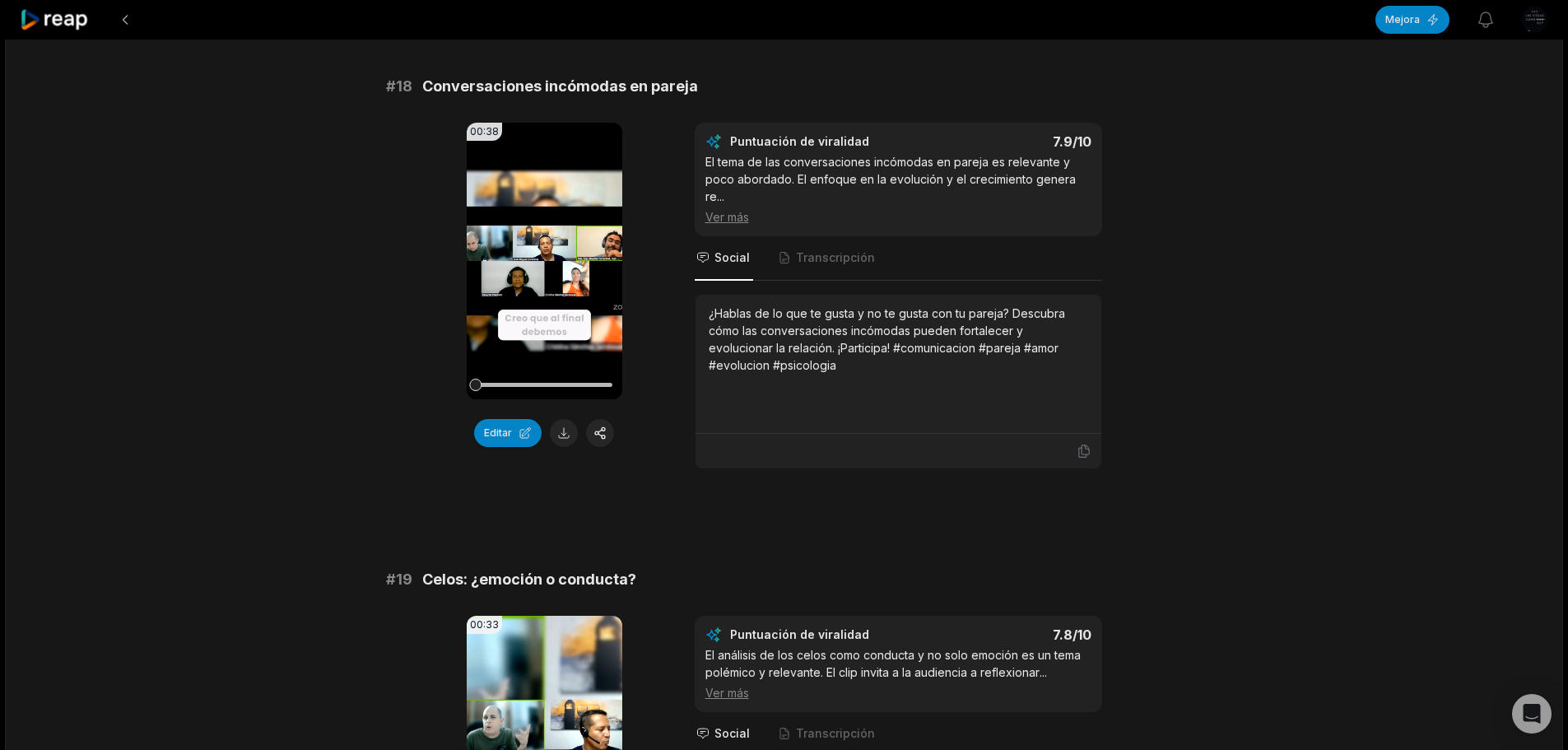
scroll to position [3539, 0]
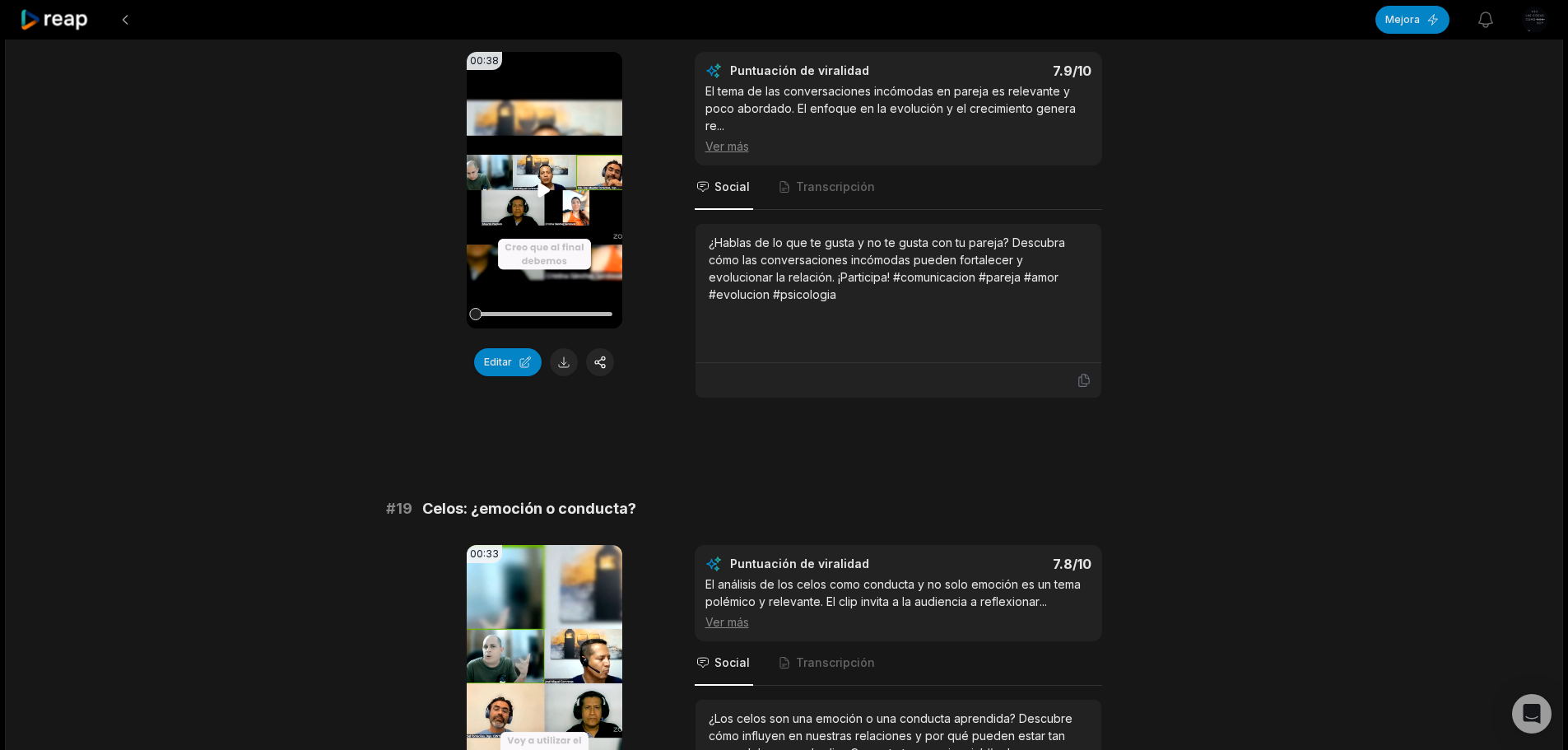
click at [544, 181] on icon at bounding box center [544, 190] width 20 height 20
click at [562, 361] on button at bounding box center [564, 362] width 28 height 28
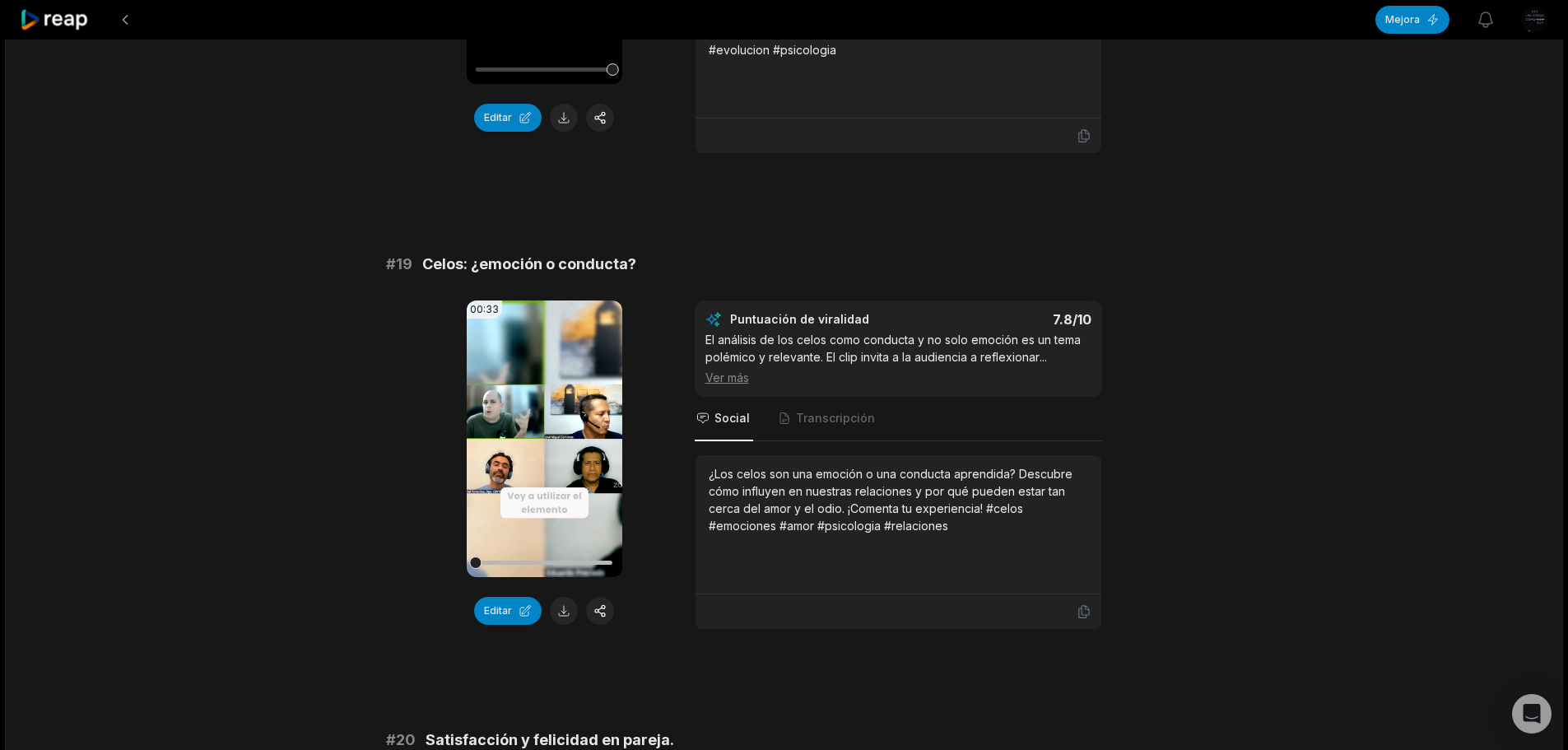
scroll to position [3787, 0]
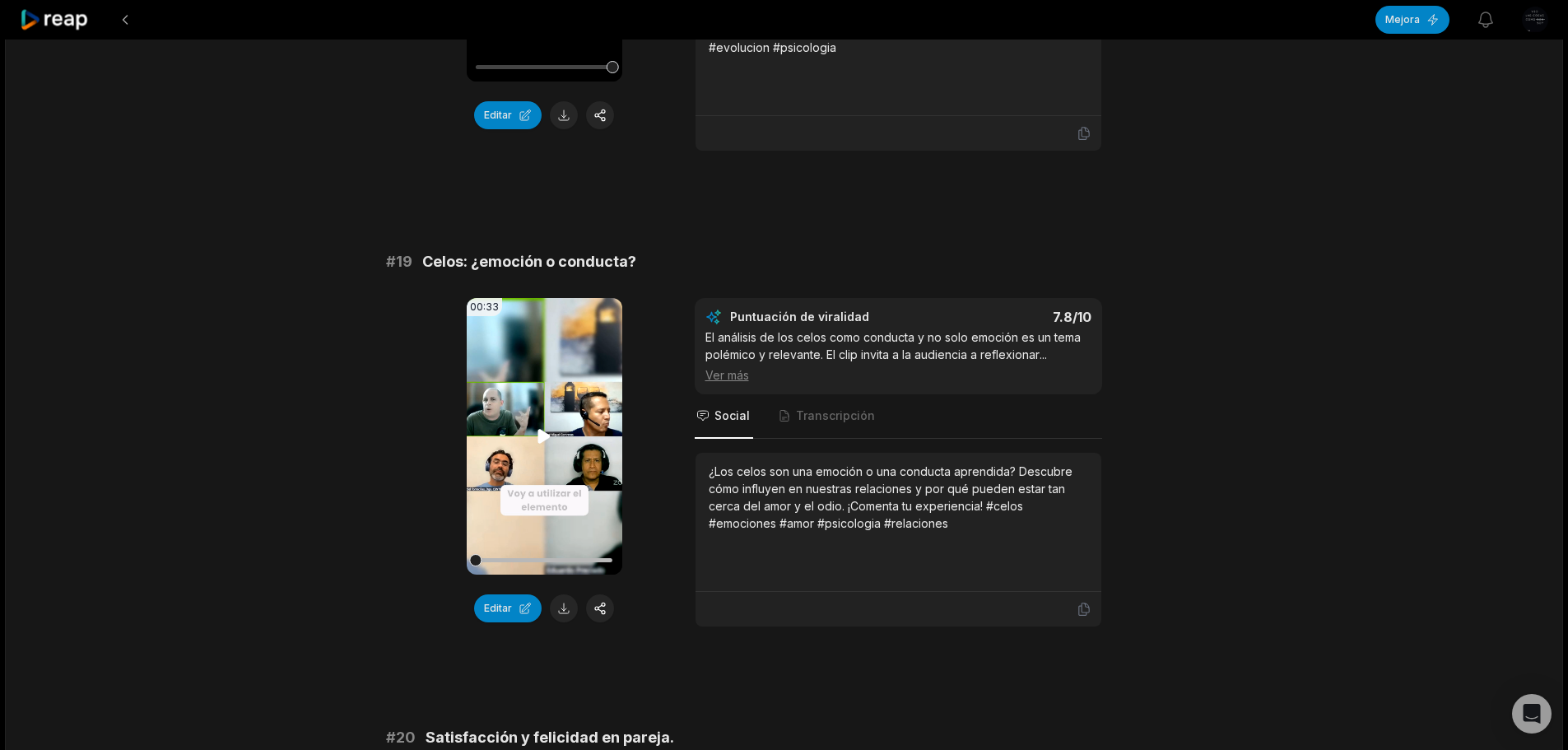
click at [546, 435] on icon at bounding box center [544, 436] width 12 height 14
click at [570, 609] on button at bounding box center [564, 609] width 28 height 28
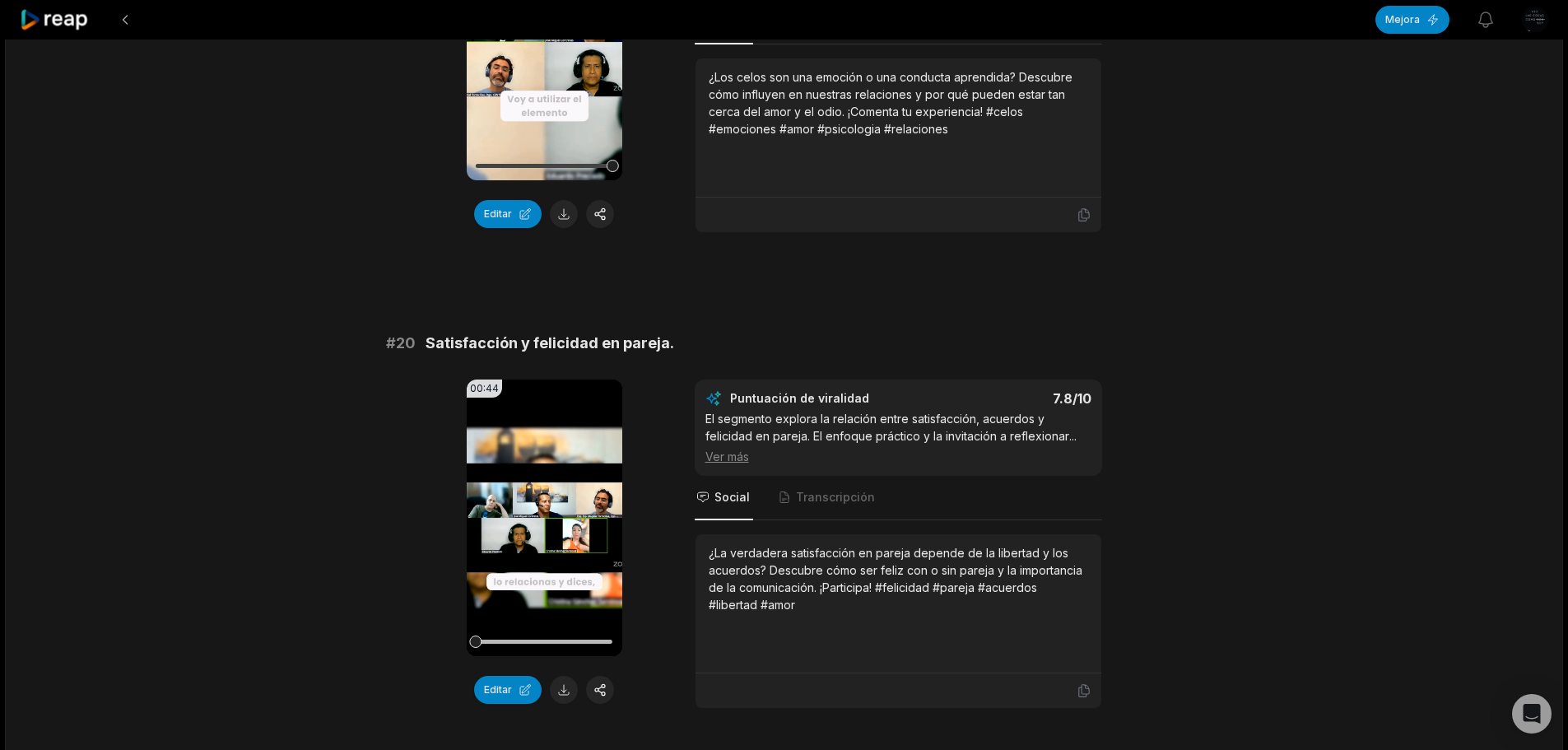
scroll to position [4281, 0]
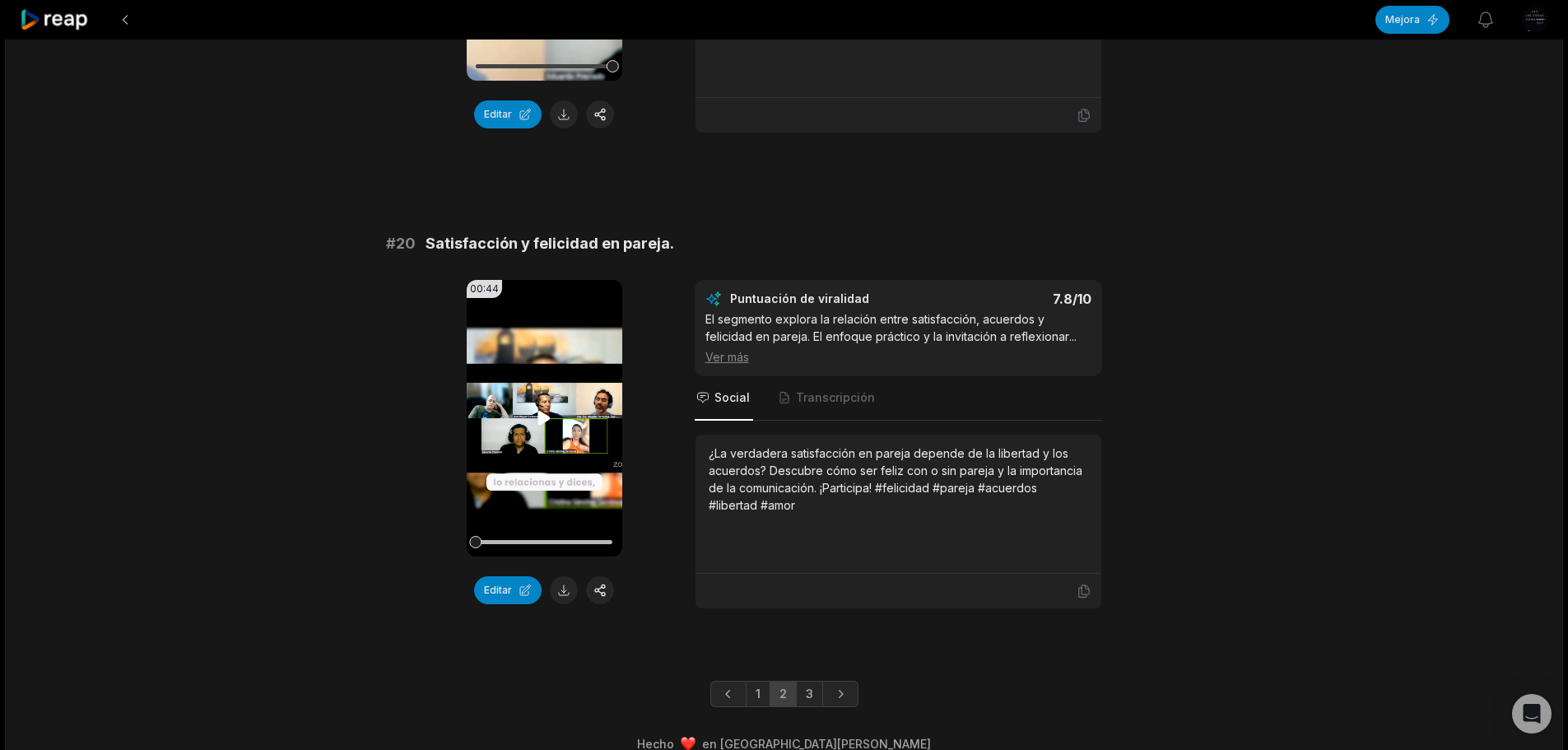
click at [543, 412] on icon at bounding box center [544, 418] width 20 height 20
click at [562, 585] on button at bounding box center [564, 590] width 28 height 28
click at [813, 691] on link "3" at bounding box center [809, 694] width 27 height 26
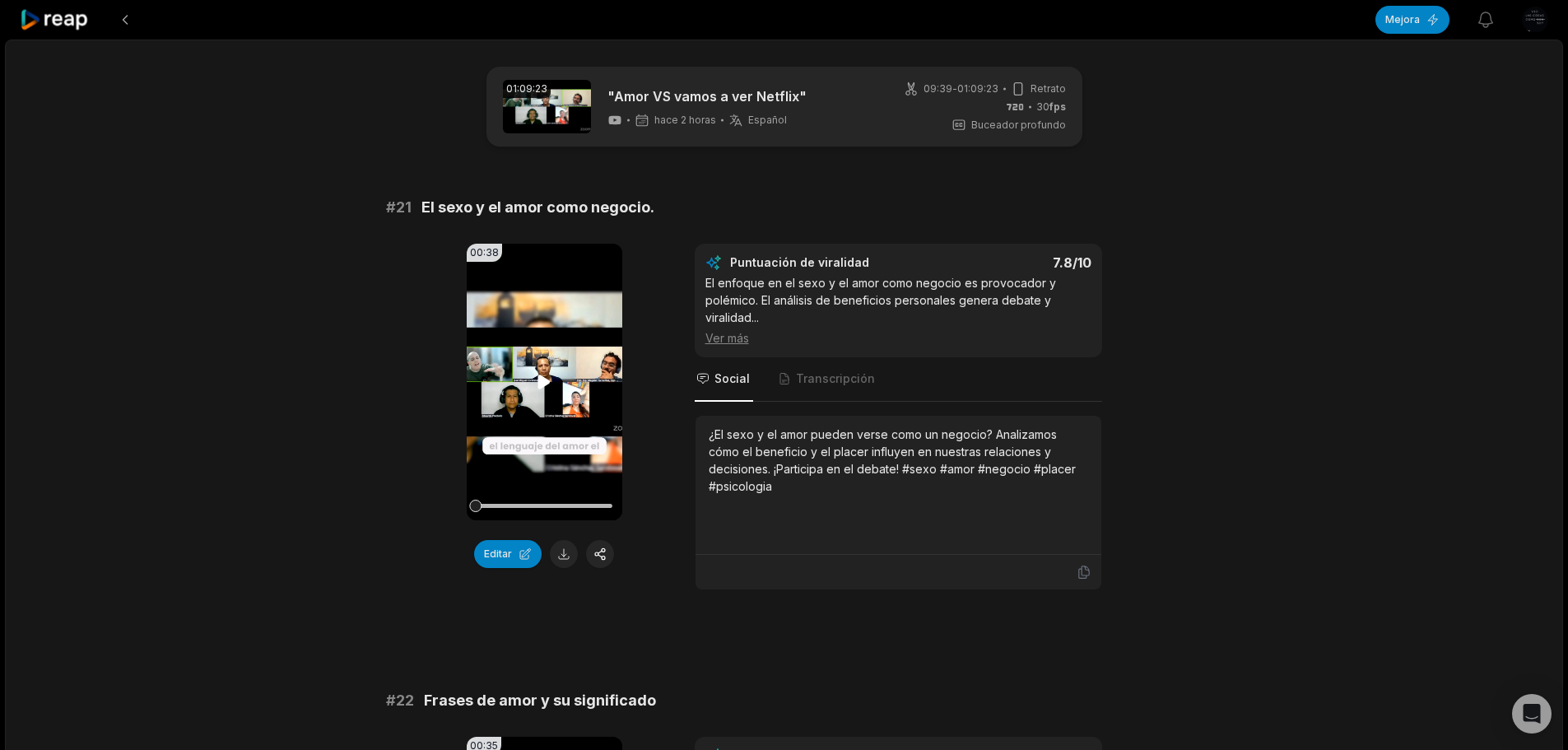
click at [544, 376] on icon at bounding box center [544, 381] width 20 height 20
click at [566, 551] on button at bounding box center [564, 554] width 28 height 28
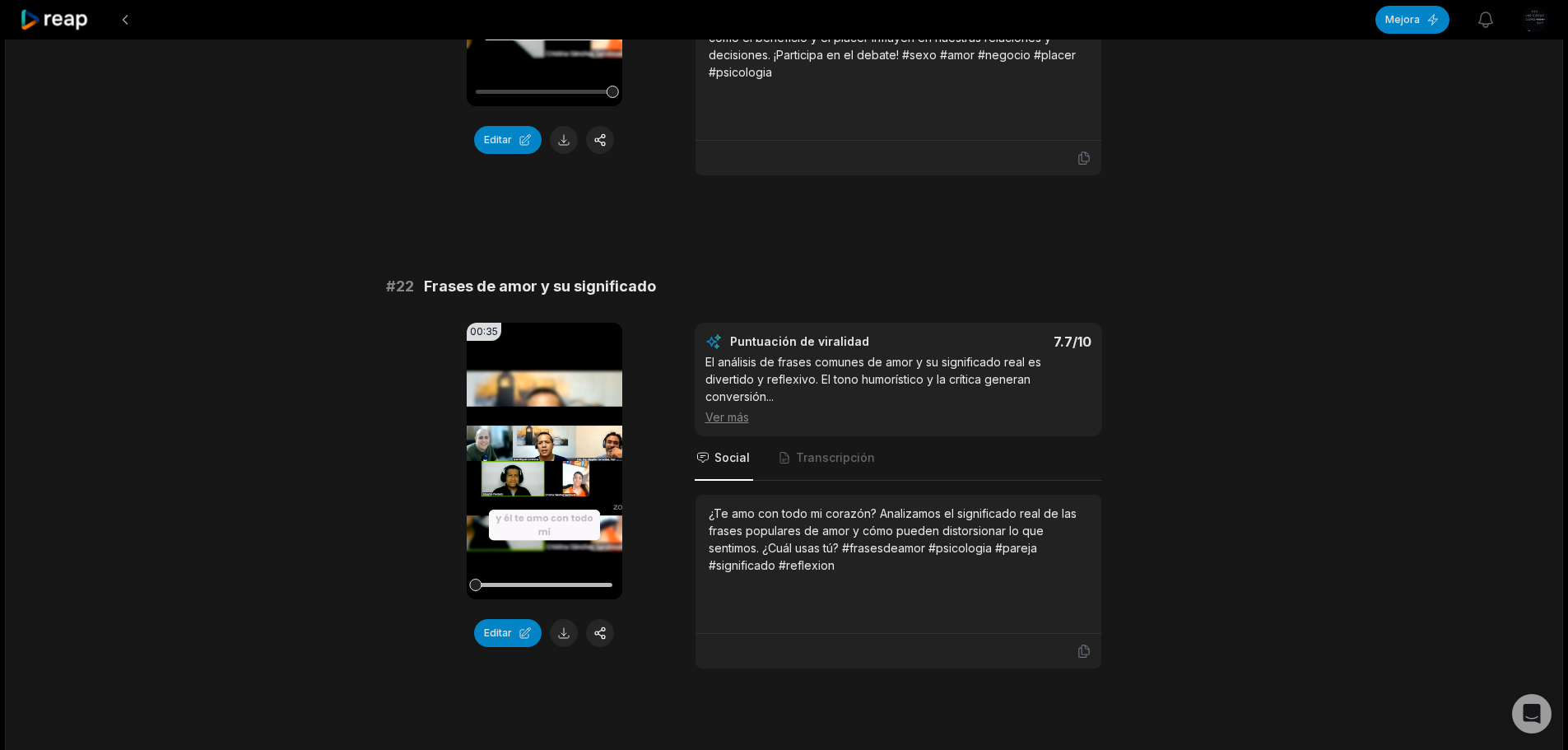
scroll to position [576, 0]
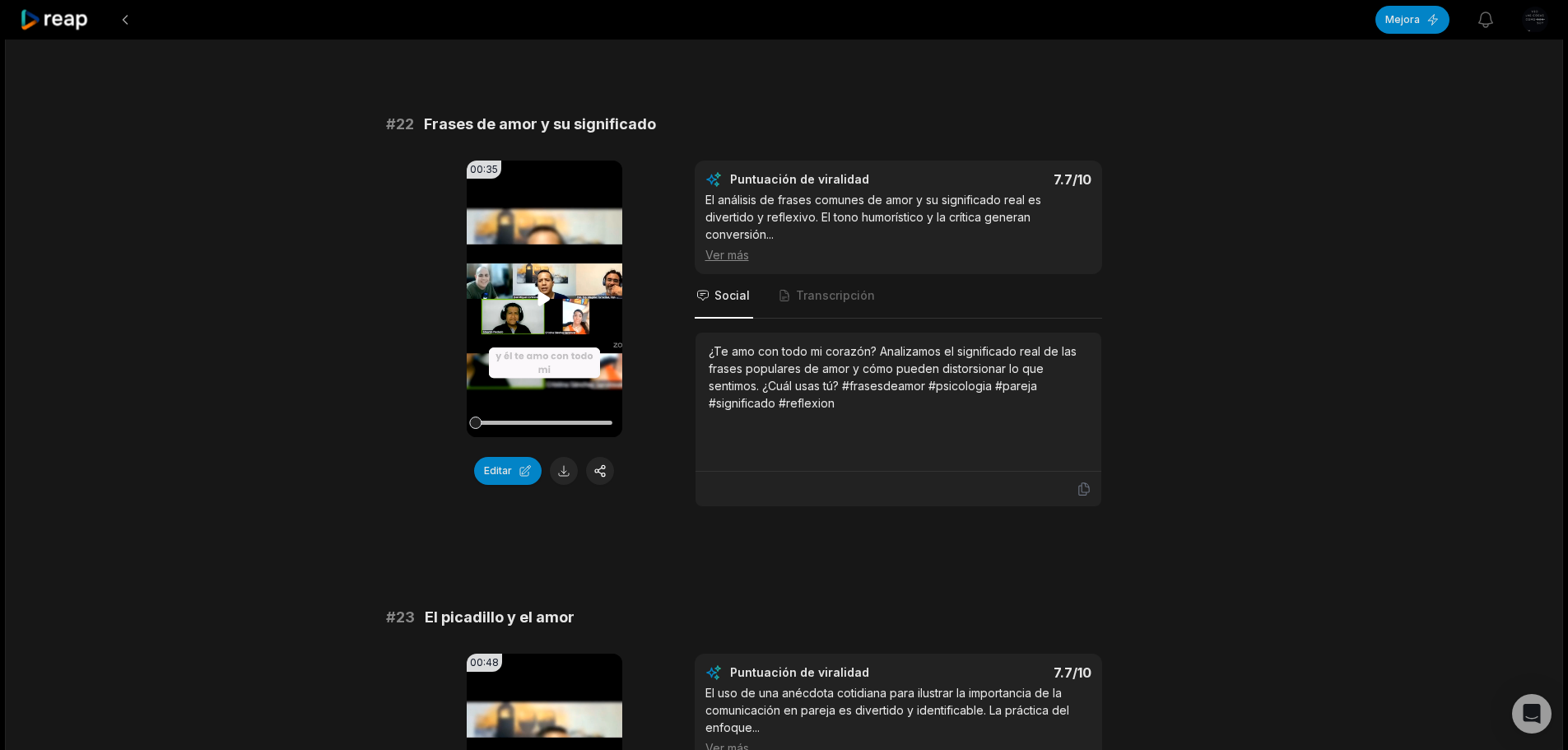
click at [547, 292] on icon at bounding box center [544, 298] width 20 height 20
click at [565, 467] on button at bounding box center [564, 471] width 28 height 28
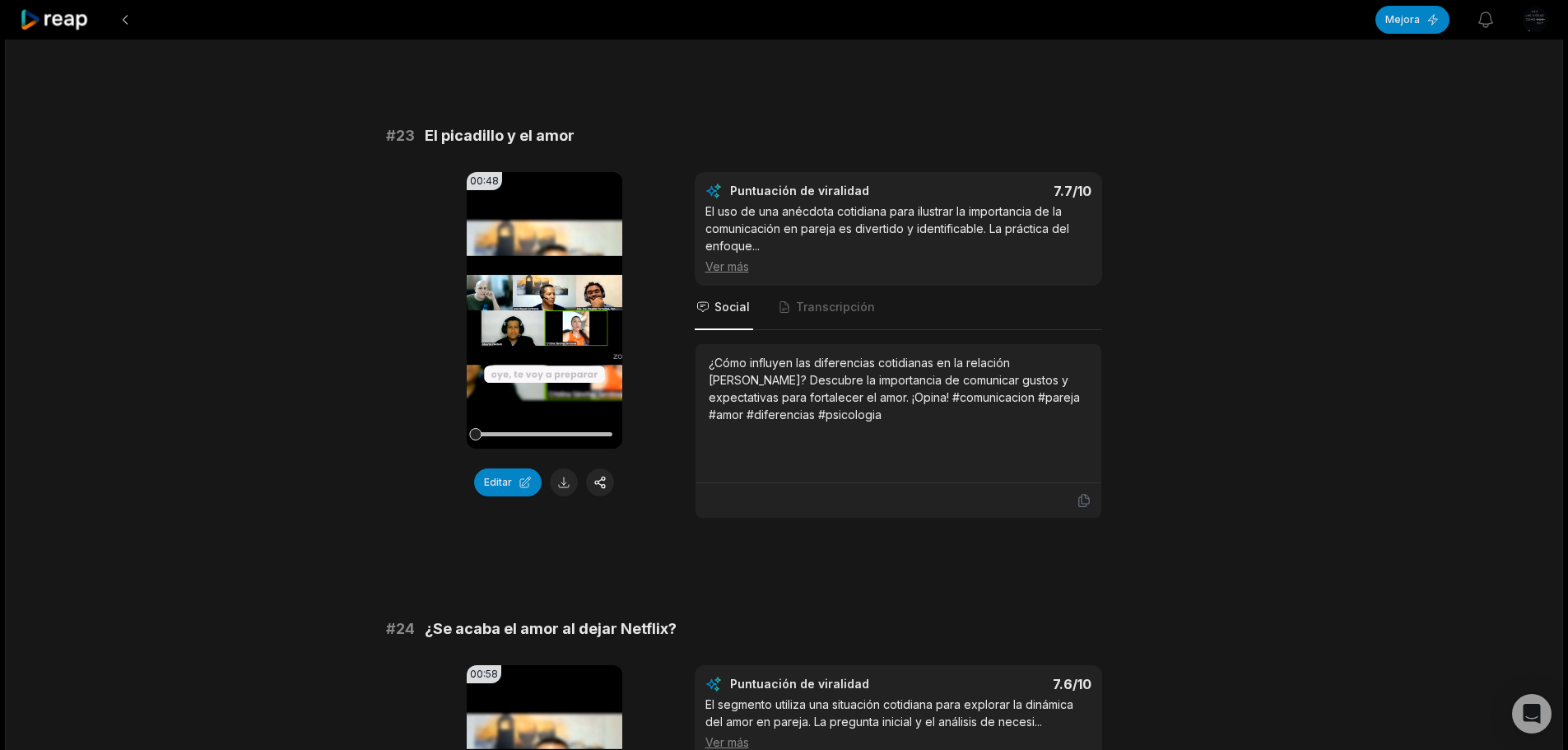
scroll to position [1070, 0]
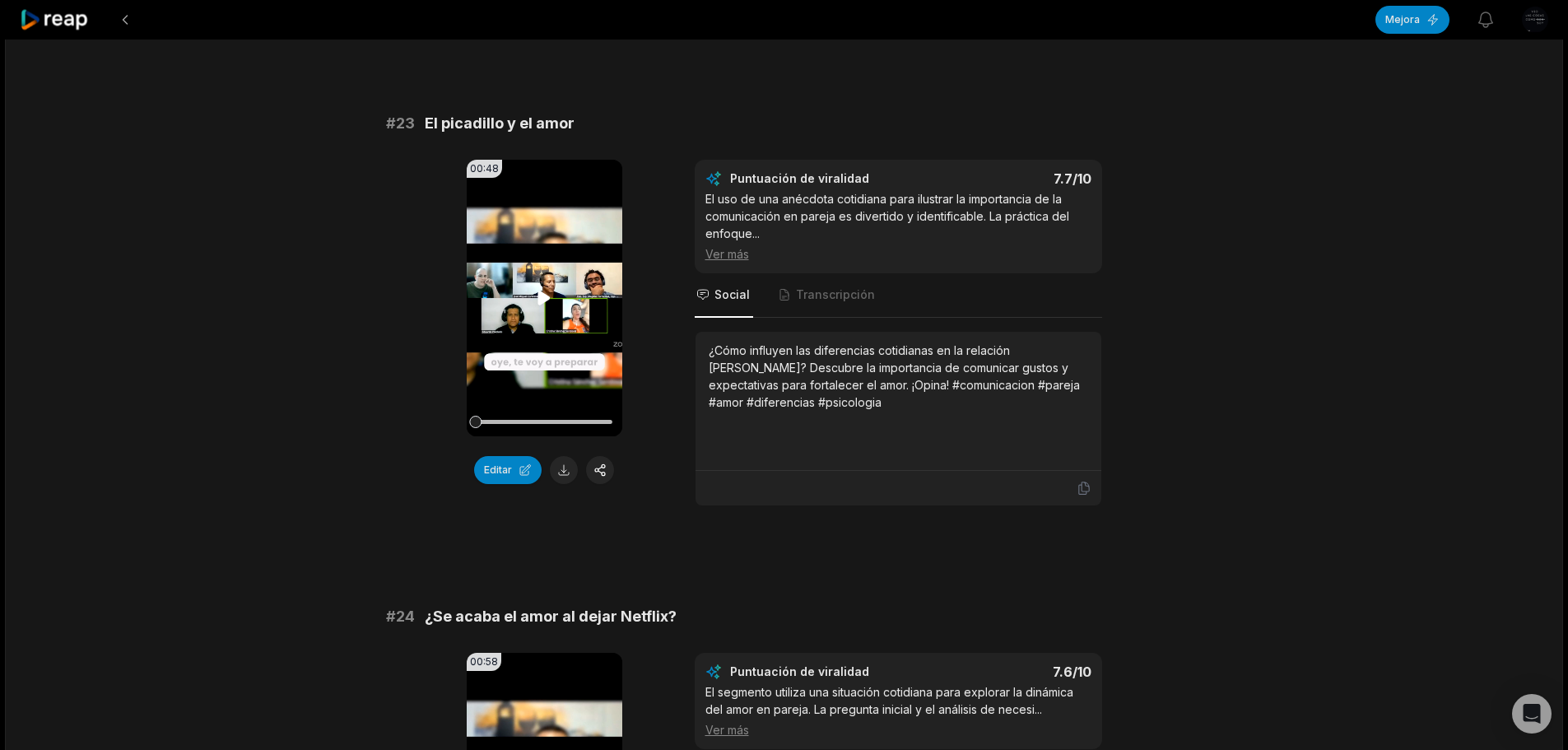
click at [542, 294] on icon at bounding box center [544, 297] width 12 height 14
click at [562, 465] on button at bounding box center [564, 471] width 28 height 28
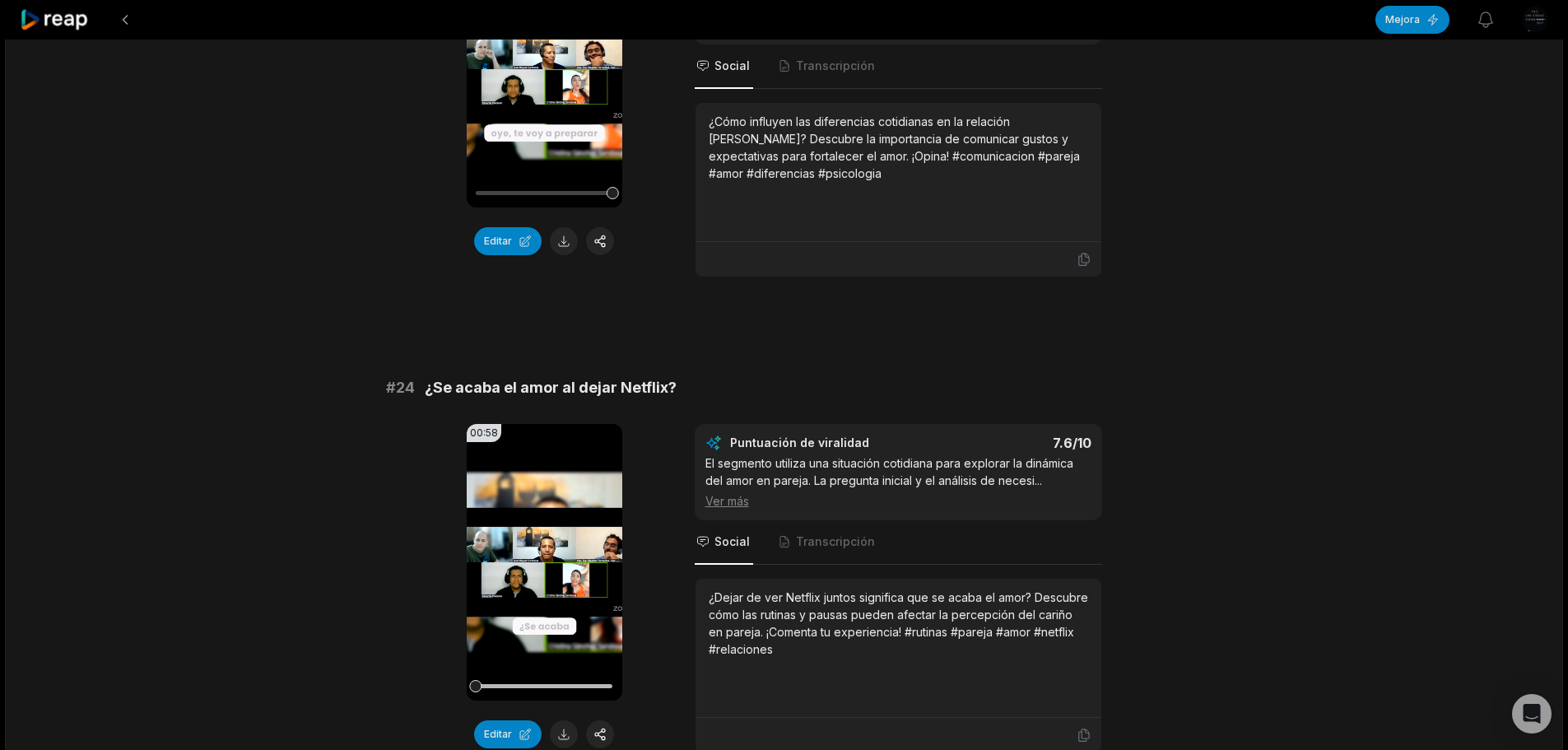
scroll to position [1399, 0]
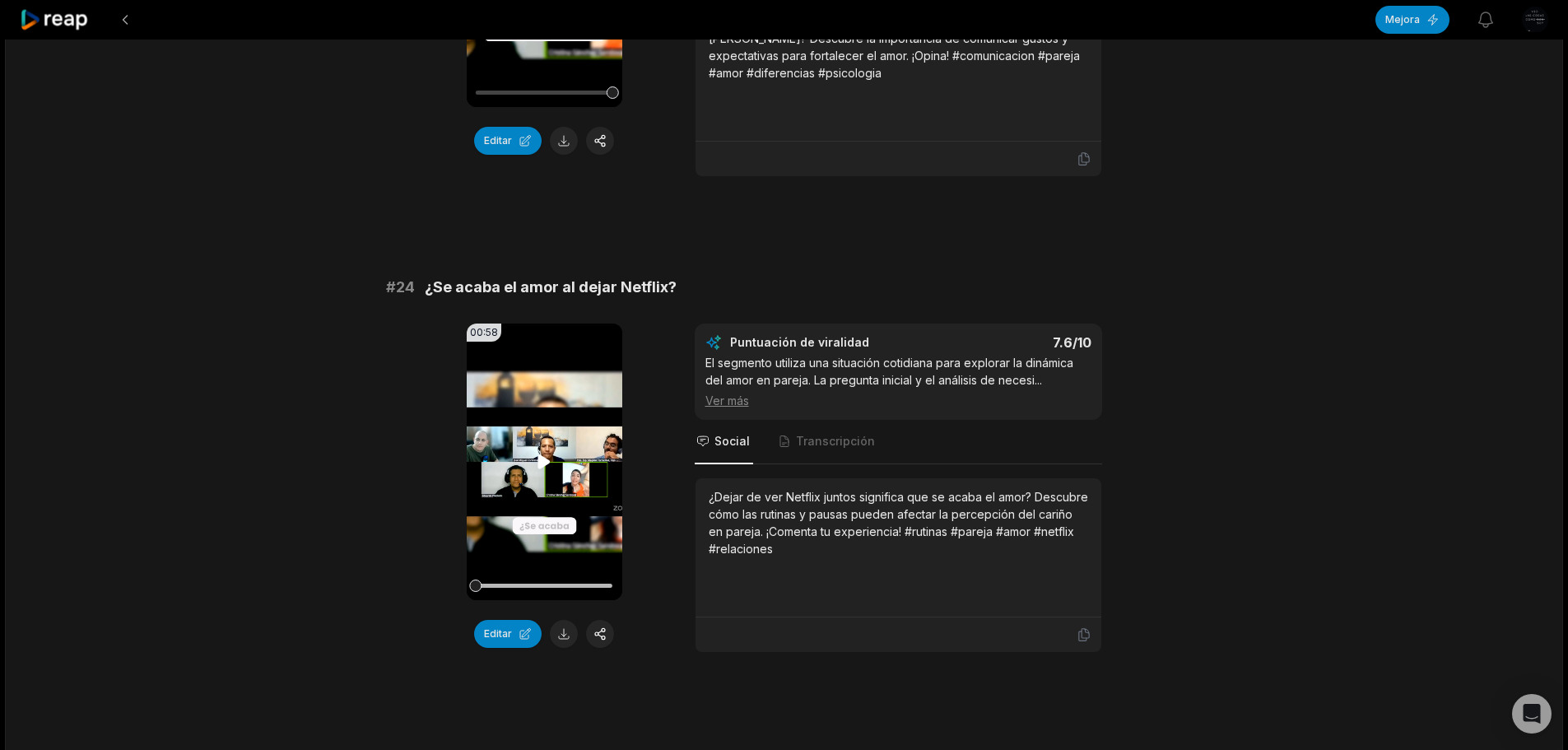
click at [545, 459] on icon at bounding box center [544, 461] width 12 height 14
click at [725, 402] on font "Ver más" at bounding box center [728, 400] width 43 height 14
click at [569, 634] on button at bounding box center [564, 634] width 28 height 28
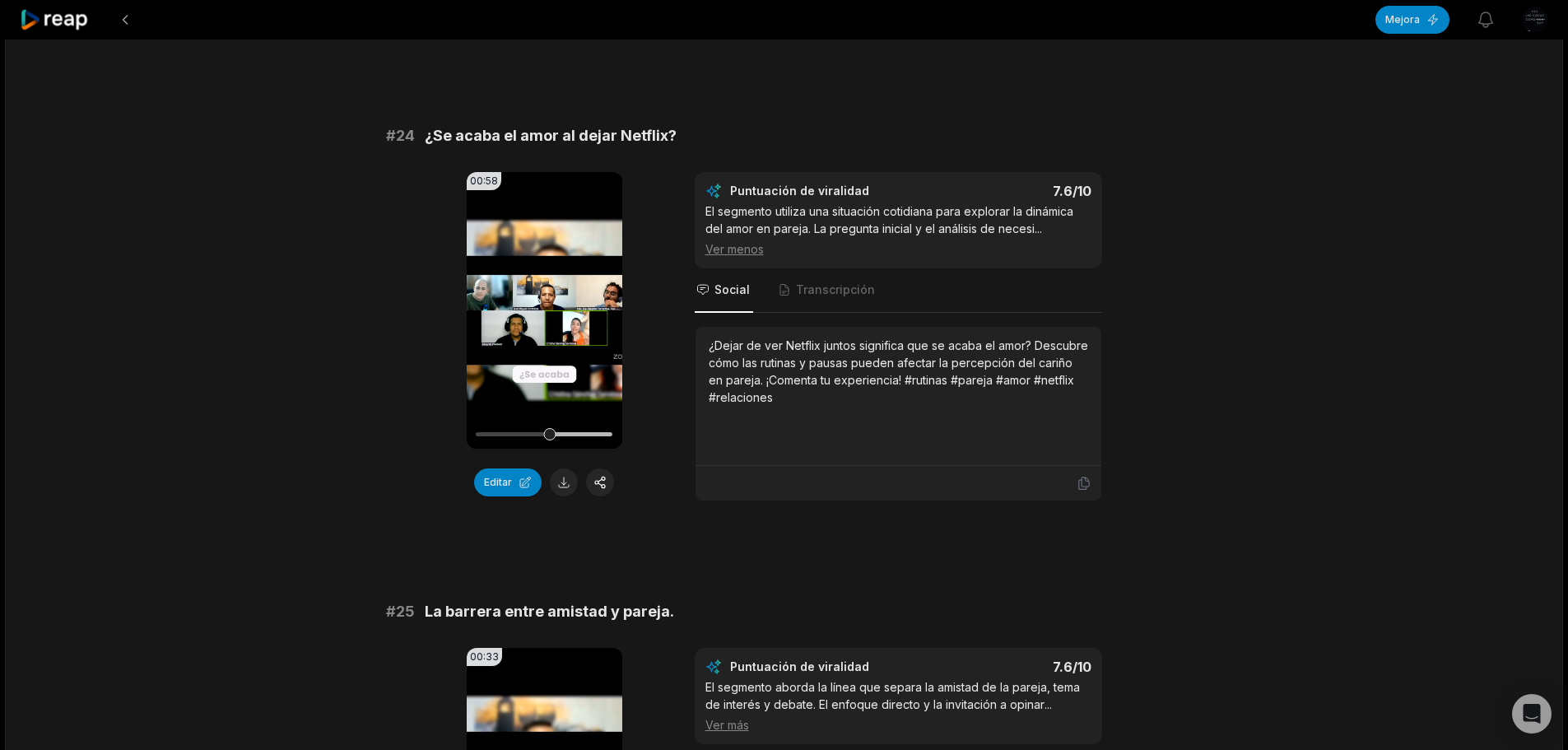
scroll to position [1564, 0]
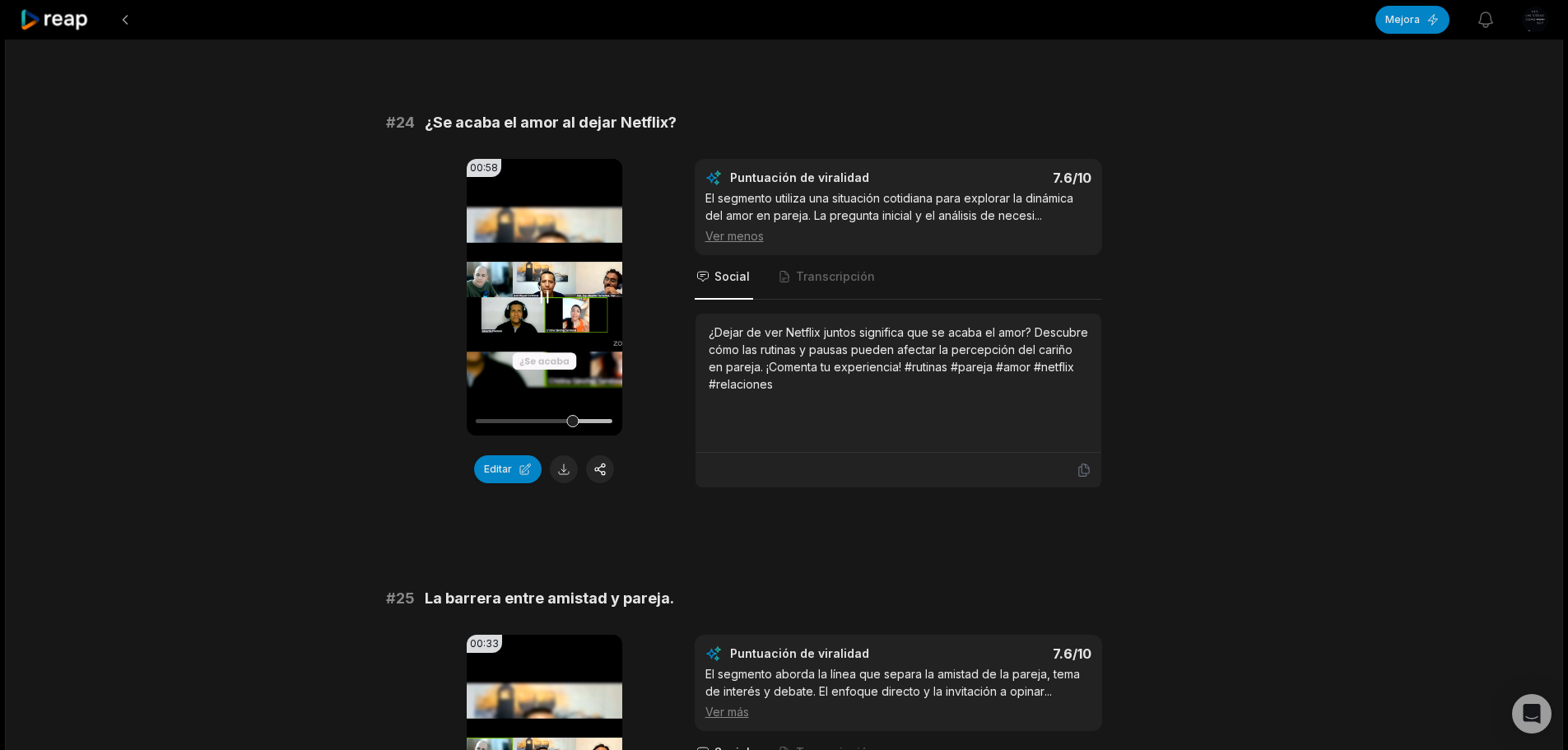
click at [547, 285] on video "Su navegador no soporta el formato mp4." at bounding box center [544, 297] width 155 height 277
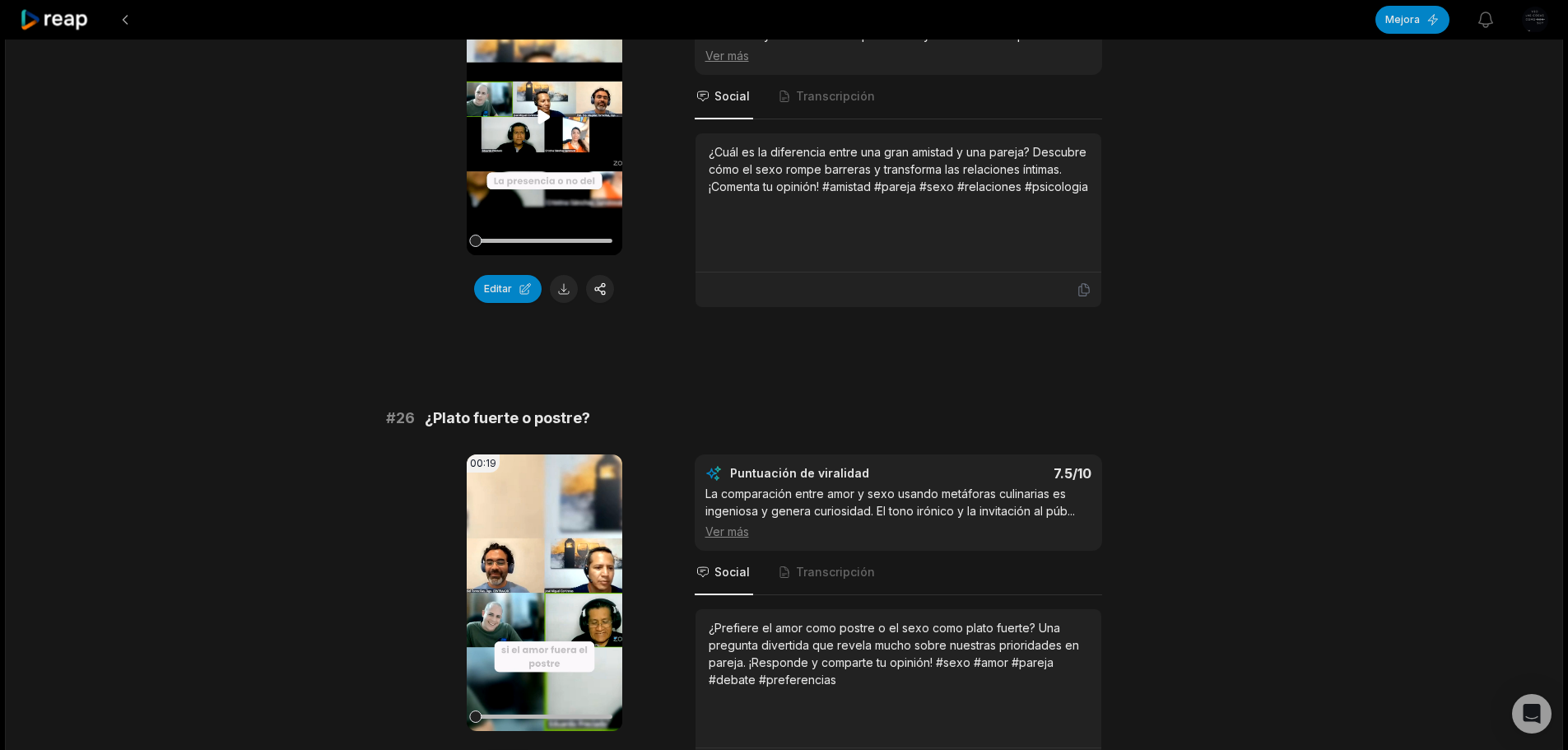
click at [540, 111] on icon at bounding box center [544, 116] width 12 height 14
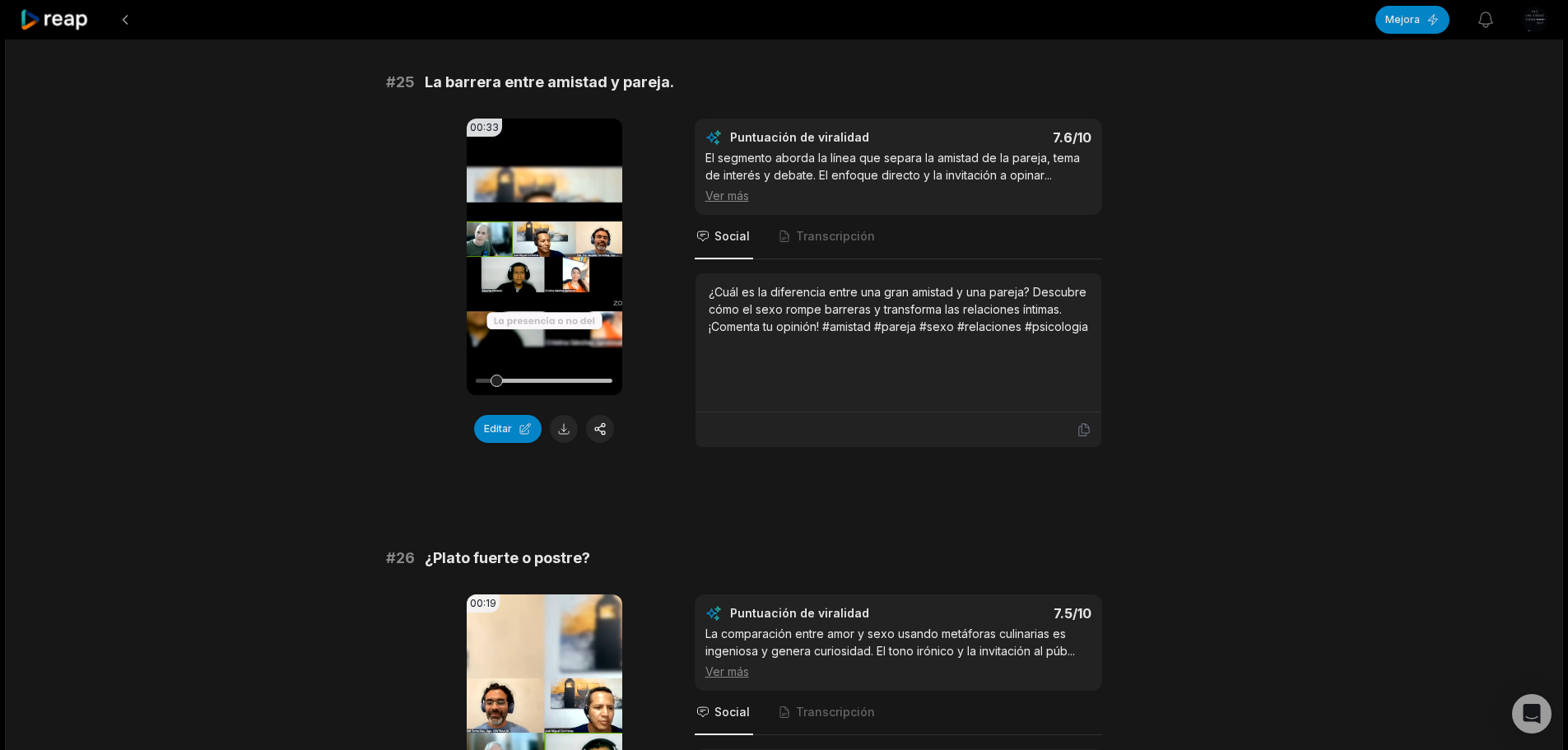
scroll to position [2055, 0]
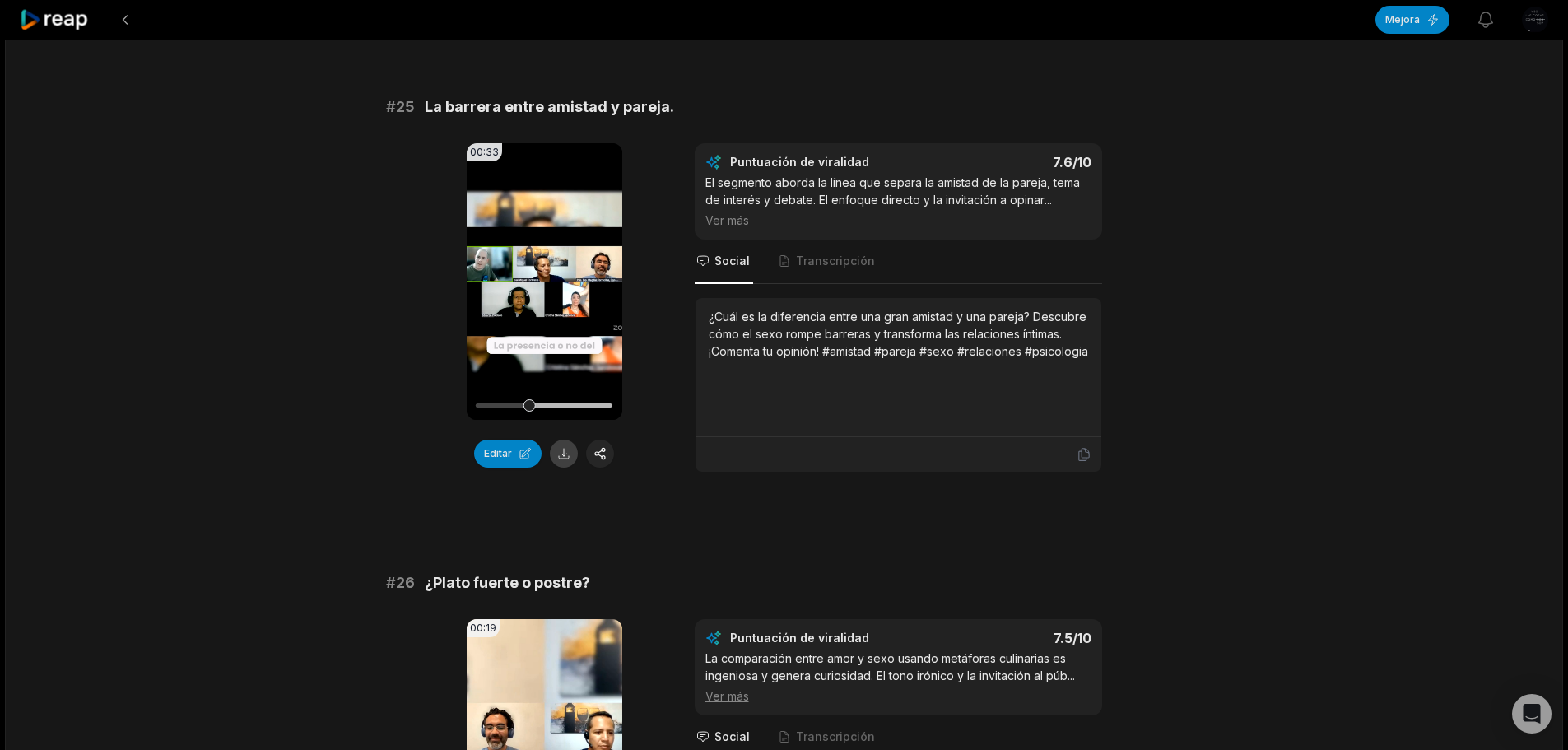
click at [568, 457] on button at bounding box center [564, 454] width 28 height 28
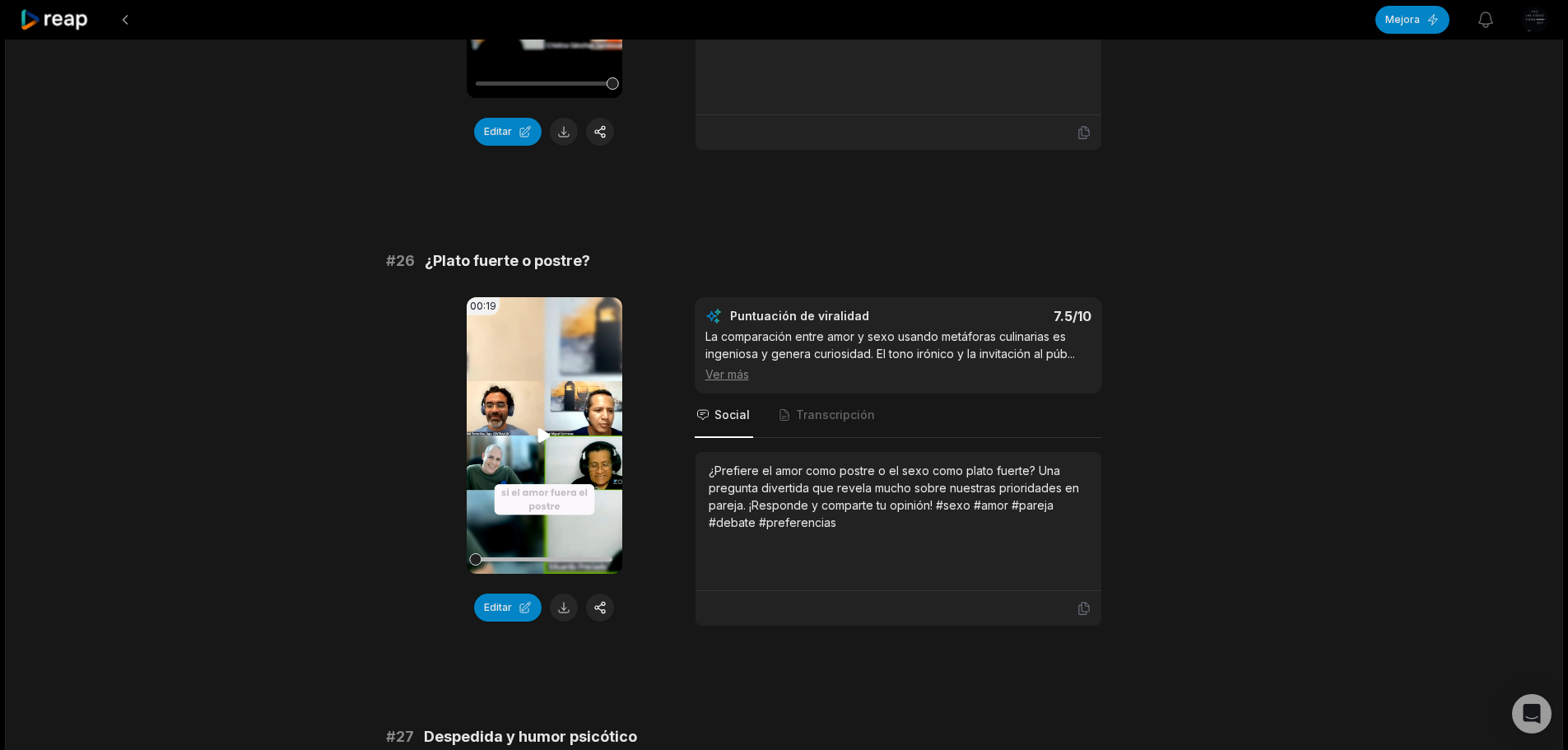
scroll to position [2385, 0]
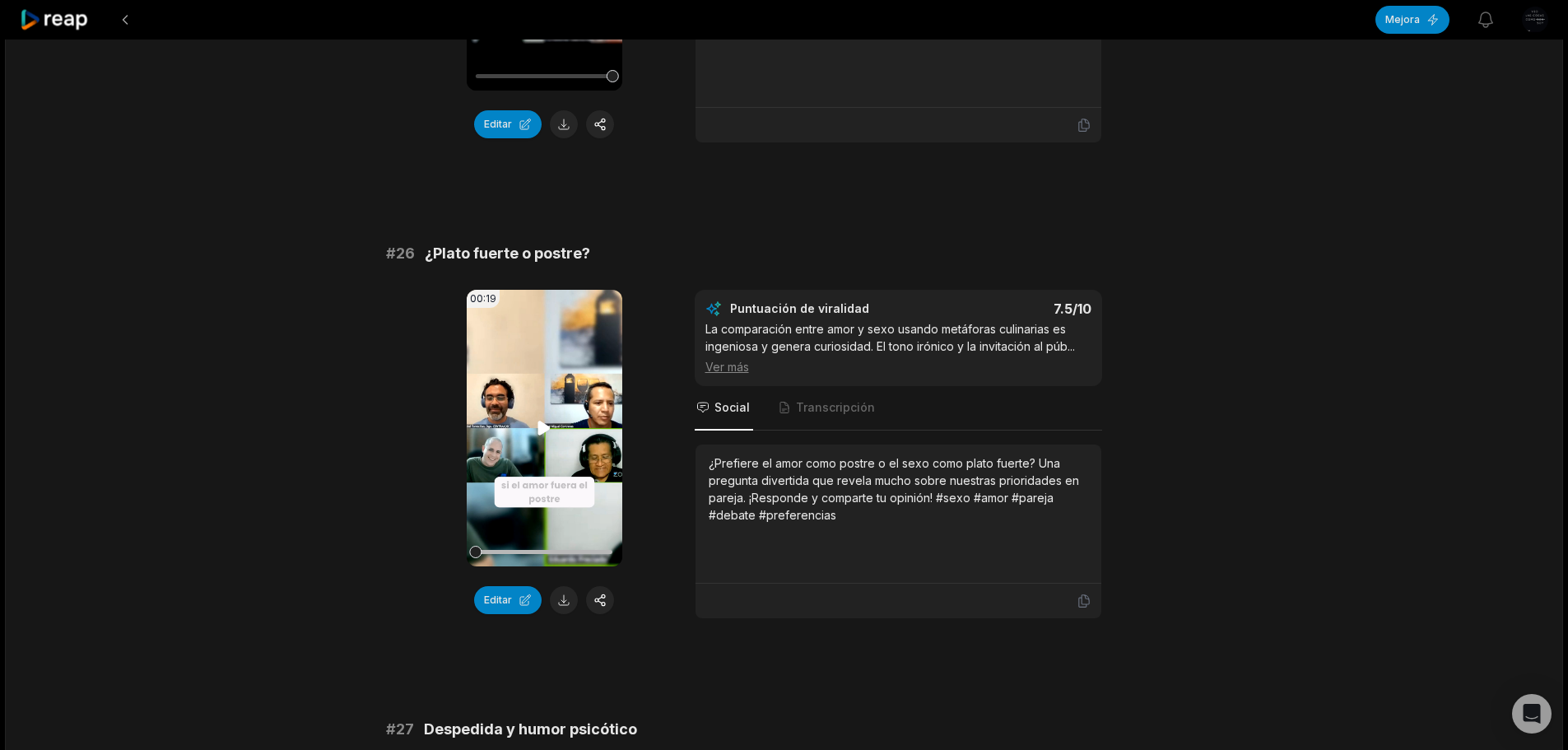
click at [542, 430] on icon at bounding box center [544, 427] width 12 height 14
click at [560, 598] on button at bounding box center [564, 600] width 28 height 28
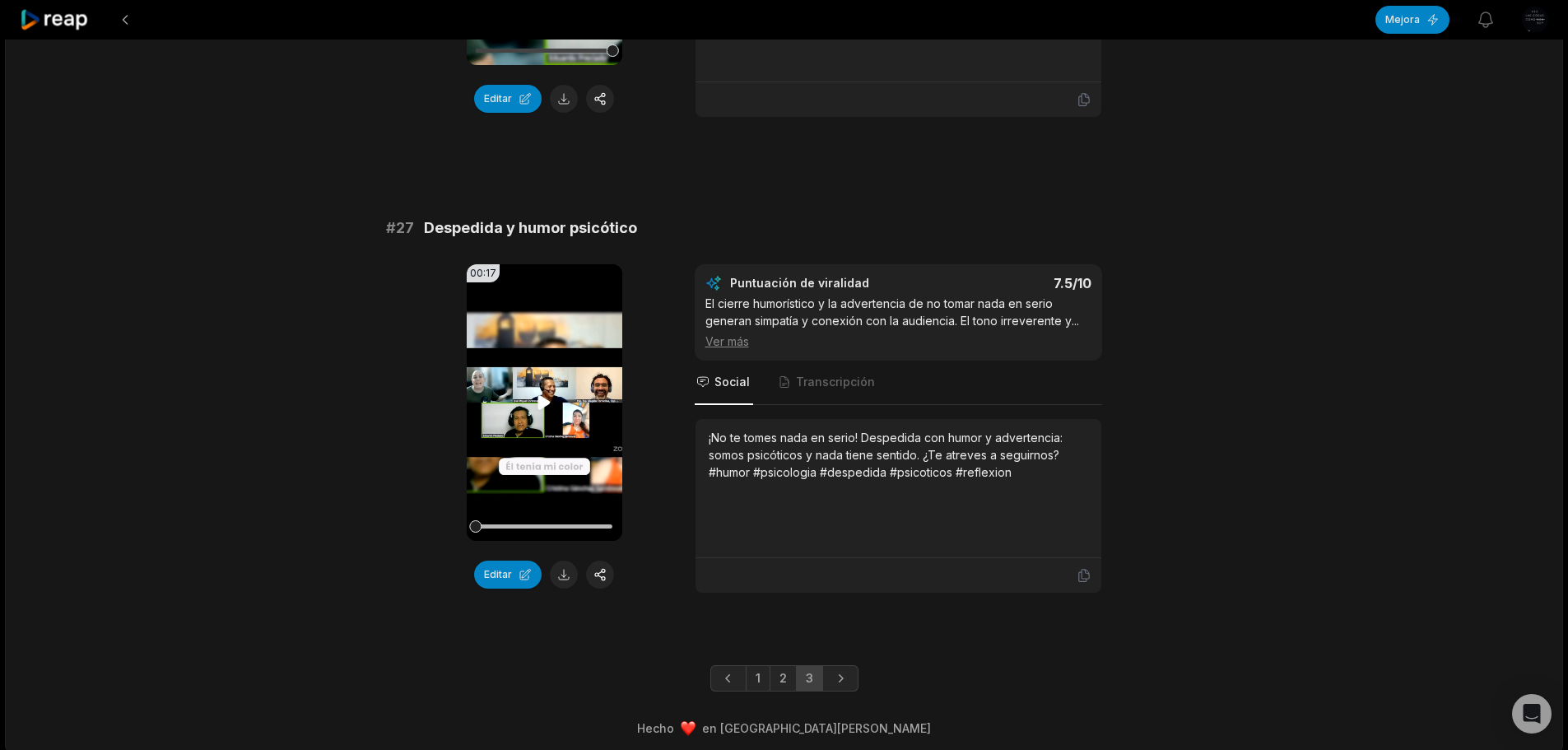
scroll to position [2894, 0]
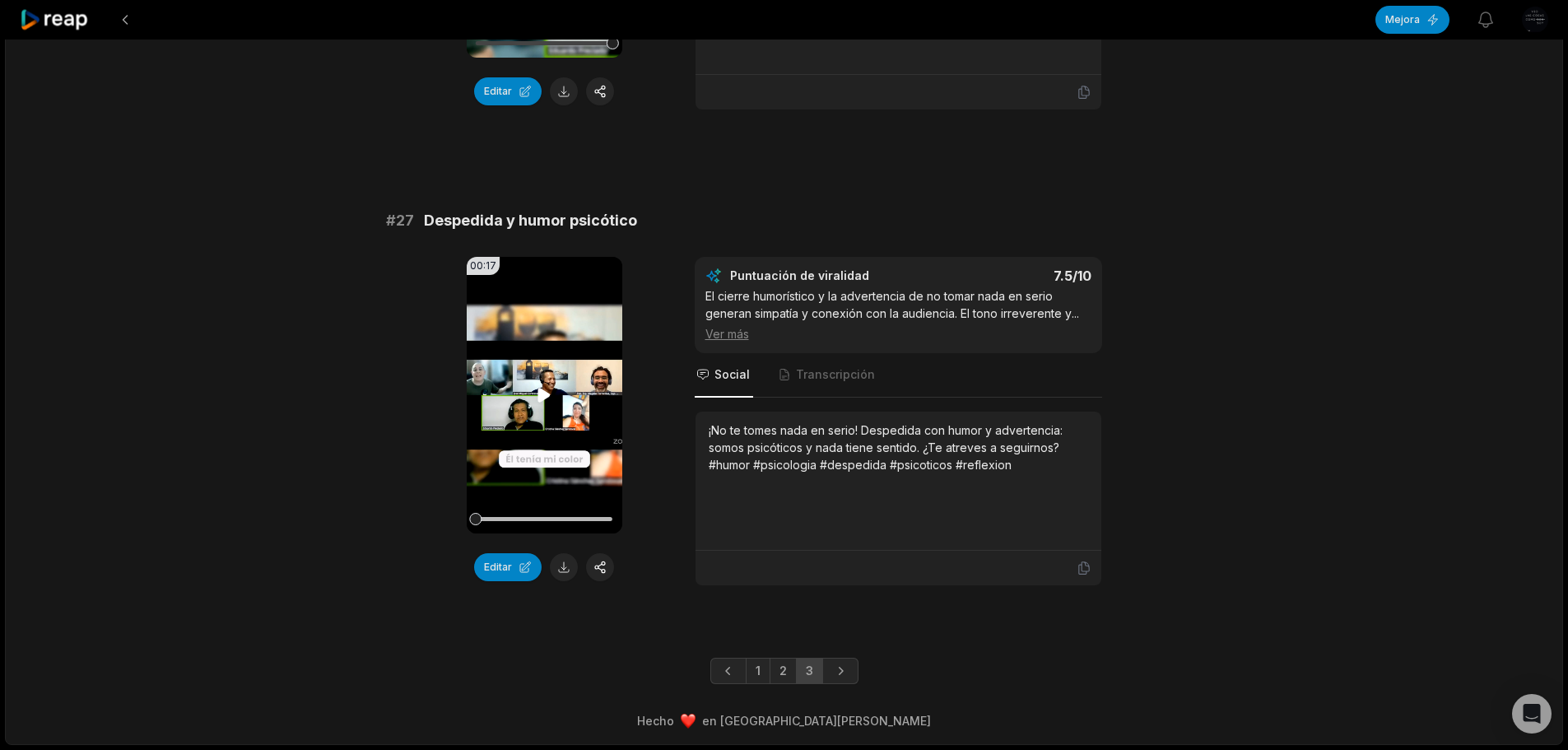
click at [541, 386] on icon at bounding box center [544, 394] width 20 height 20
click at [568, 567] on button at bounding box center [564, 567] width 28 height 28
click at [752, 668] on link "1" at bounding box center [759, 671] width 24 height 26
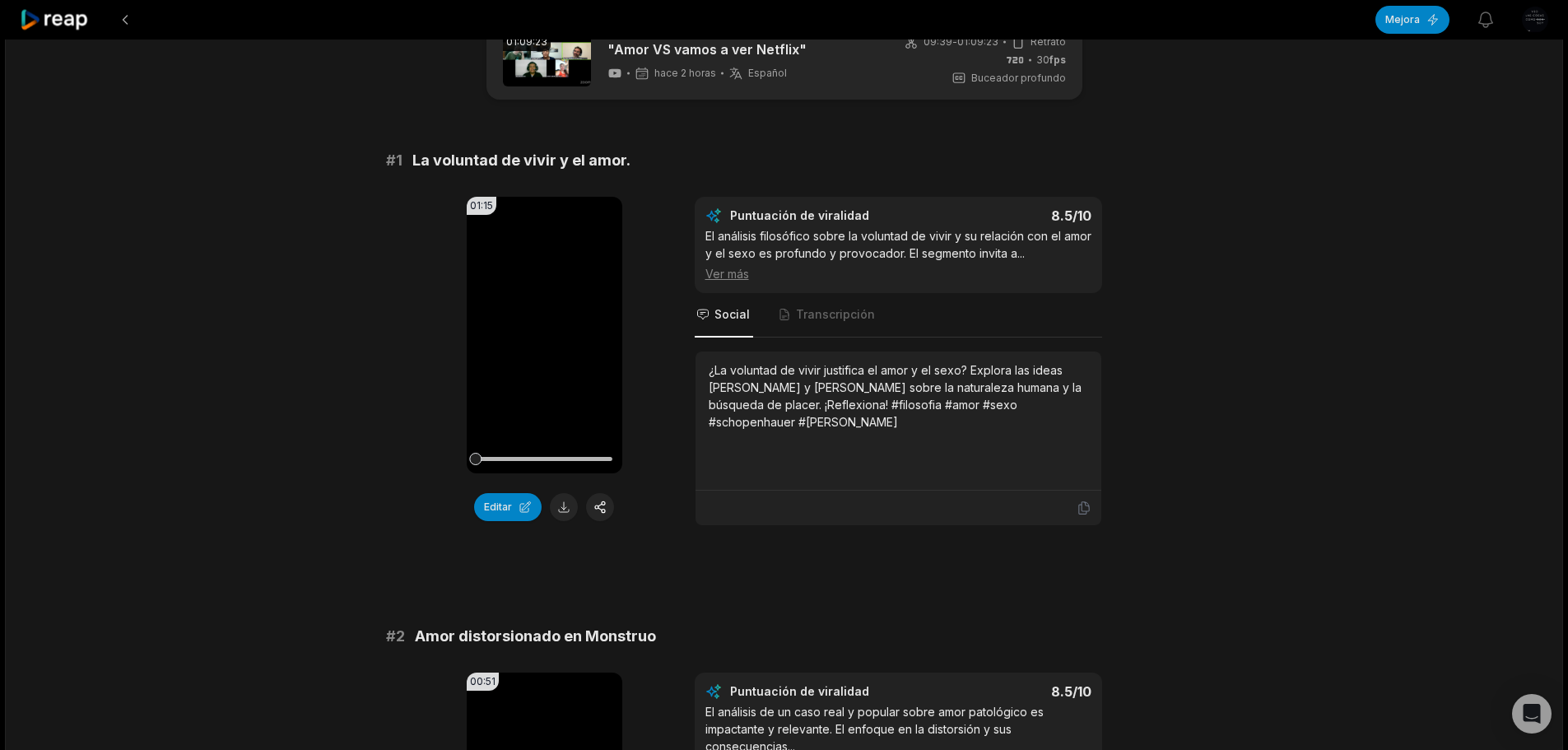
scroll to position [0, 0]
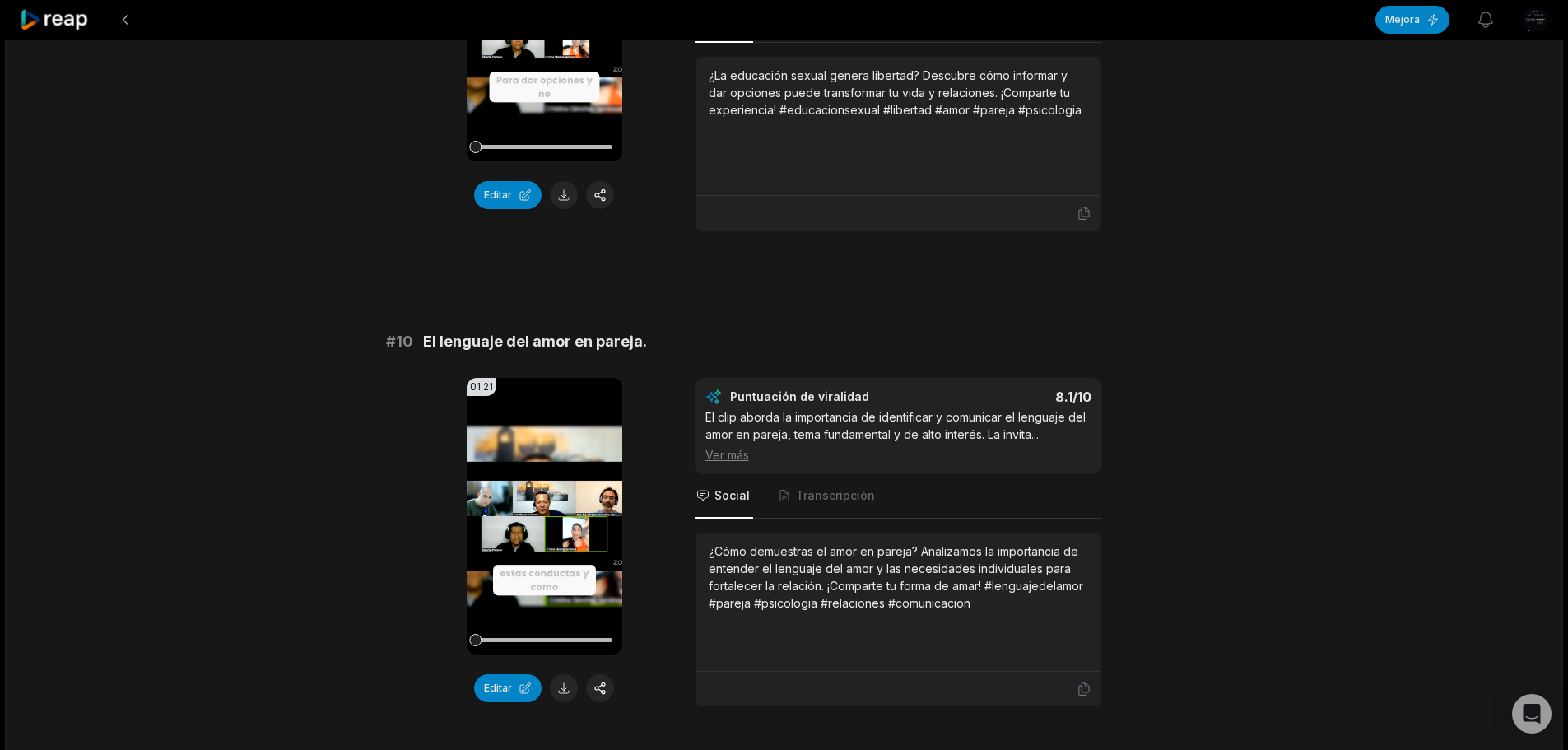
scroll to position [4338, 0]
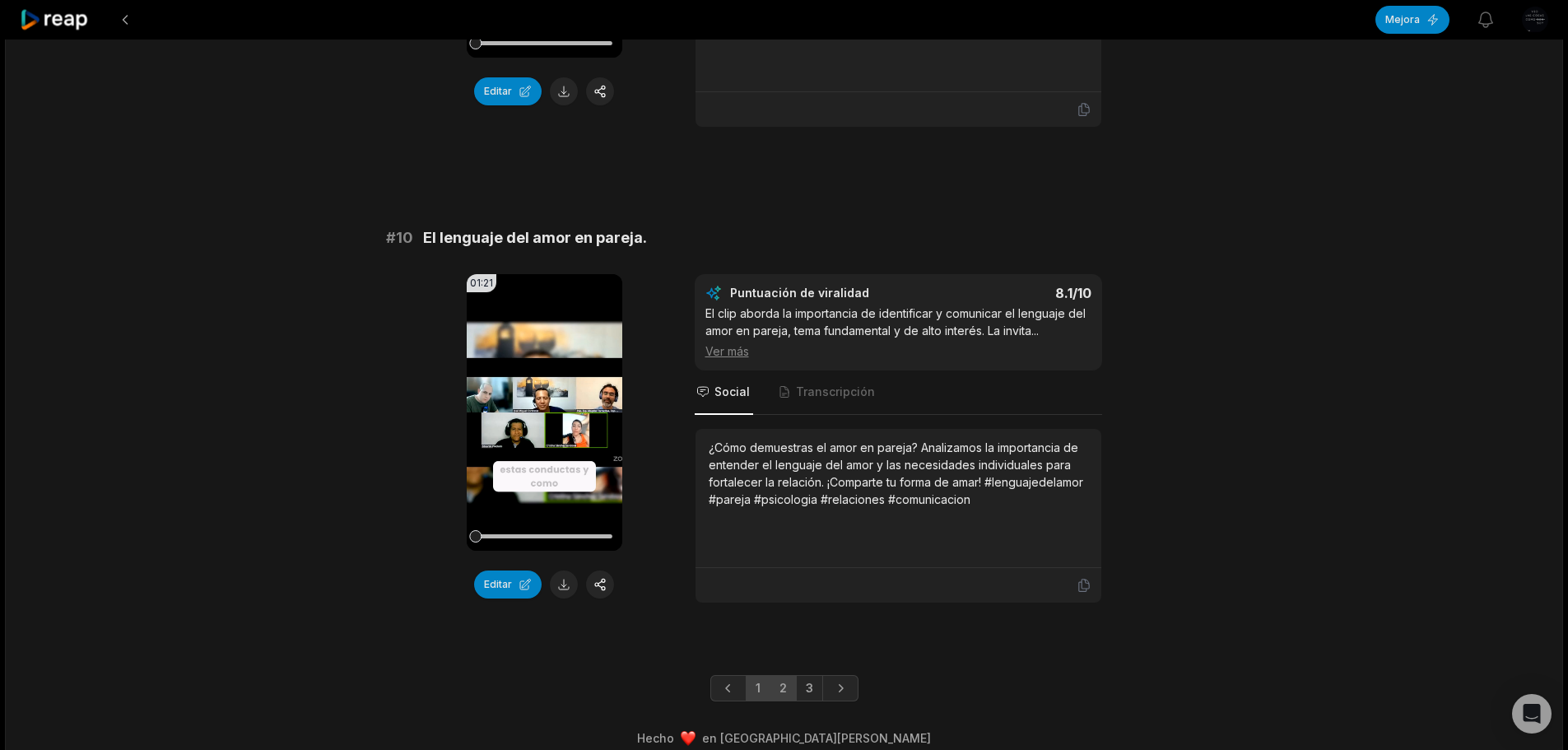
click at [786, 680] on font "2" at bounding box center [783, 687] width 8 height 14
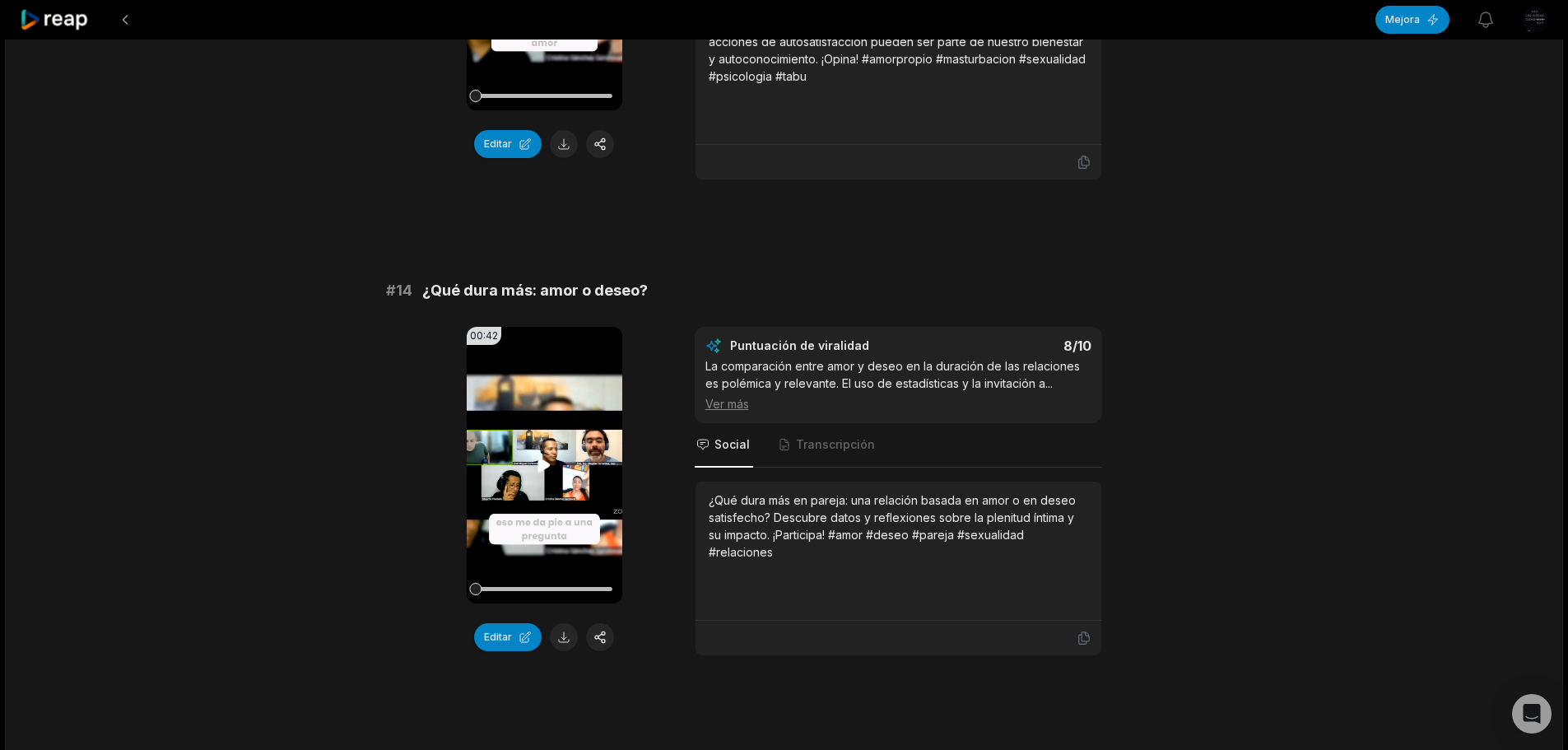
scroll to position [1258, 0]
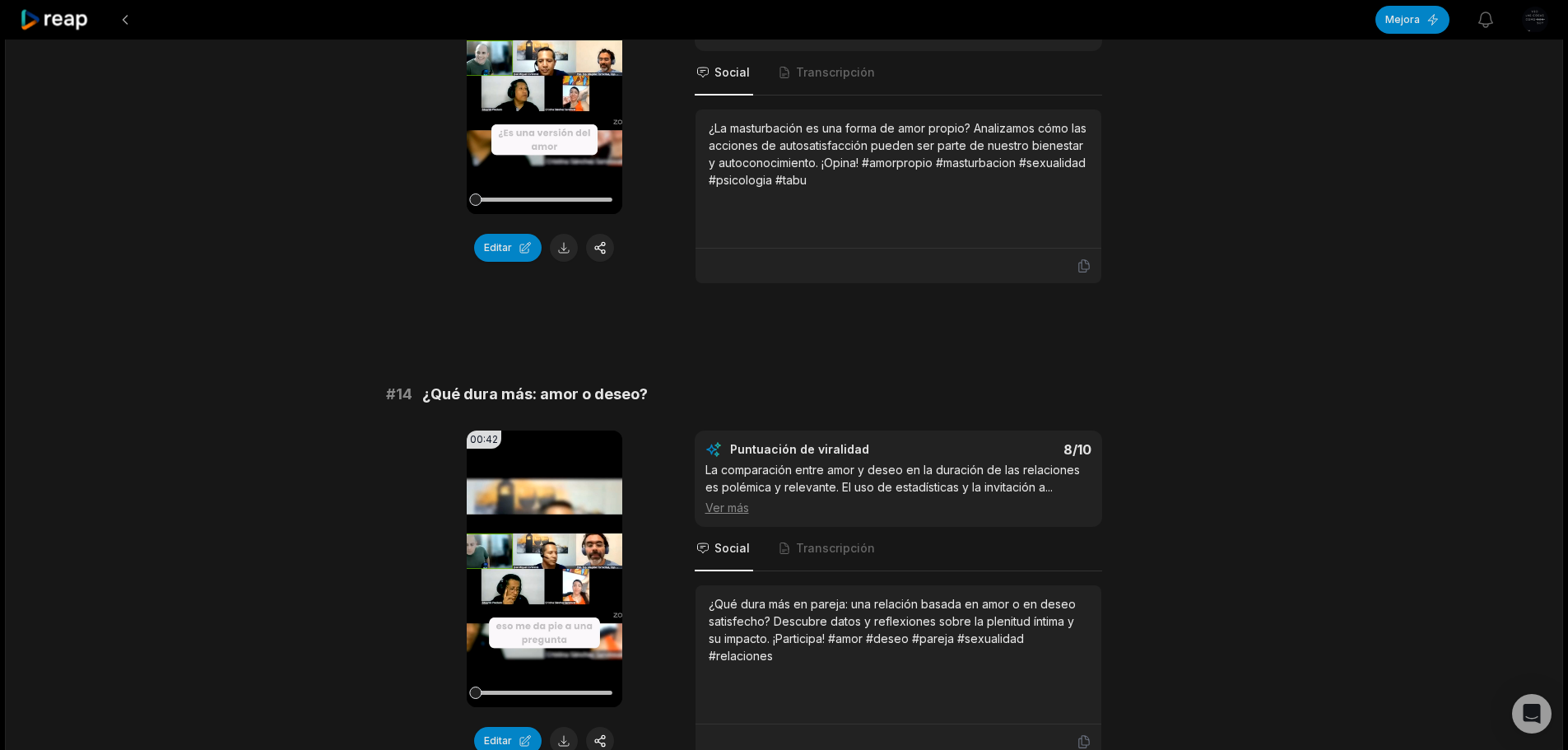
click at [733, 512] on font "Ver más" at bounding box center [728, 507] width 43 height 14
click at [1033, 487] on font "La comparación entre amor y deseo en la duración de las relaciones es polémica …" at bounding box center [893, 478] width 375 height 31
click at [948, 483] on font "La comparación entre amor y deseo en la duración de las relaciones es polémica …" at bounding box center [893, 478] width 375 height 31
click at [1044, 485] on font "La comparación entre amor y deseo en la duración de las relaciones es polémica …" at bounding box center [893, 478] width 375 height 31
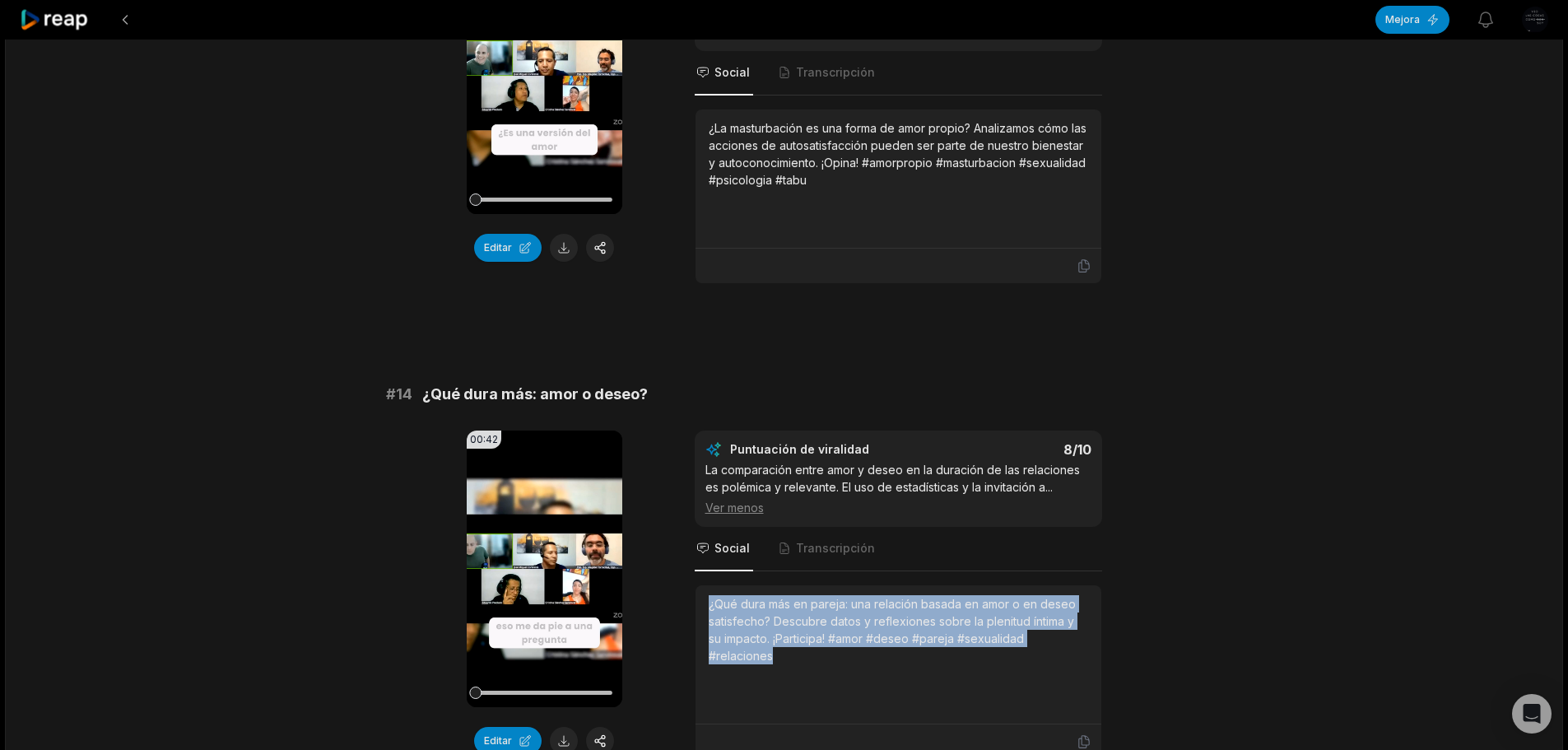
drag, startPoint x: 709, startPoint y: 607, endPoint x: 796, endPoint y: 652, distance: 97.9
click at [796, 652] on div "¿Qué dura más en pareja: una relación basada en amor o en deseo satisfecho? Des…" at bounding box center [898, 629] width 379 height 69
copy font "¿Qué dura más en pareja: una relación basada en amor o en deseo satisfecho? Des…"
